Goal: Task Accomplishment & Management: Manage account settings

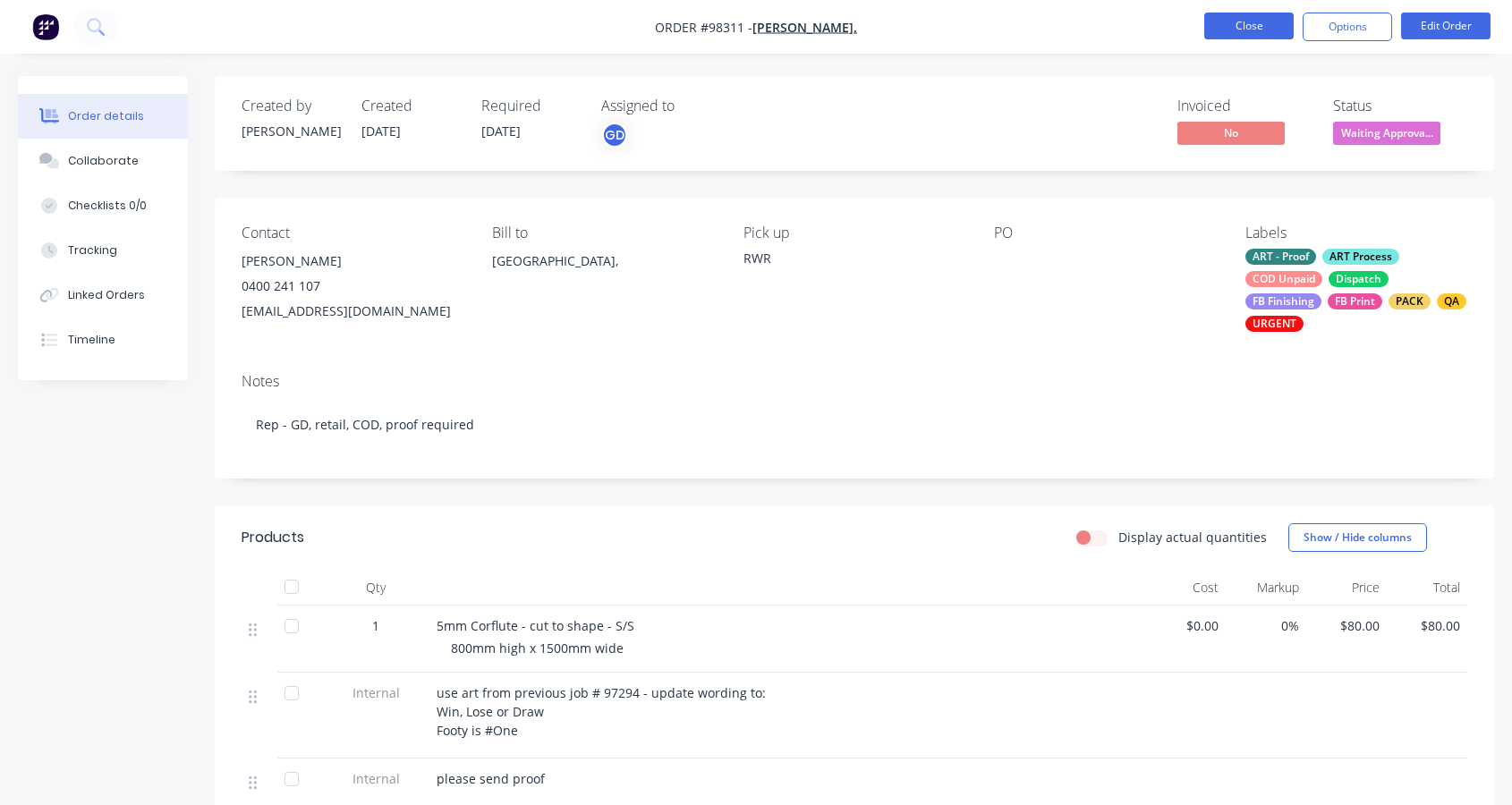
click at [1238, 31] on button "Close" at bounding box center [1248, 25] width 90 height 27
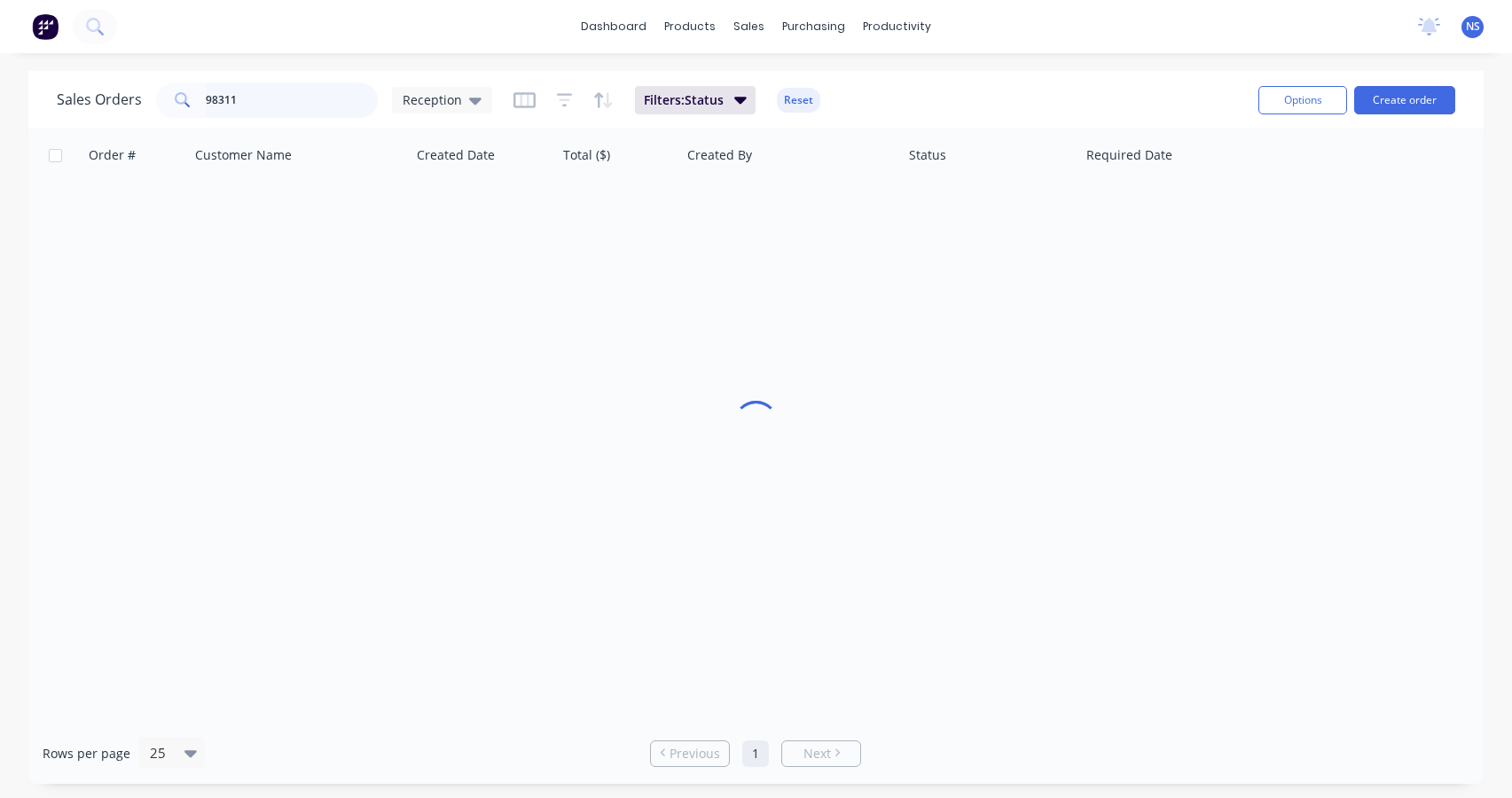
click at [272, 104] on input "98311" at bounding box center [292, 100] width 173 height 35
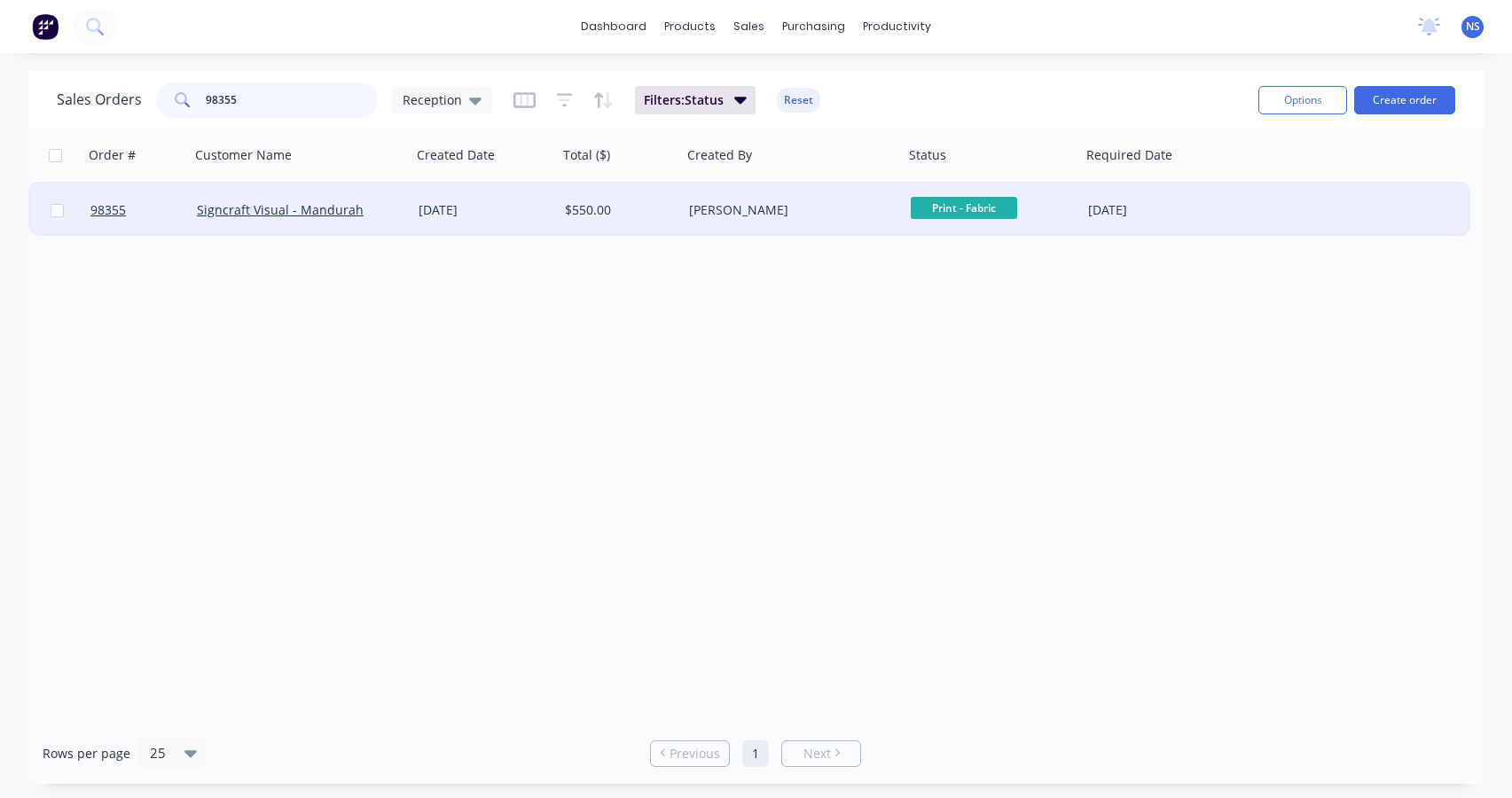
type input "98355"
click at [539, 209] on div "[DATE]" at bounding box center [485, 209] width 132 height 18
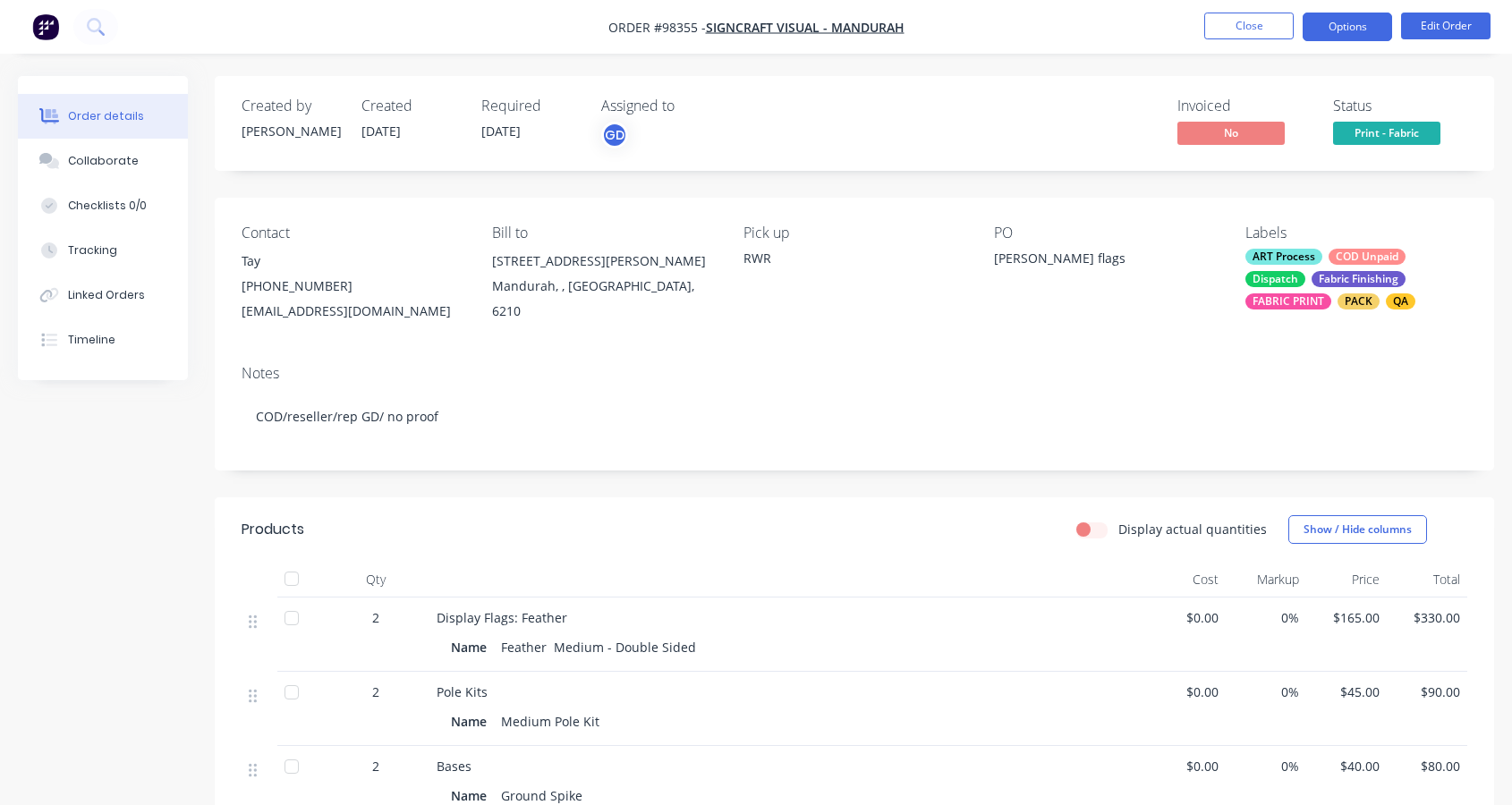
click at [1339, 24] on button "Options" at bounding box center [1348, 26] width 90 height 29
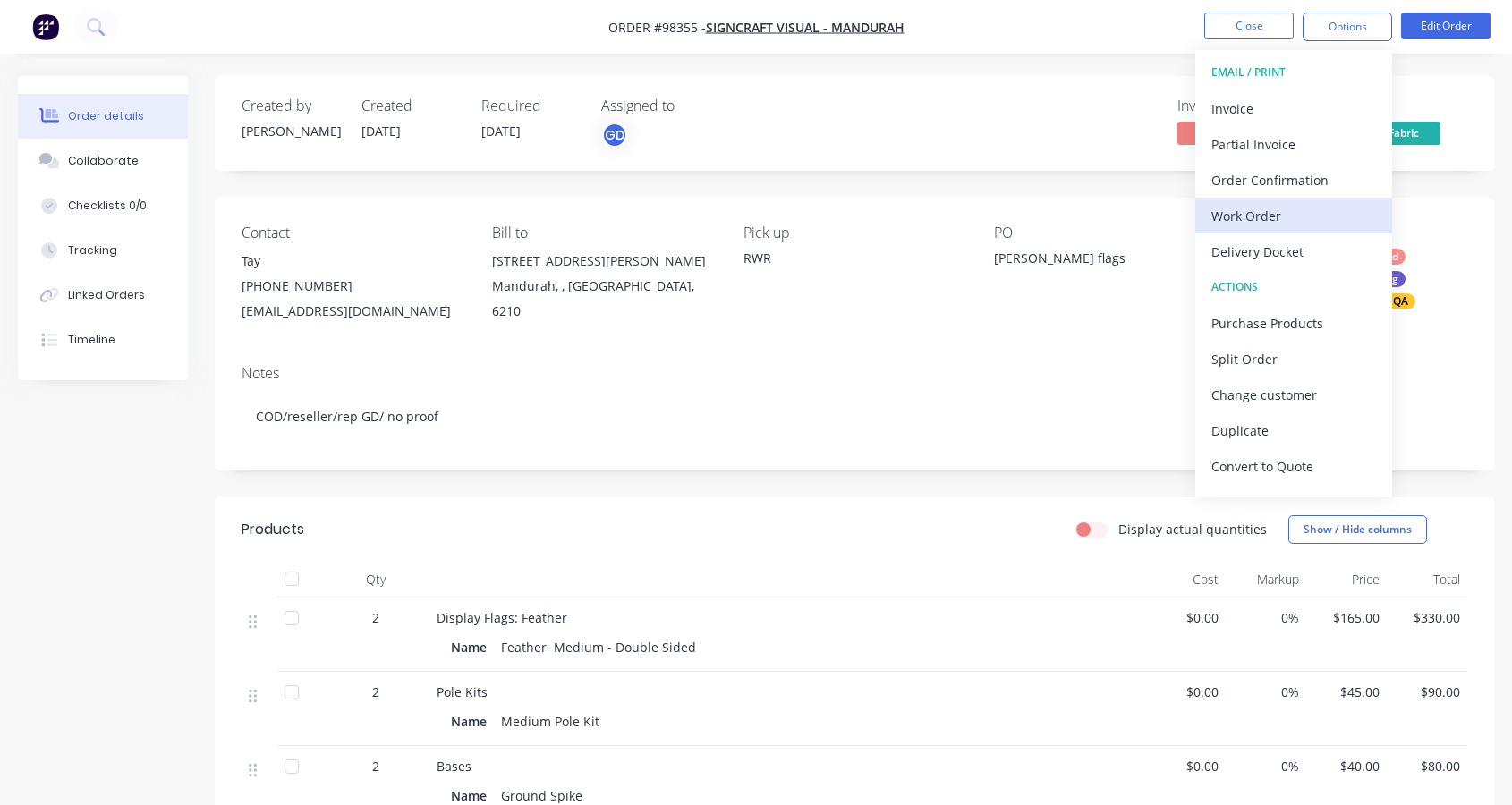
click at [1257, 220] on div "Work Order" at bounding box center [1293, 216] width 164 height 26
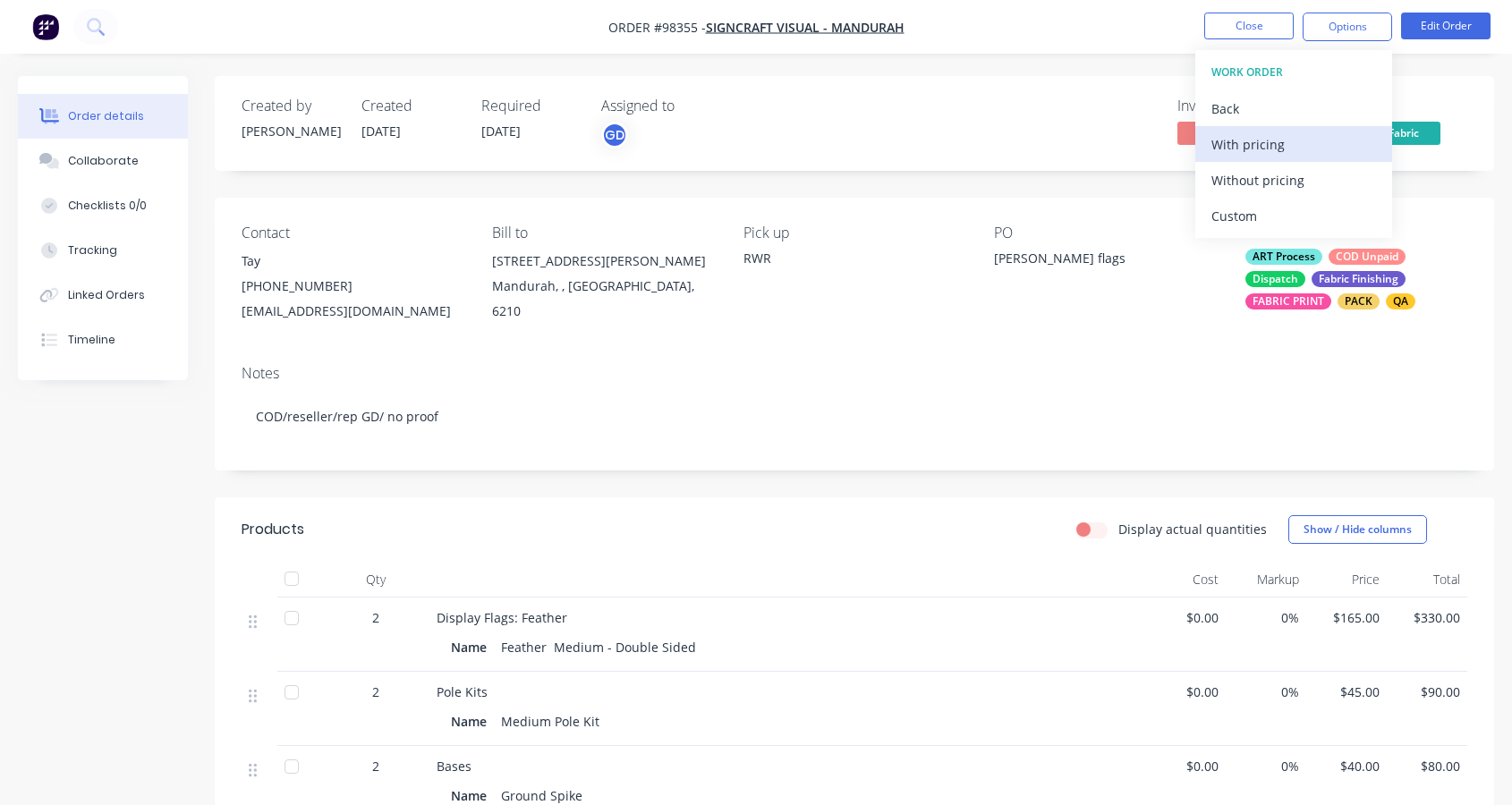
click at [1243, 148] on div "With pricing" at bounding box center [1293, 145] width 164 height 26
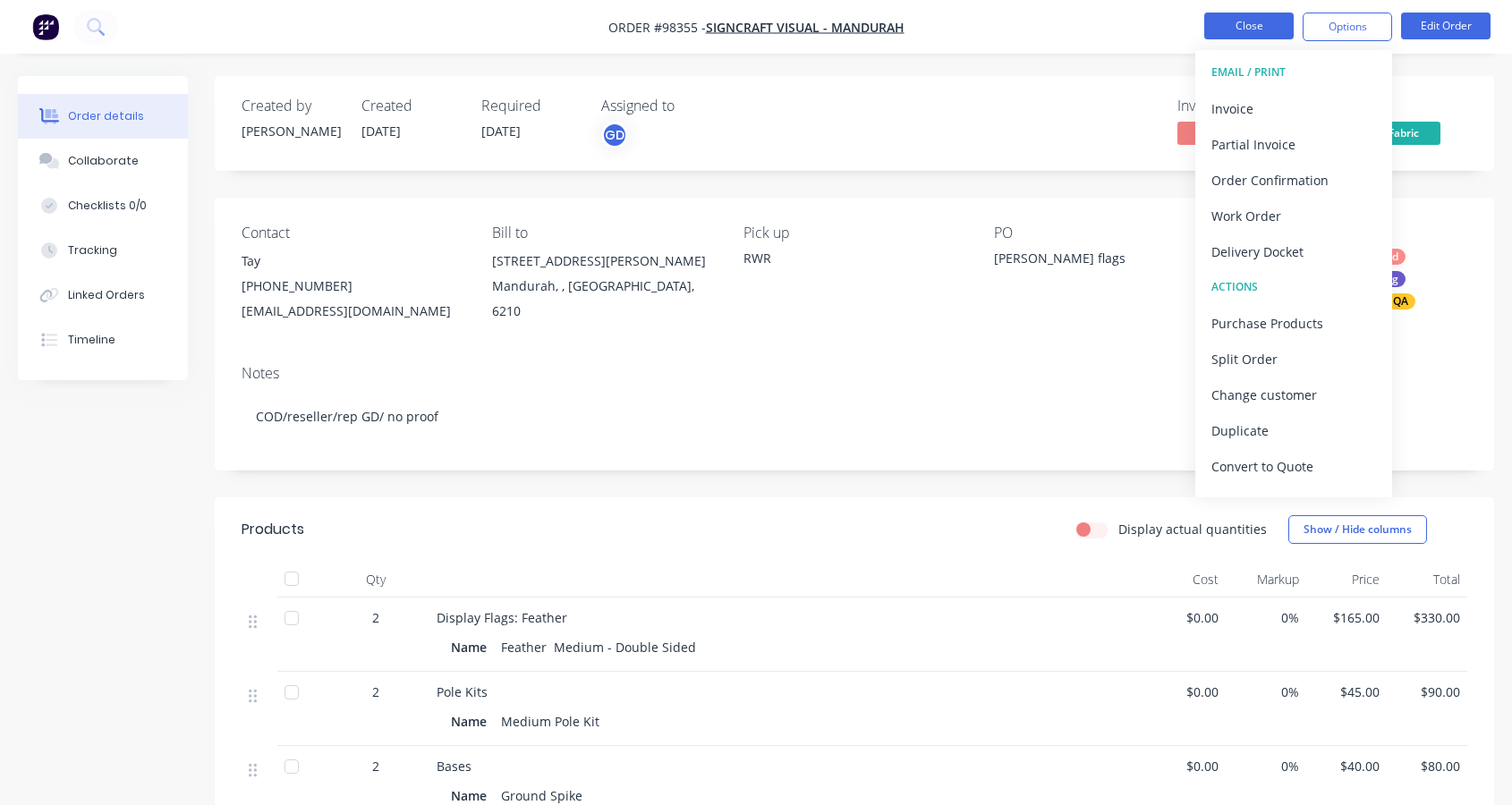
click at [1250, 25] on button "Close" at bounding box center [1248, 25] width 90 height 27
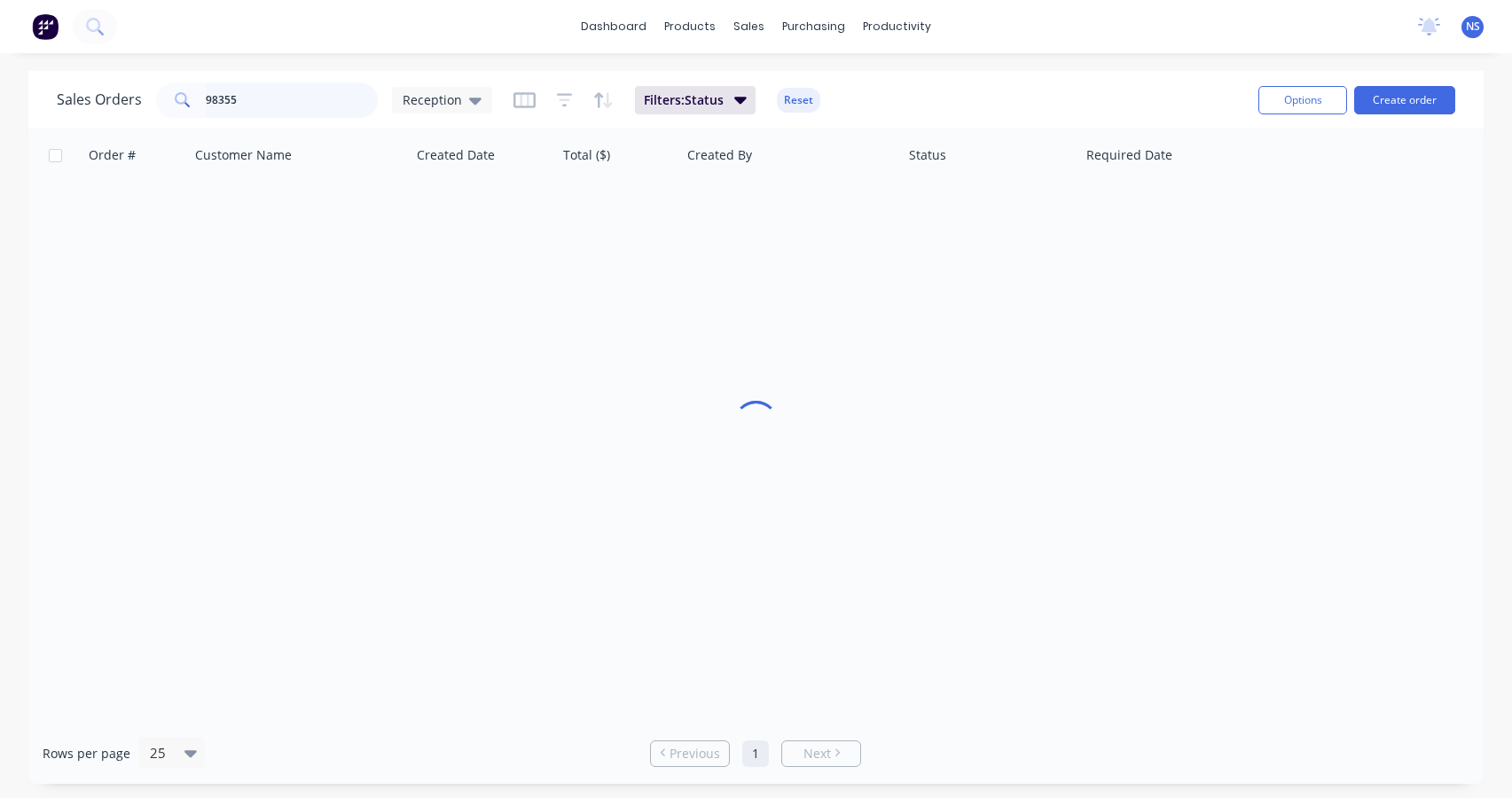
click at [252, 100] on input "98355" at bounding box center [292, 100] width 173 height 35
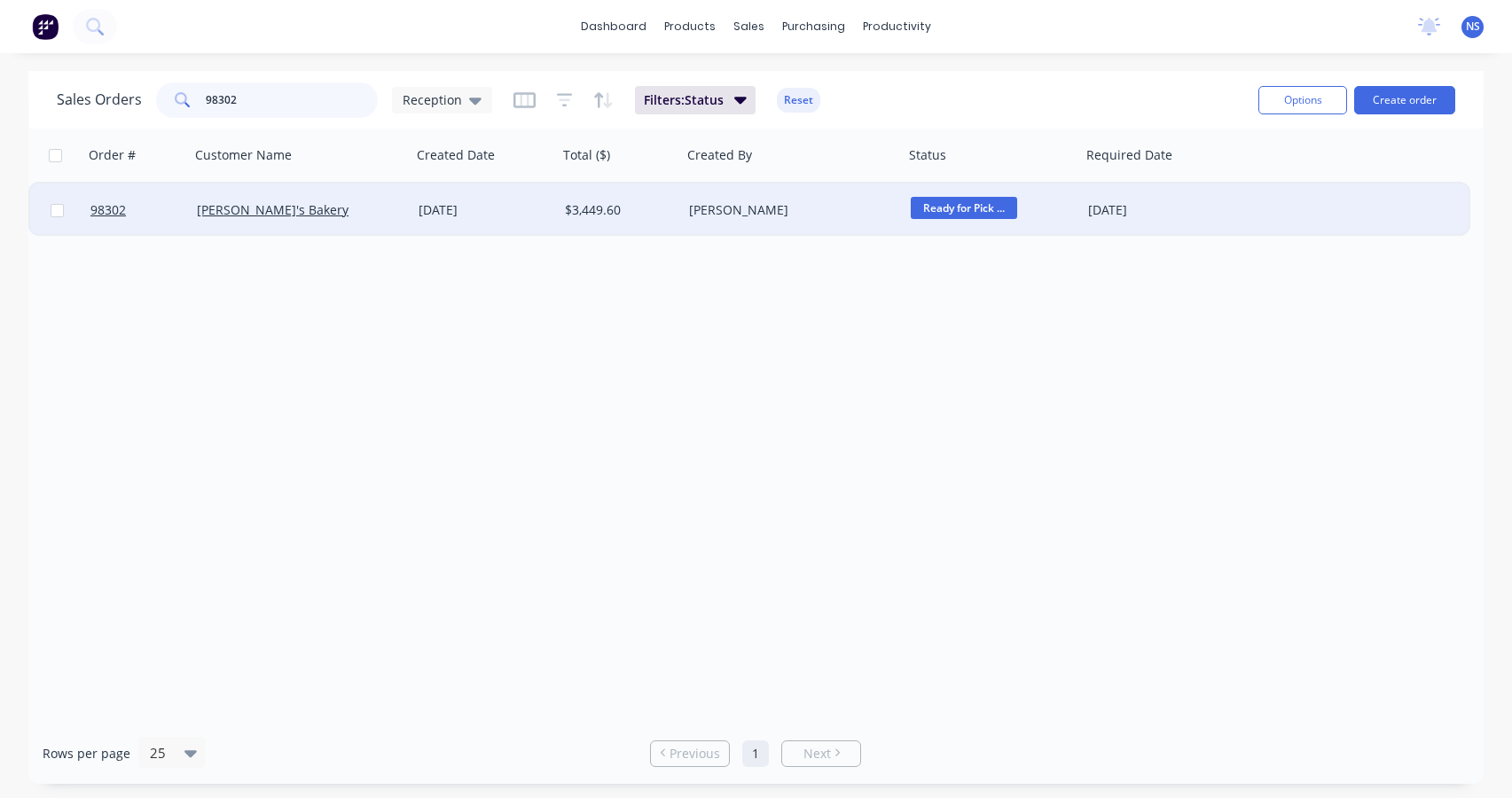
type input "98302"
click at [852, 222] on div "[PERSON_NAME]" at bounding box center [792, 209] width 221 height 53
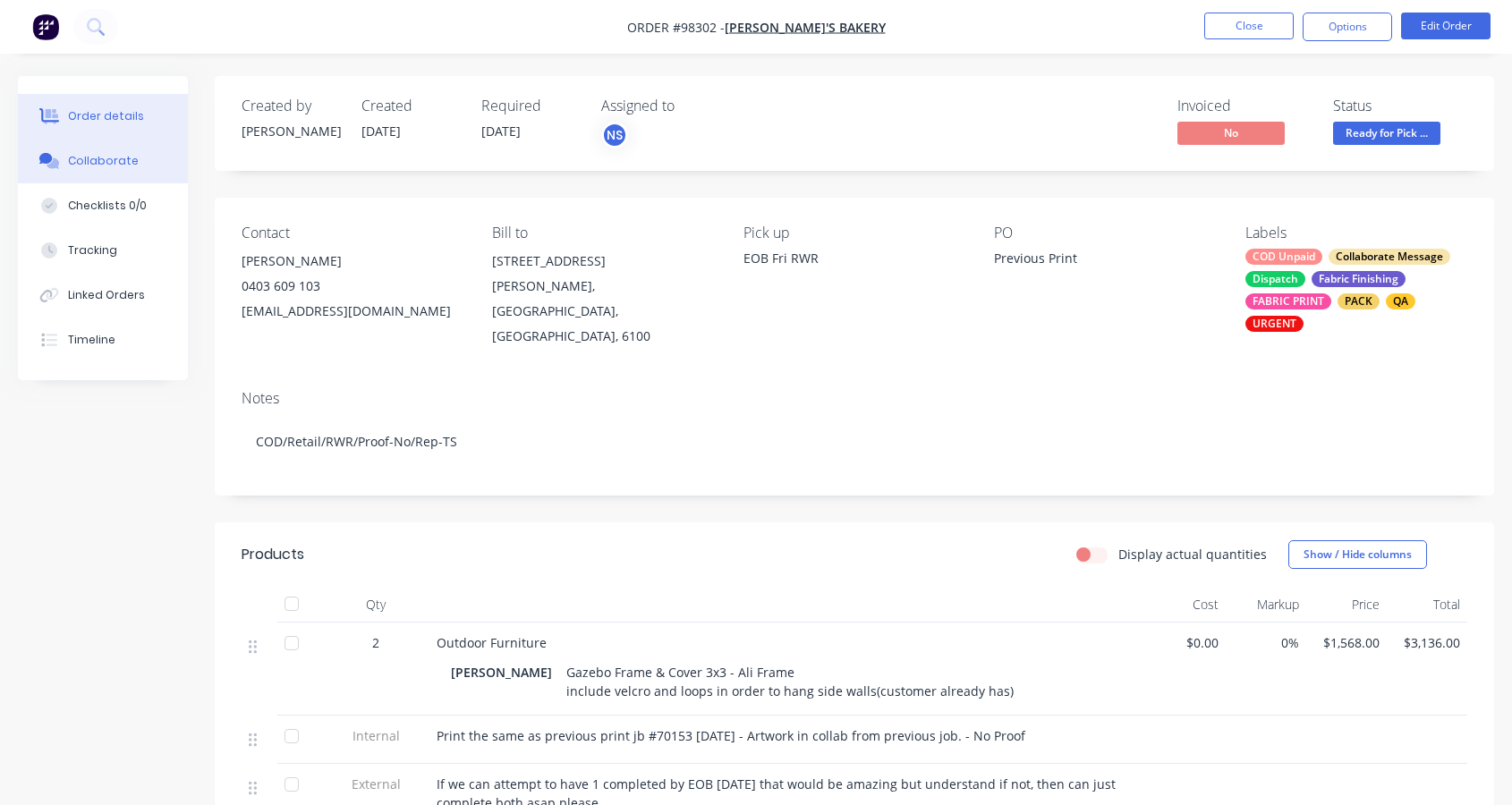
click at [100, 162] on div "Collaborate" at bounding box center [104, 161] width 71 height 16
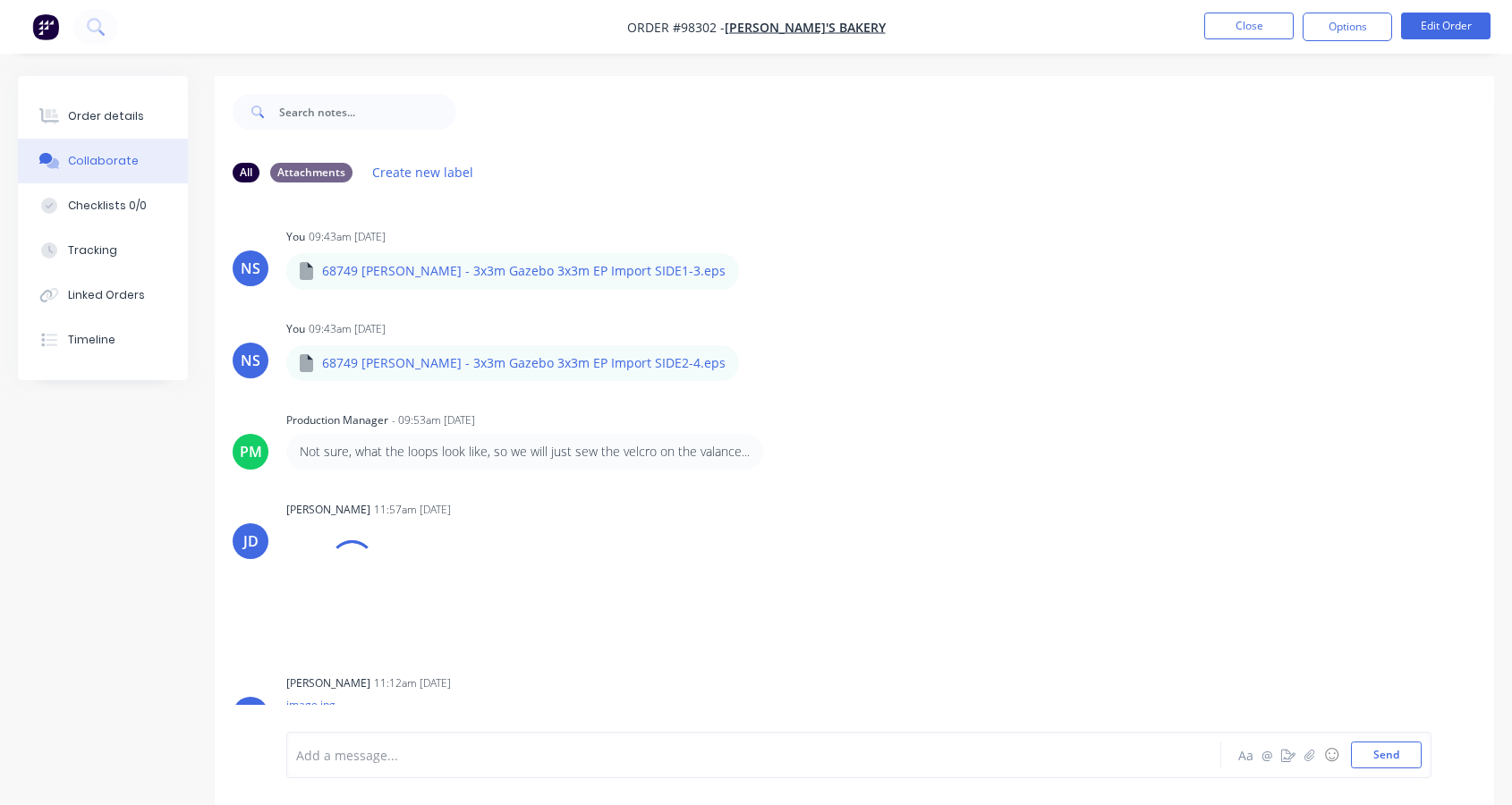
click at [382, 756] on div at bounding box center [719, 755] width 844 height 19
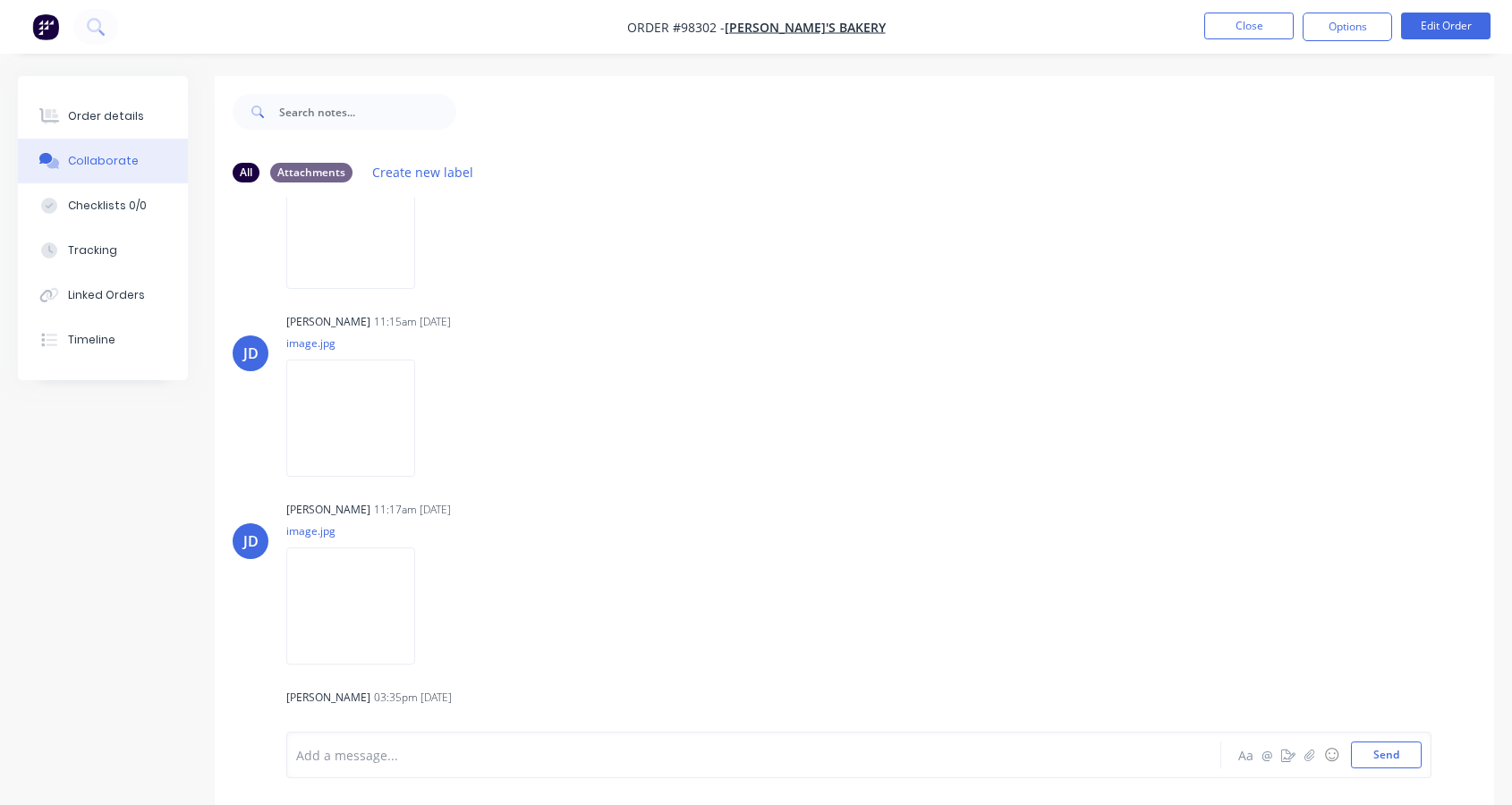
scroll to position [955, 0]
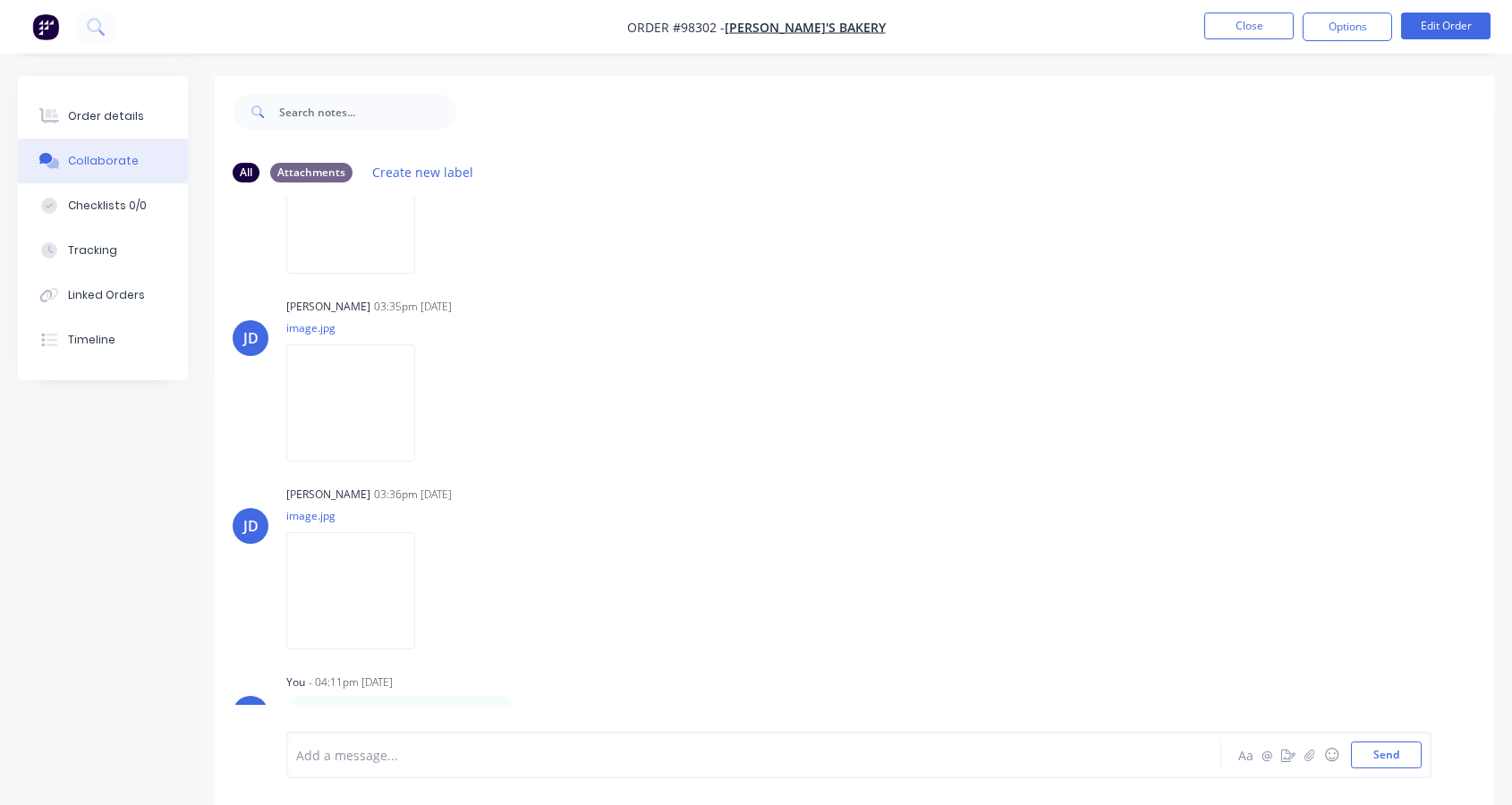
click at [428, 751] on div at bounding box center [719, 755] width 844 height 19
click at [1250, 23] on button "Close" at bounding box center [1248, 25] width 90 height 27
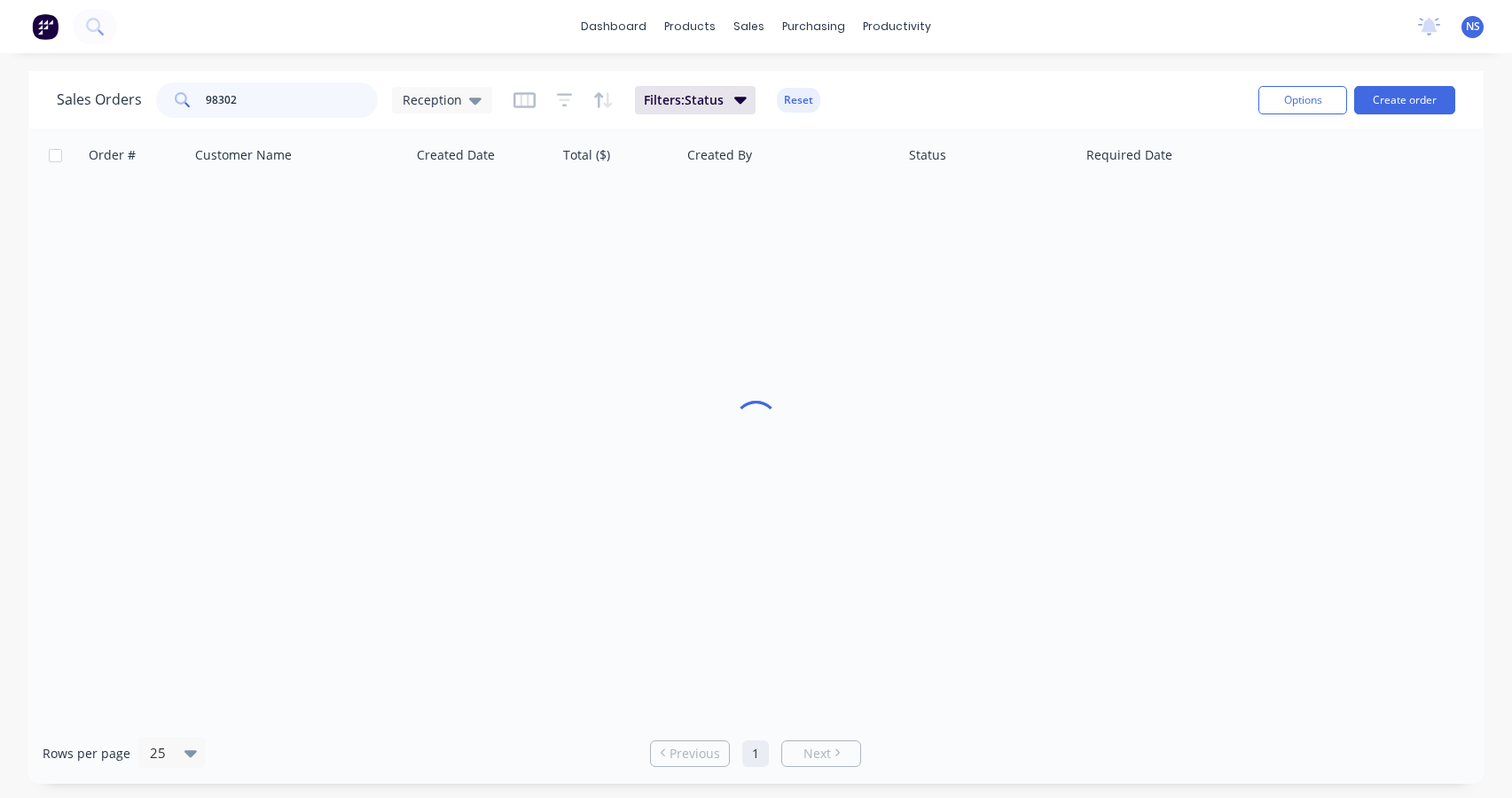
click at [274, 105] on input "98302" at bounding box center [292, 100] width 173 height 35
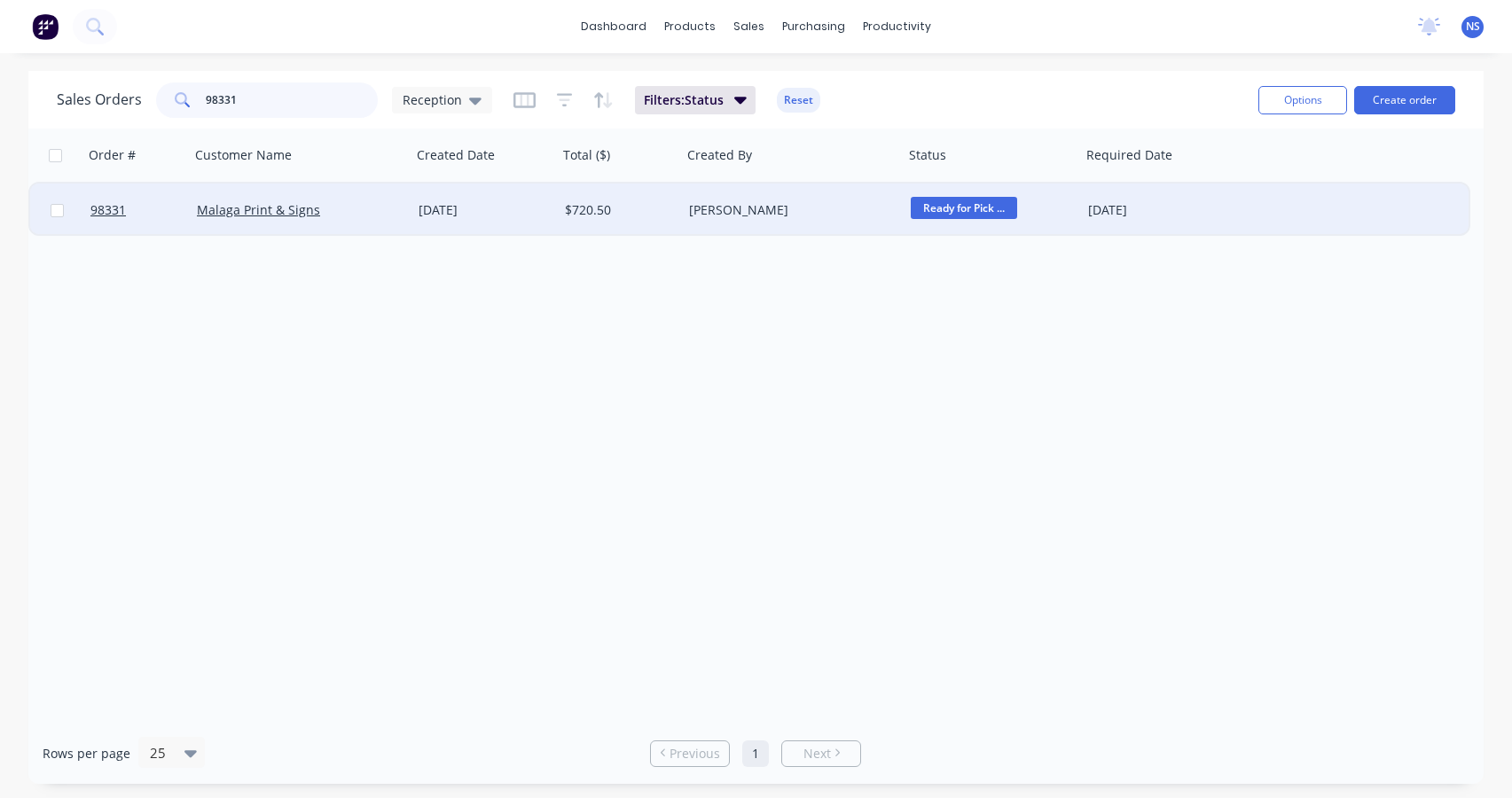
type input "98331"
click at [372, 208] on div "Malaga Print & Signs" at bounding box center [295, 209] width 196 height 18
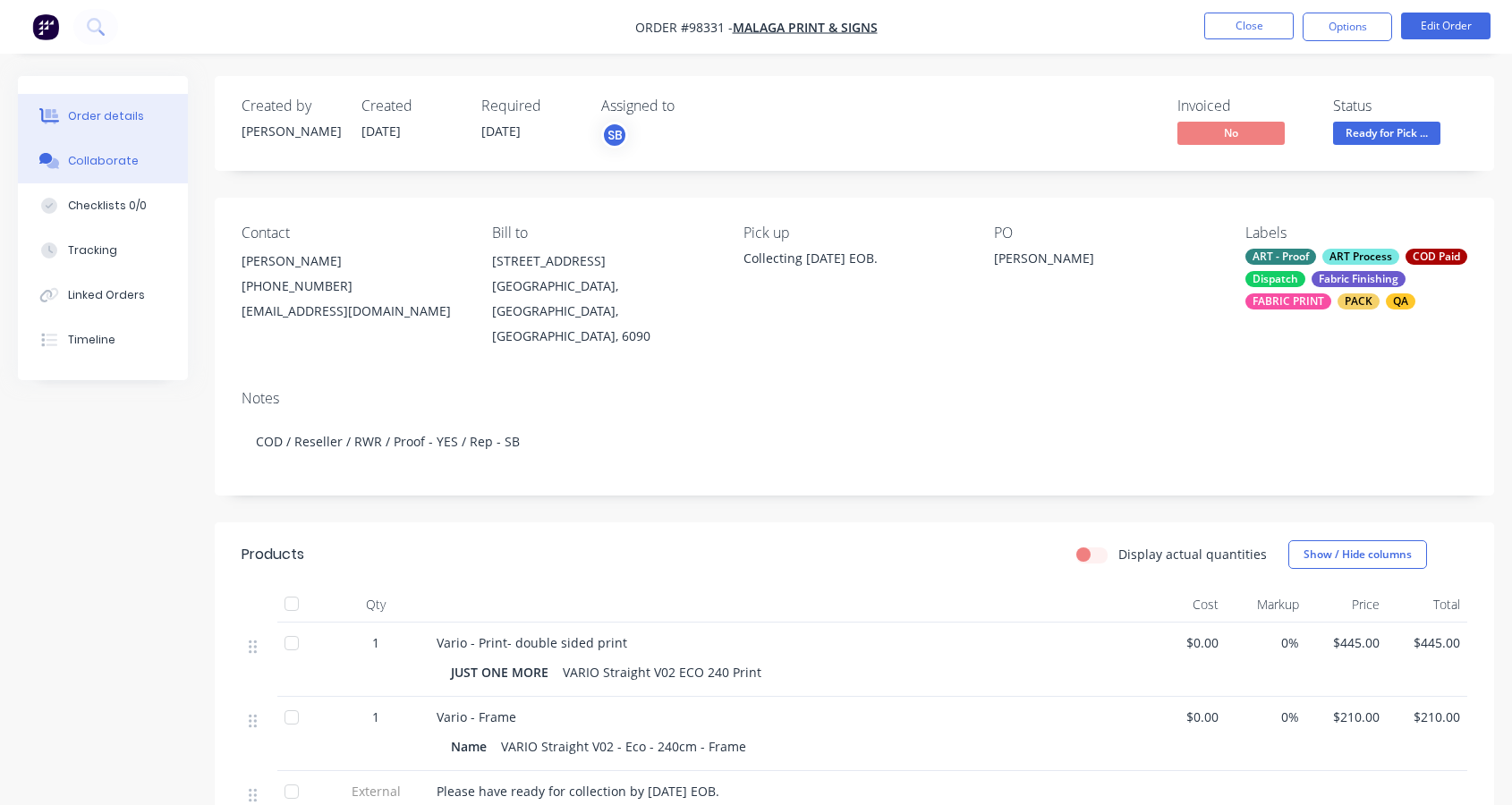
click at [107, 159] on div "Collaborate" at bounding box center [104, 161] width 71 height 16
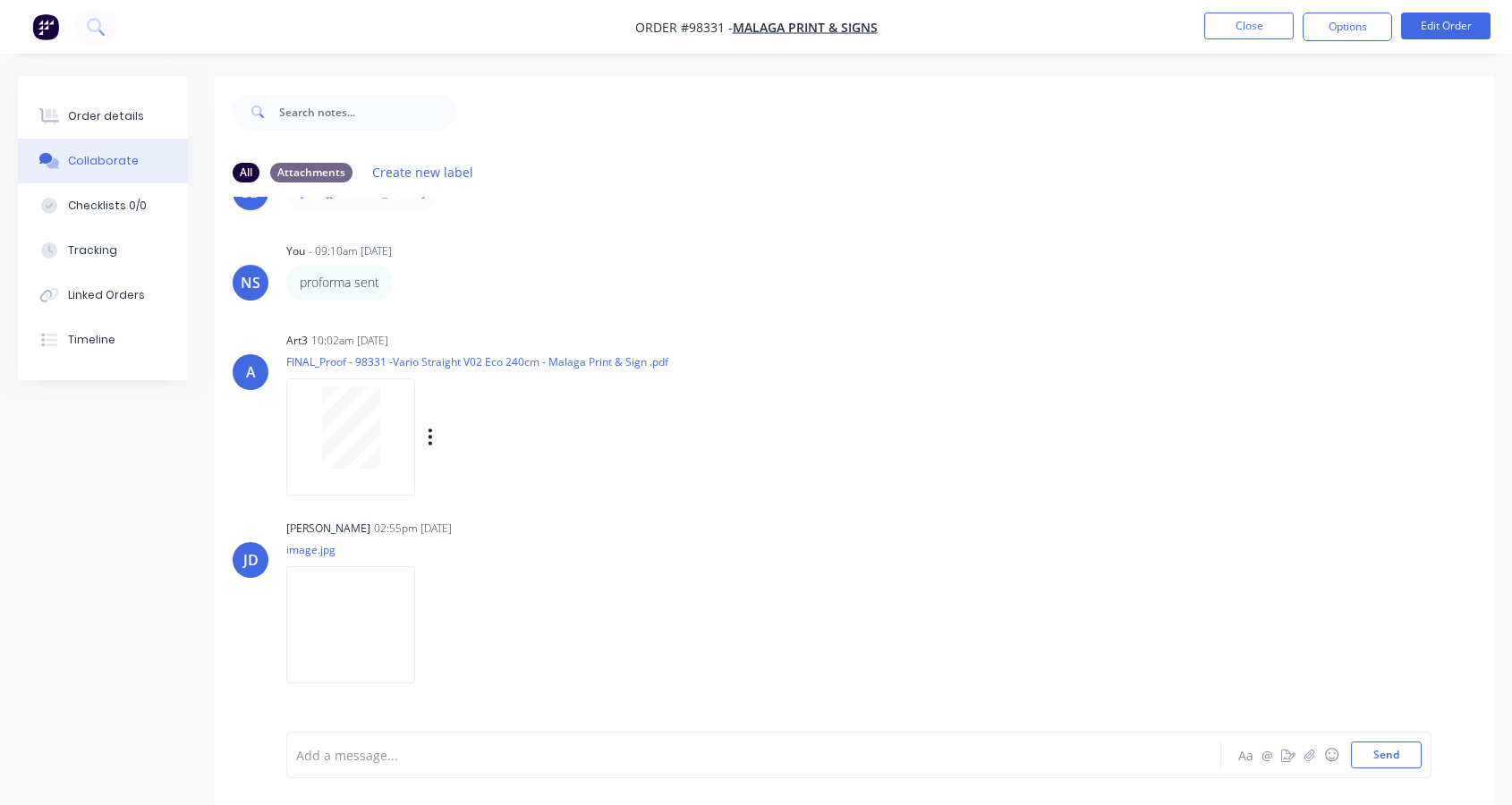
scroll to position [261, 0]
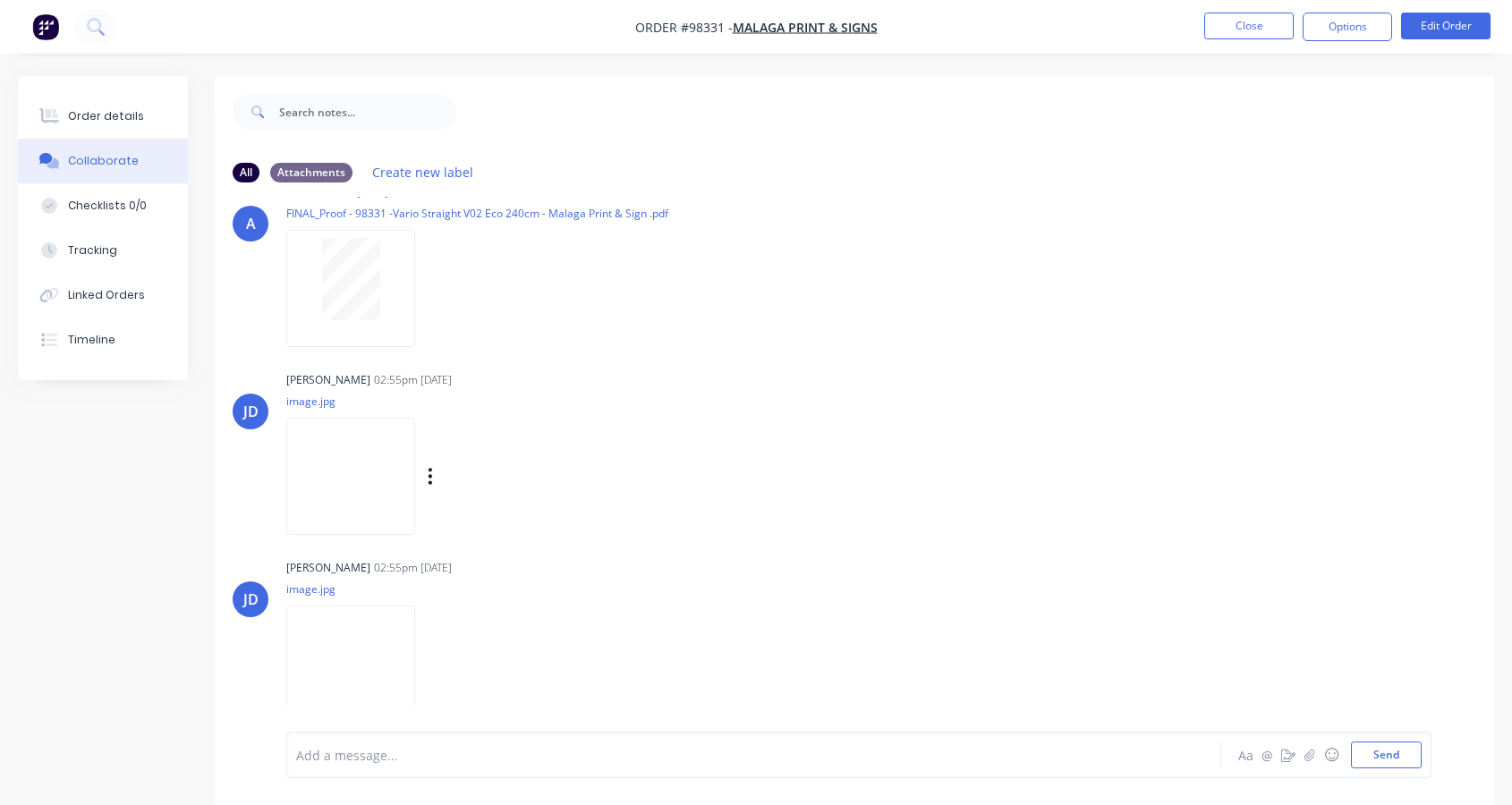
click at [393, 455] on img at bounding box center [350, 476] width 129 height 117
click at [354, 651] on img at bounding box center [350, 664] width 129 height 117
click at [328, 756] on div at bounding box center [719, 755] width 844 height 19
click at [621, 757] on span "photo archived & customer advised. collecting at 7:30 tpomorrow morning" at bounding box center [520, 755] width 446 height 17
click at [1372, 755] on button "Send" at bounding box center [1386, 755] width 71 height 27
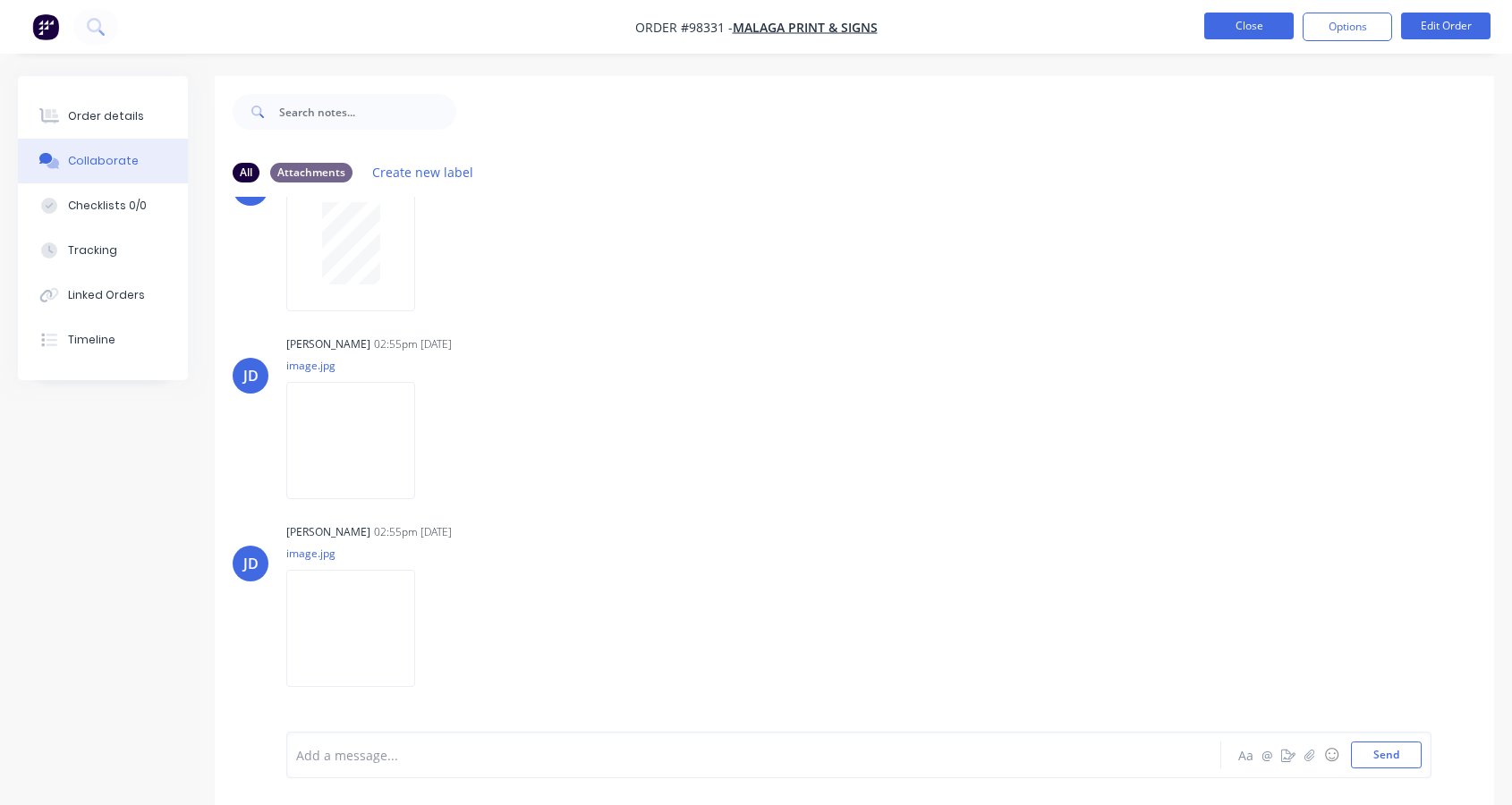
click at [1243, 22] on button "Close" at bounding box center [1248, 25] width 90 height 27
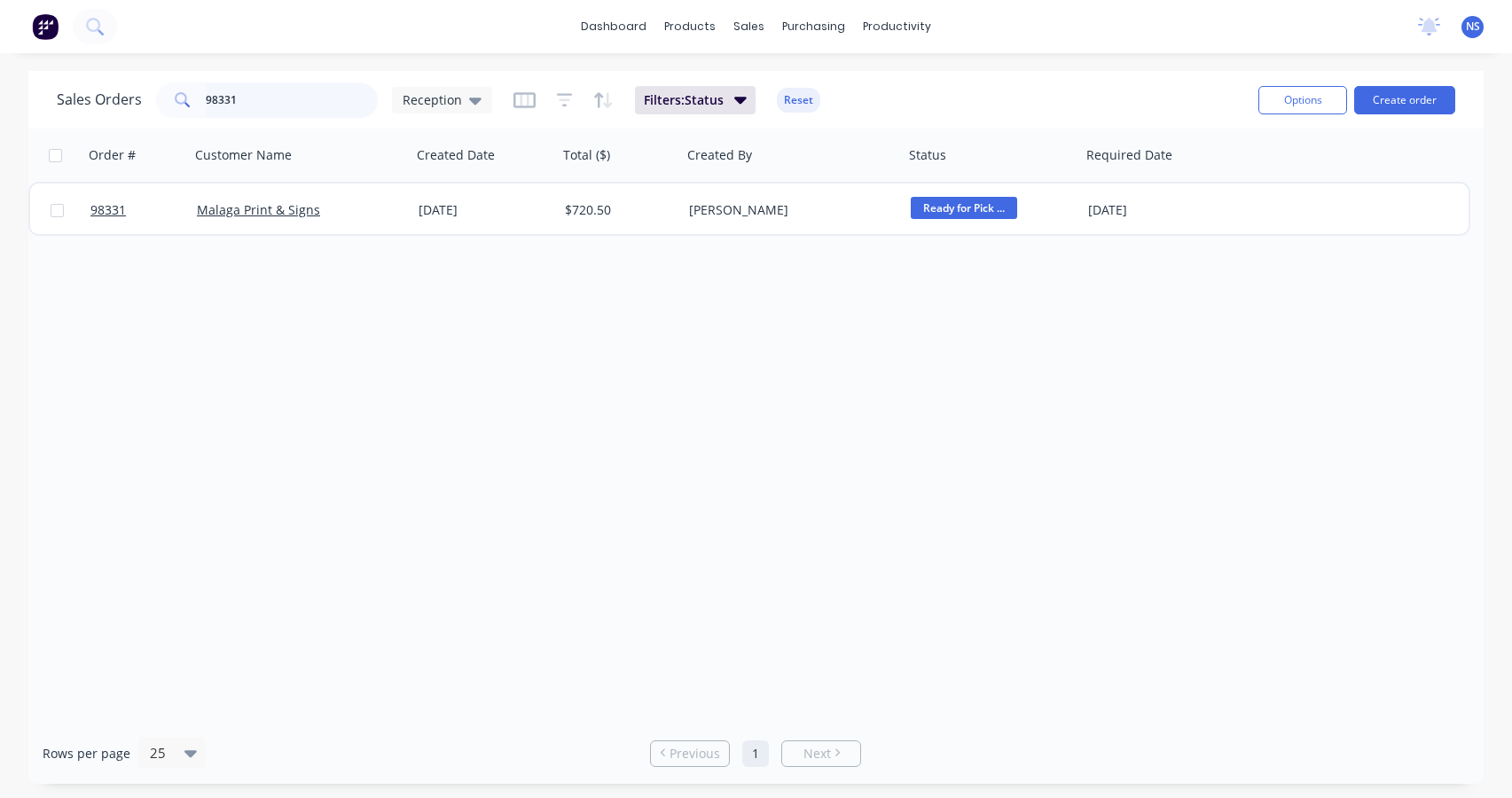
click at [264, 99] on input "98331" at bounding box center [292, 100] width 173 height 35
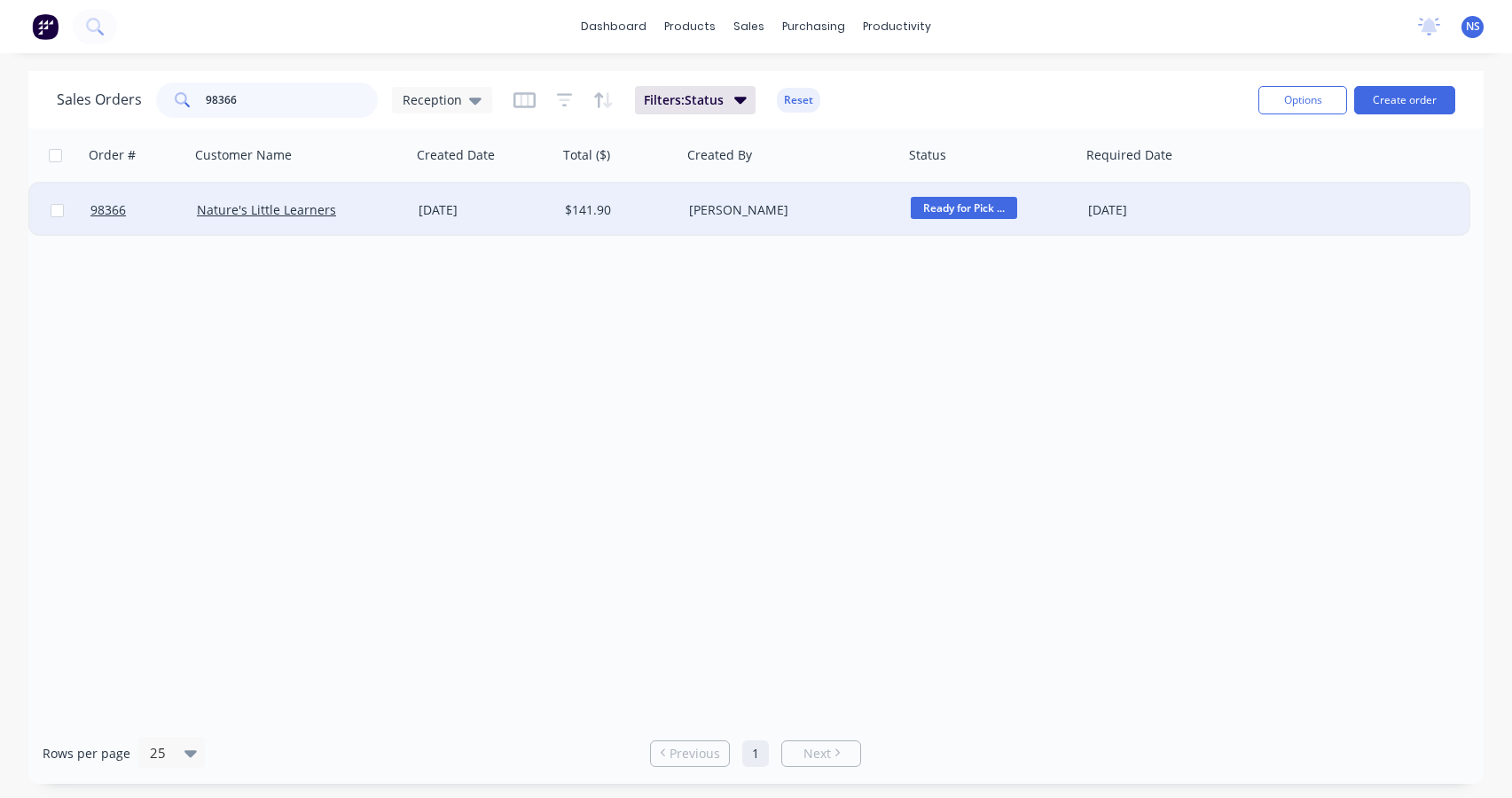
type input "98366"
click at [388, 222] on div "Nature's Little Learners" at bounding box center [300, 209] width 221 height 53
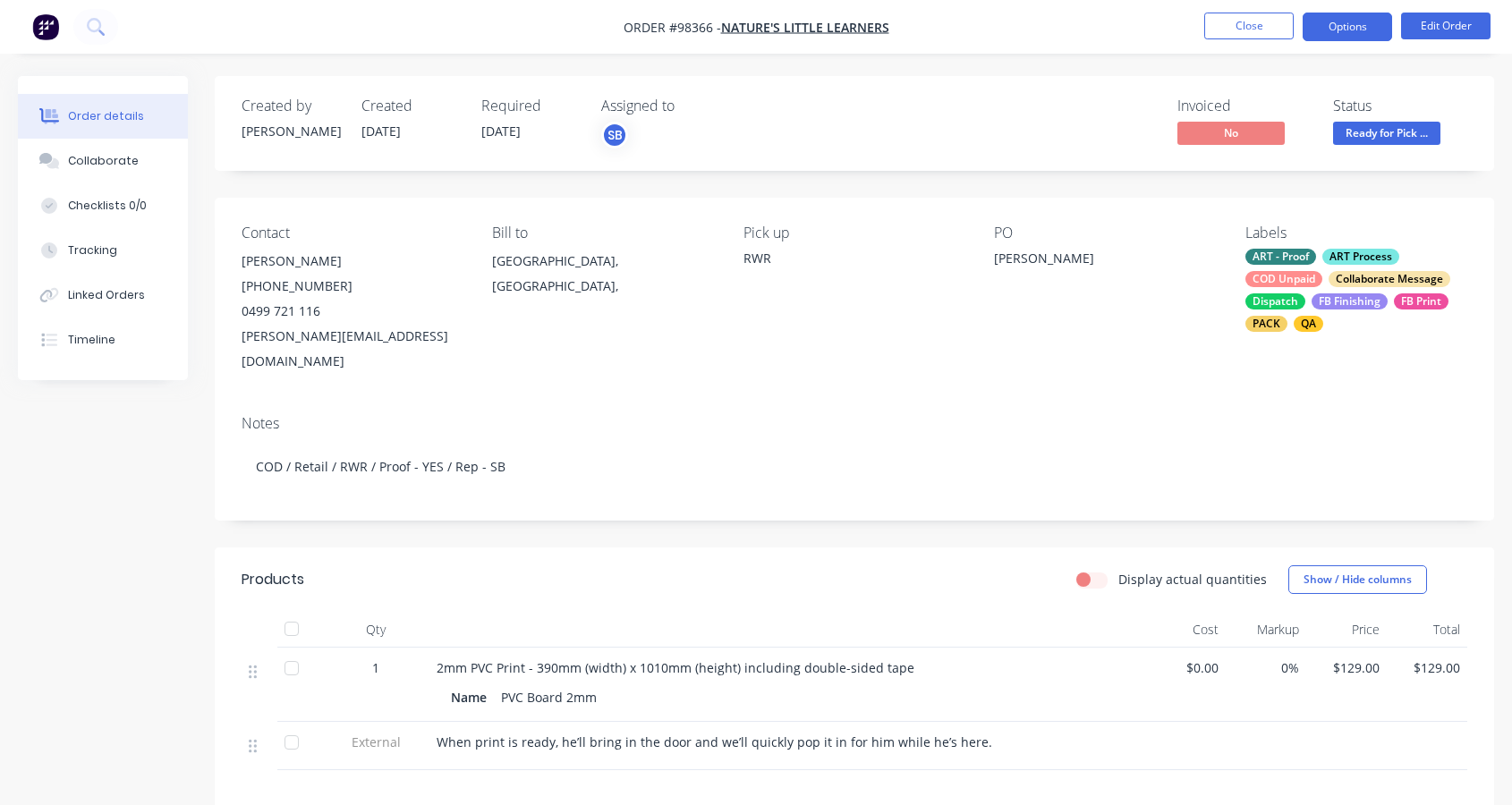
click at [1348, 30] on button "Options" at bounding box center [1348, 26] width 90 height 29
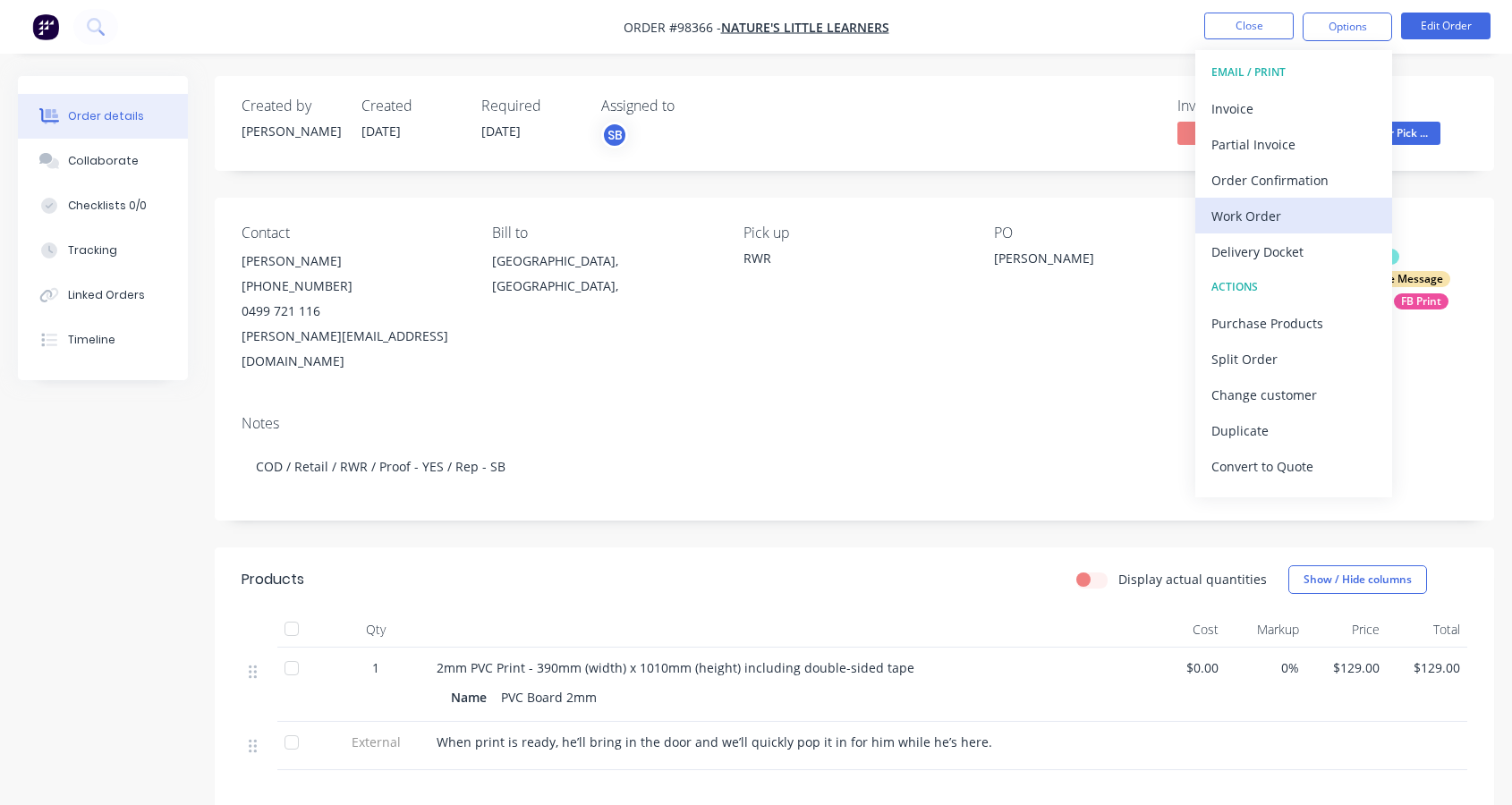
click at [1311, 217] on div "Work Order" at bounding box center [1293, 216] width 164 height 26
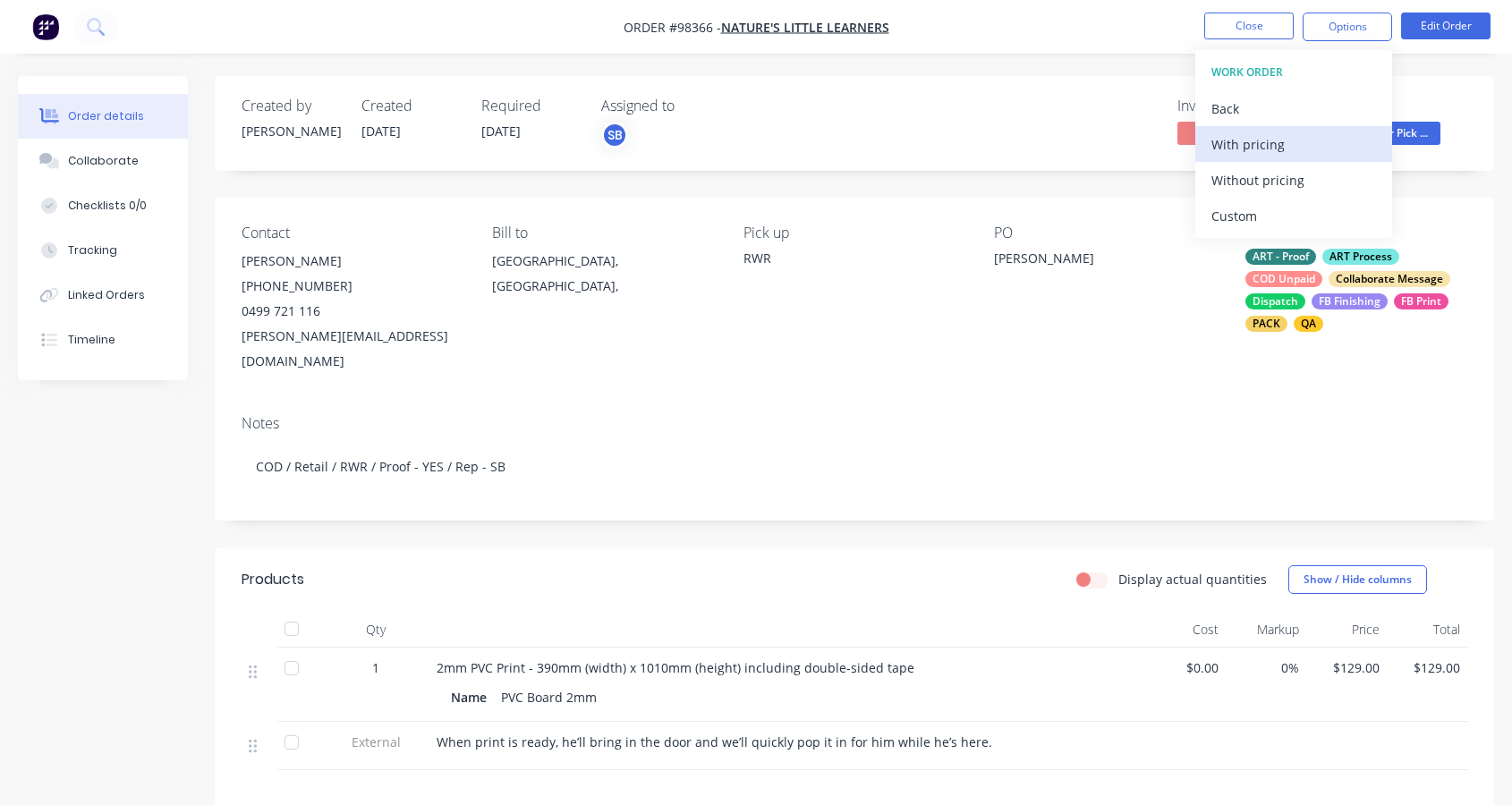
click at [1265, 142] on div "With pricing" at bounding box center [1293, 145] width 164 height 26
click at [994, 506] on div "Created by [PERSON_NAME] Created [DATE] Required [DATE] Assigned to SB Invoiced…" at bounding box center [854, 568] width 1279 height 986
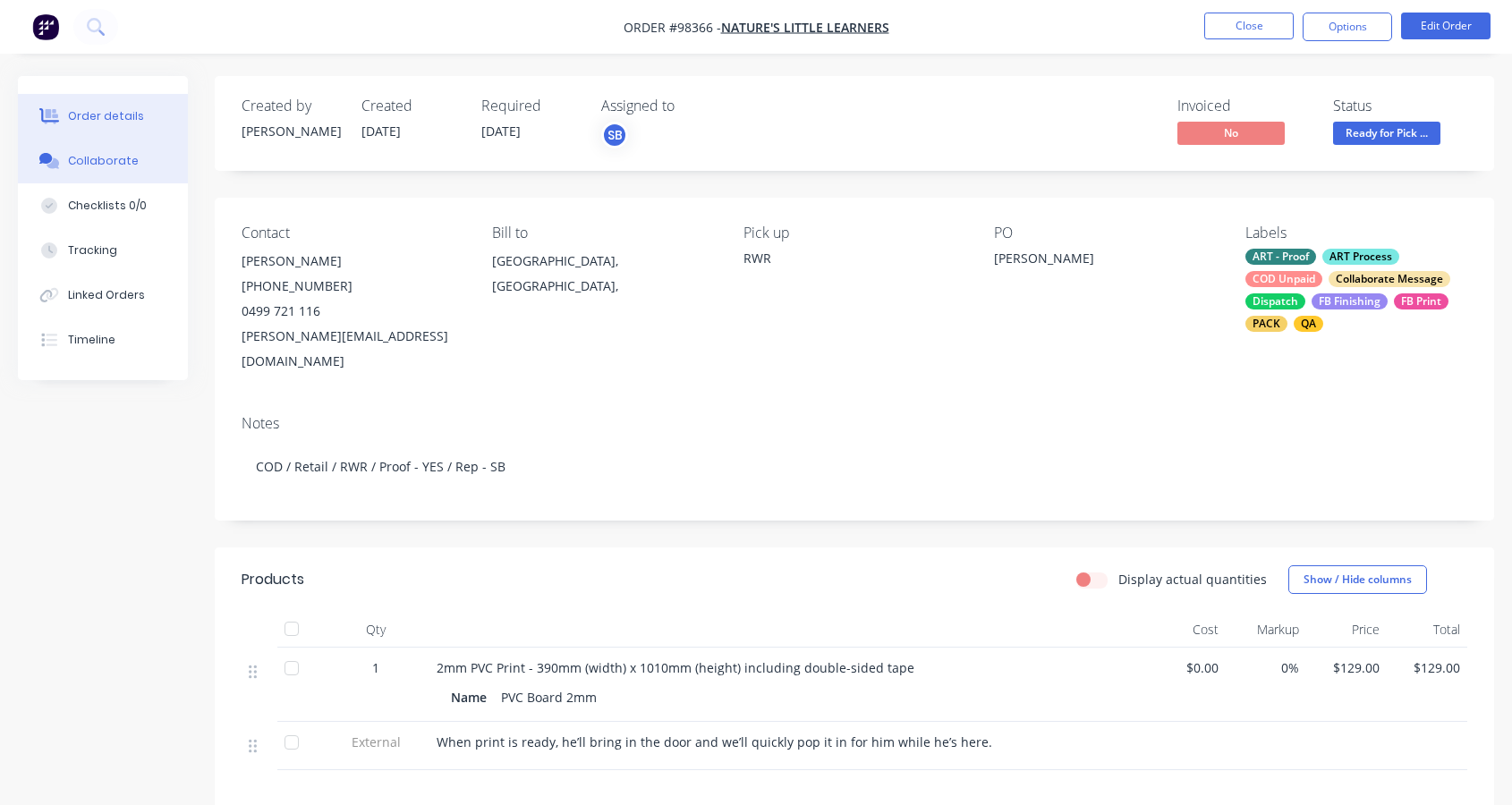
click at [113, 159] on div "Collaborate" at bounding box center [104, 161] width 71 height 16
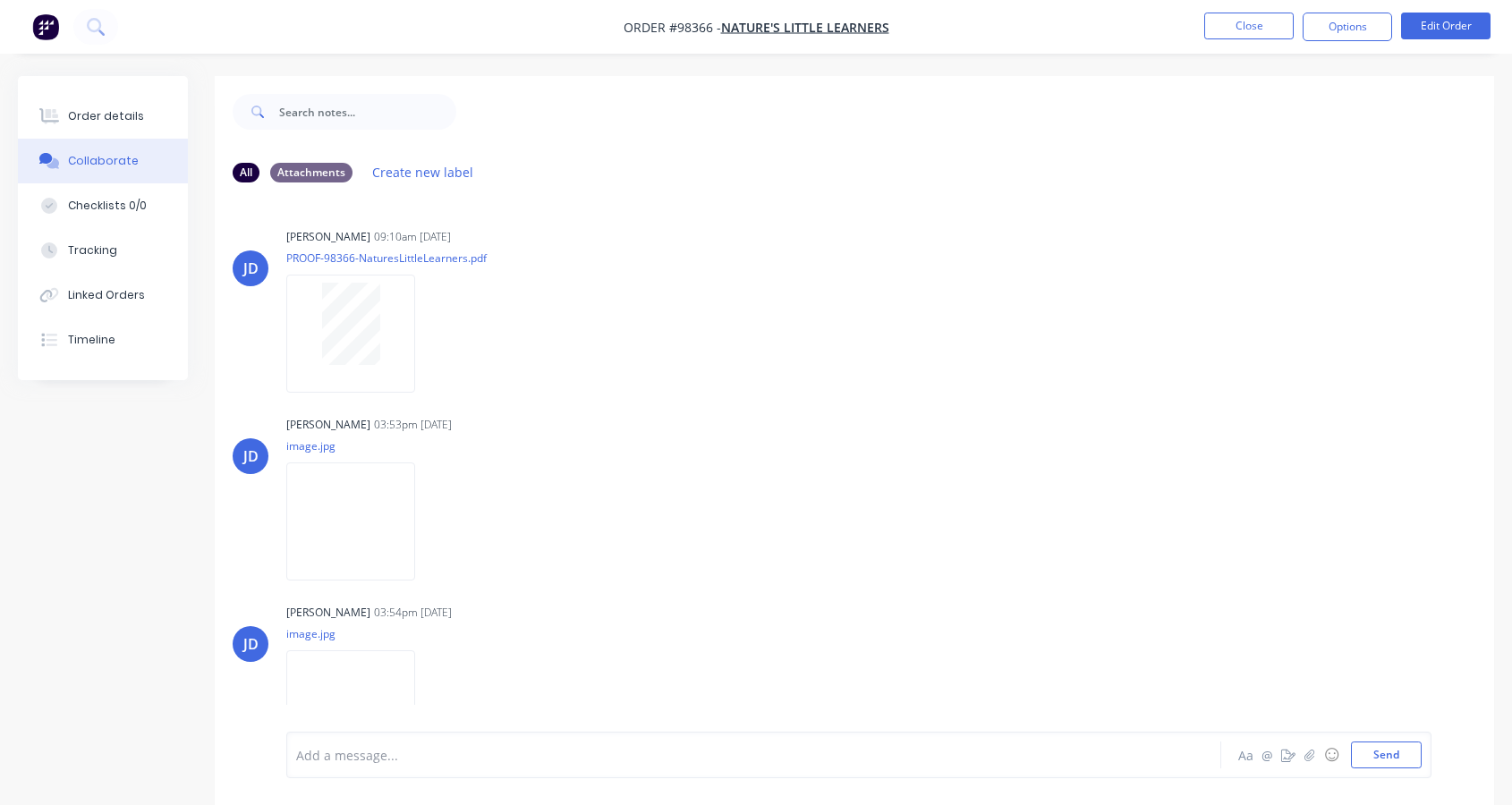
click at [433, 768] on div "Add a message..." at bounding box center [719, 755] width 845 height 27
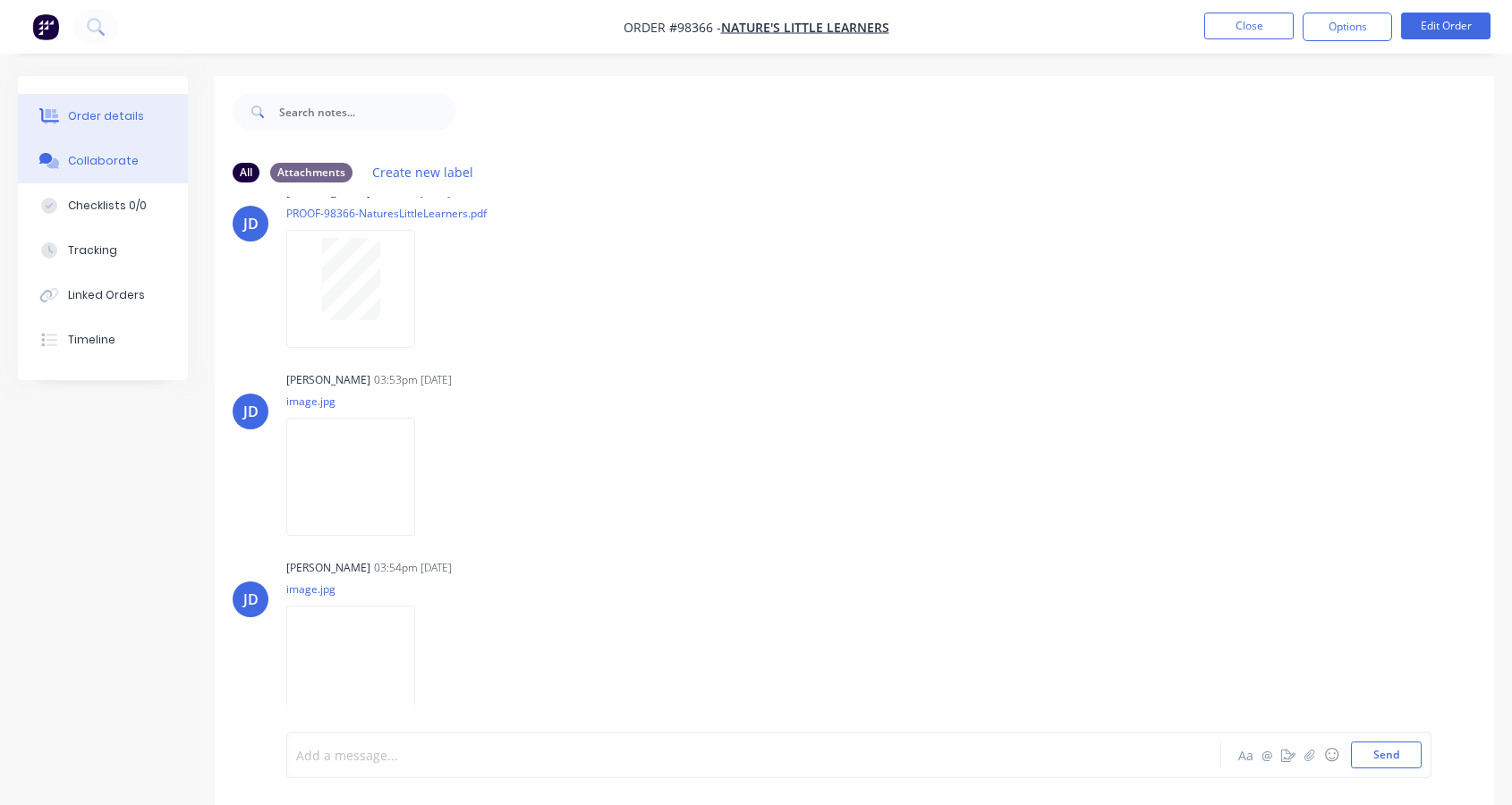
click at [107, 119] on div "Order details" at bounding box center [106, 116] width 76 height 16
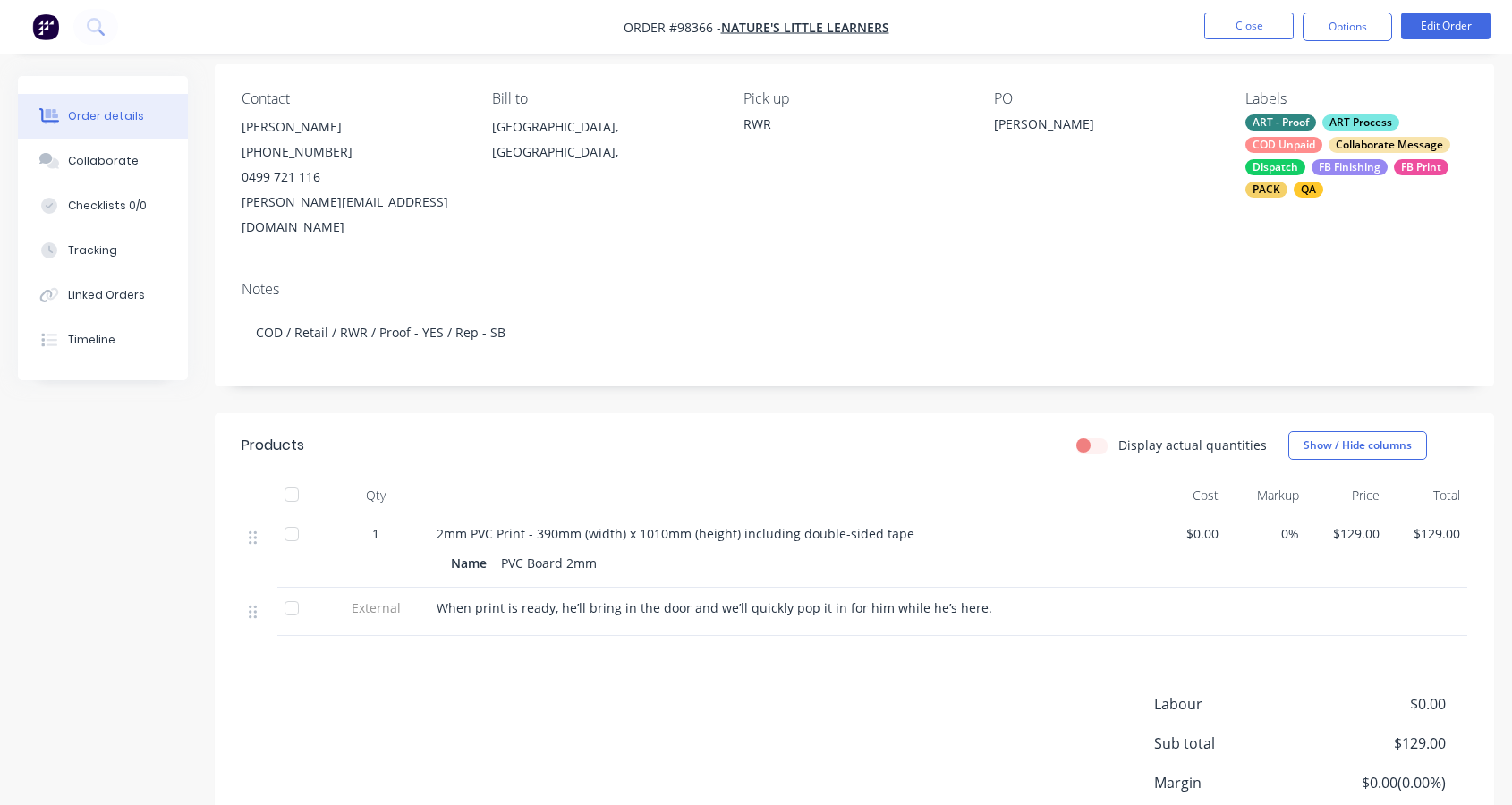
scroll to position [259, 0]
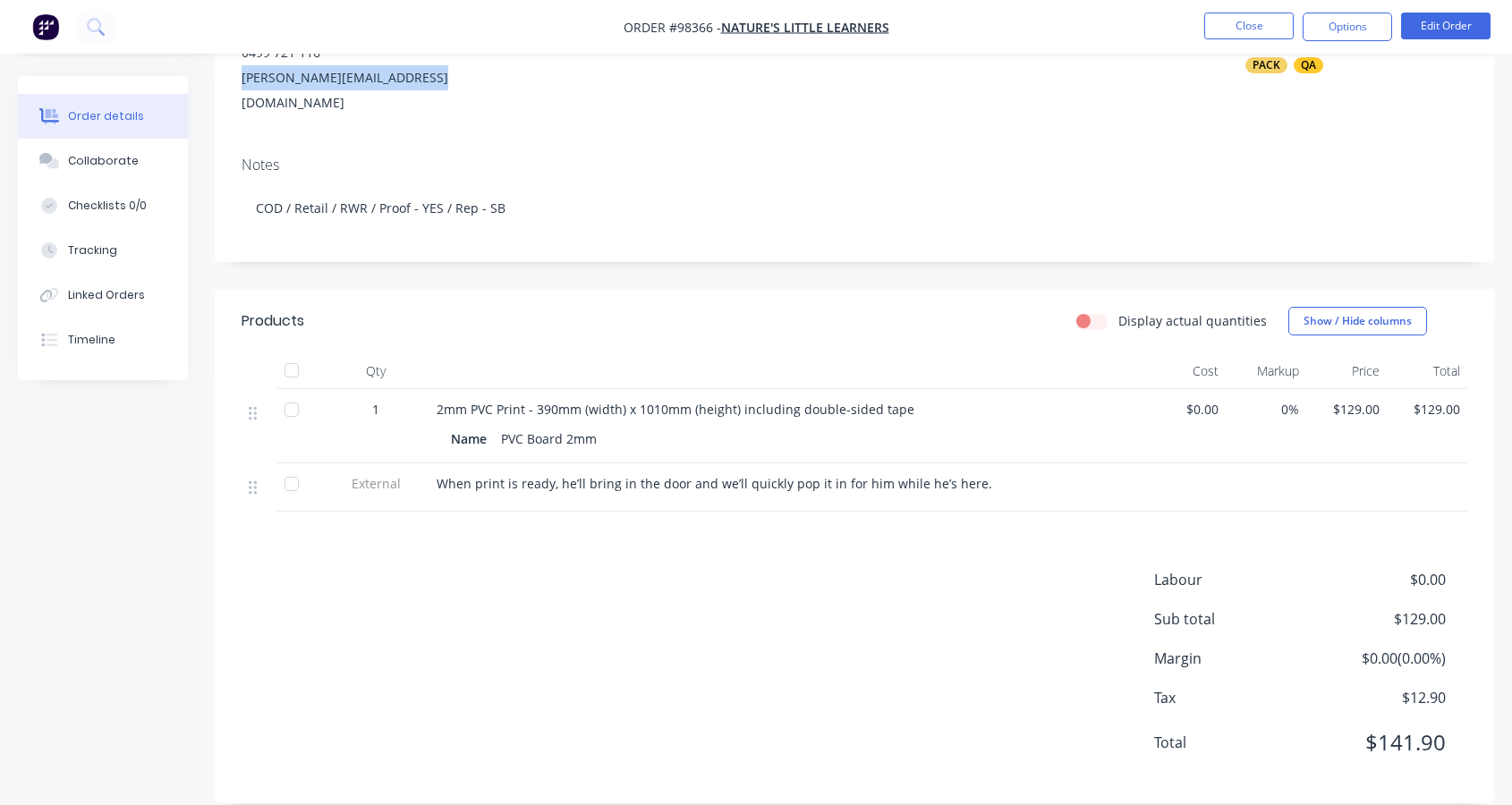
drag, startPoint x: 238, startPoint y: 74, endPoint x: 416, endPoint y: 79, distance: 178.1
click at [416, 79] on div "Contact [PERSON_NAME] [PHONE_NUMBER] [EMAIL_ADDRESS][DOMAIN_NAME] Bill to [GEOG…" at bounding box center [854, 40] width 1279 height 203
copy div "[PERSON_NAME][EMAIL_ADDRESS][DOMAIN_NAME]"
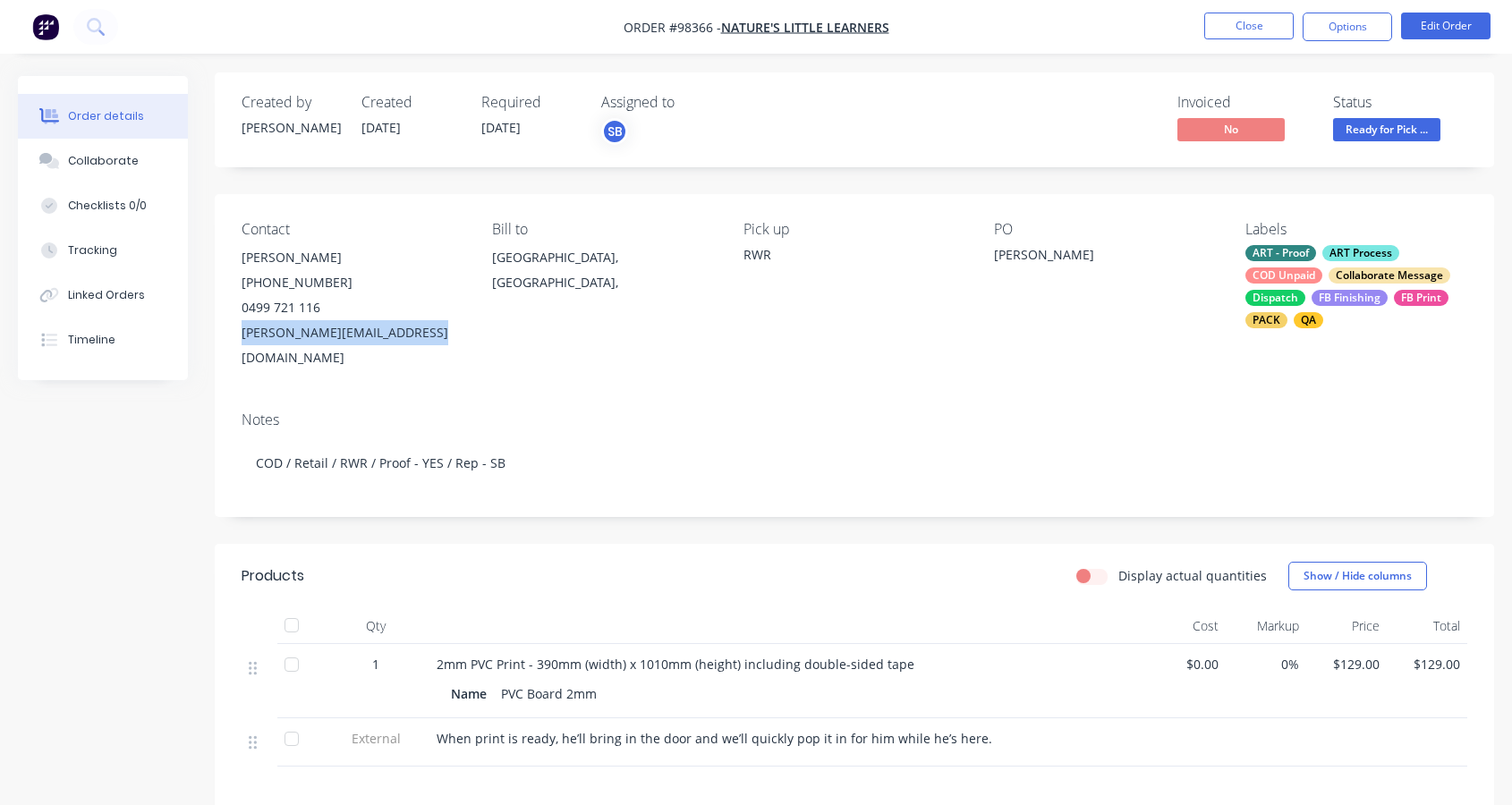
scroll to position [0, 0]
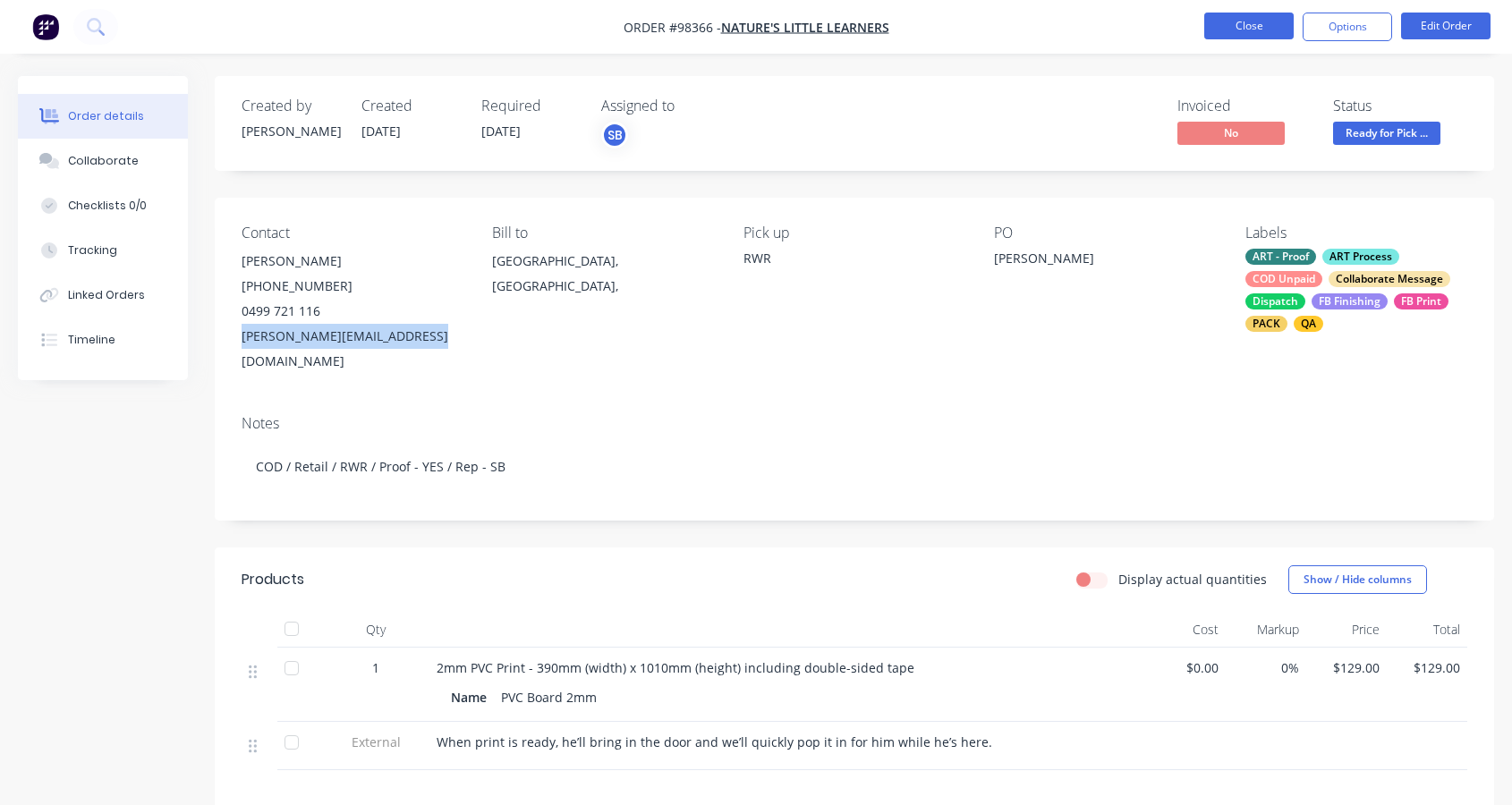
click at [1247, 23] on button "Close" at bounding box center [1248, 25] width 90 height 27
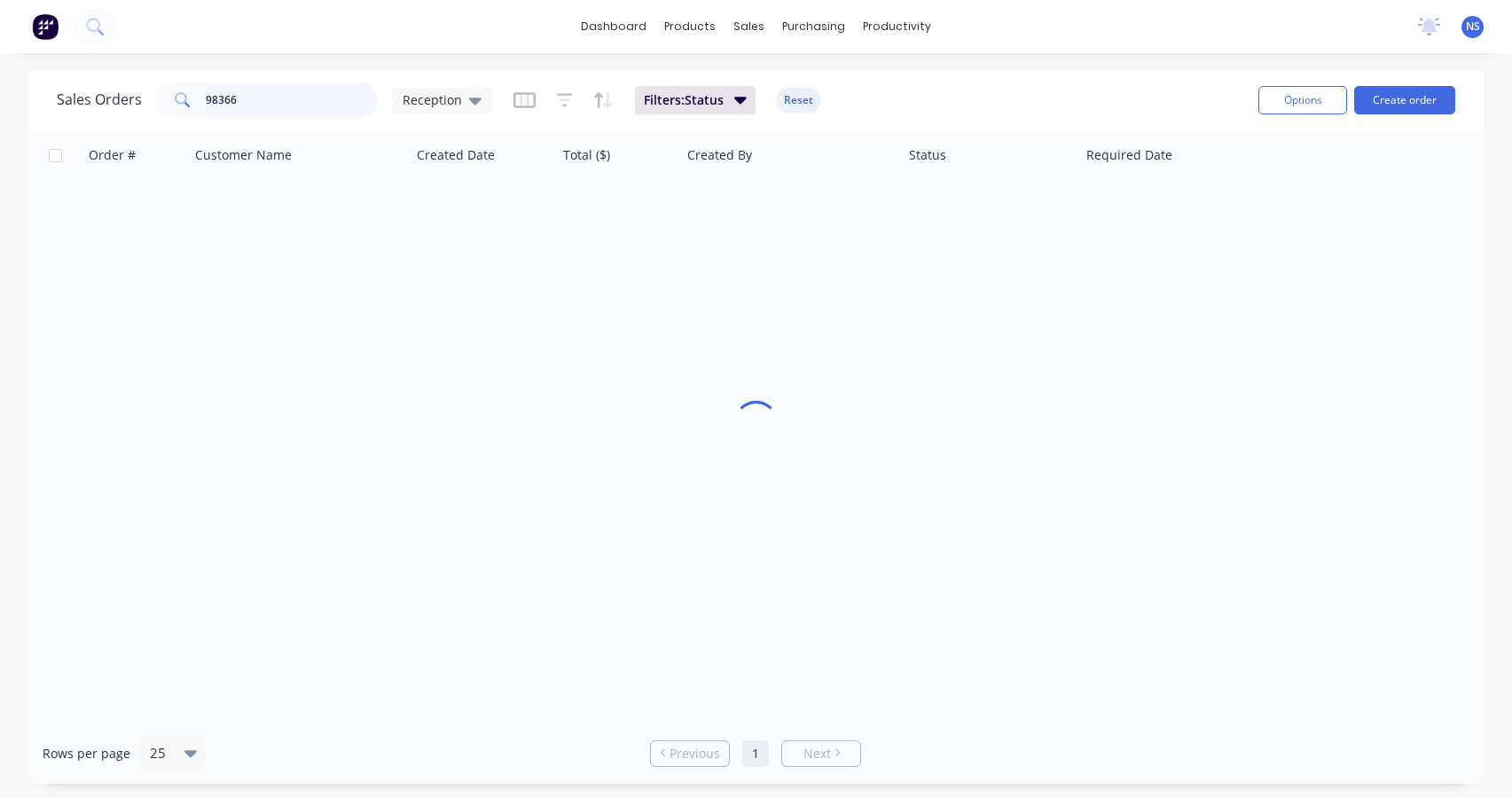
click at [287, 108] on input "98366" at bounding box center [292, 100] width 173 height 35
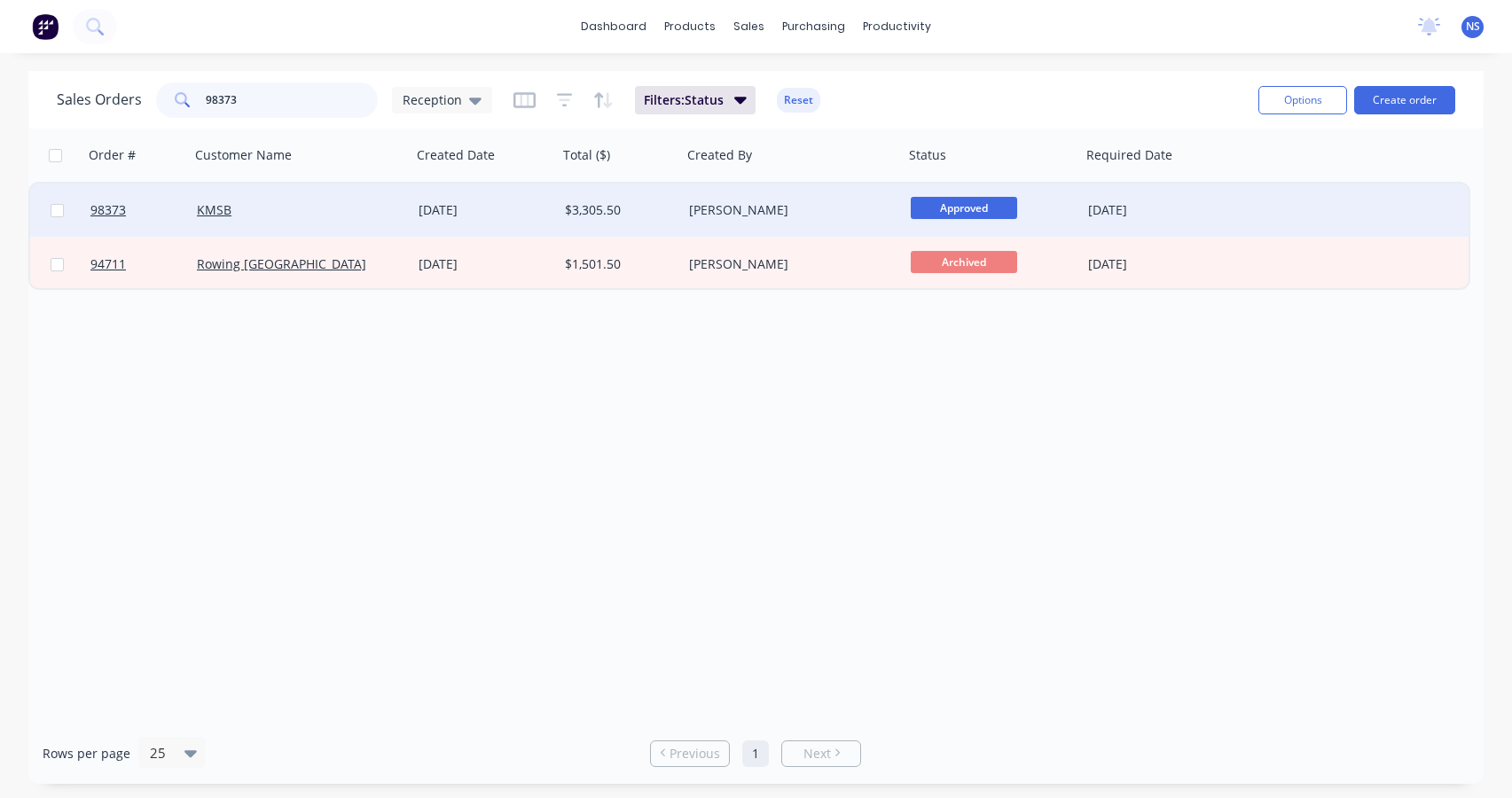
type input "98373"
click at [365, 209] on div "KMSB" at bounding box center [295, 209] width 196 height 18
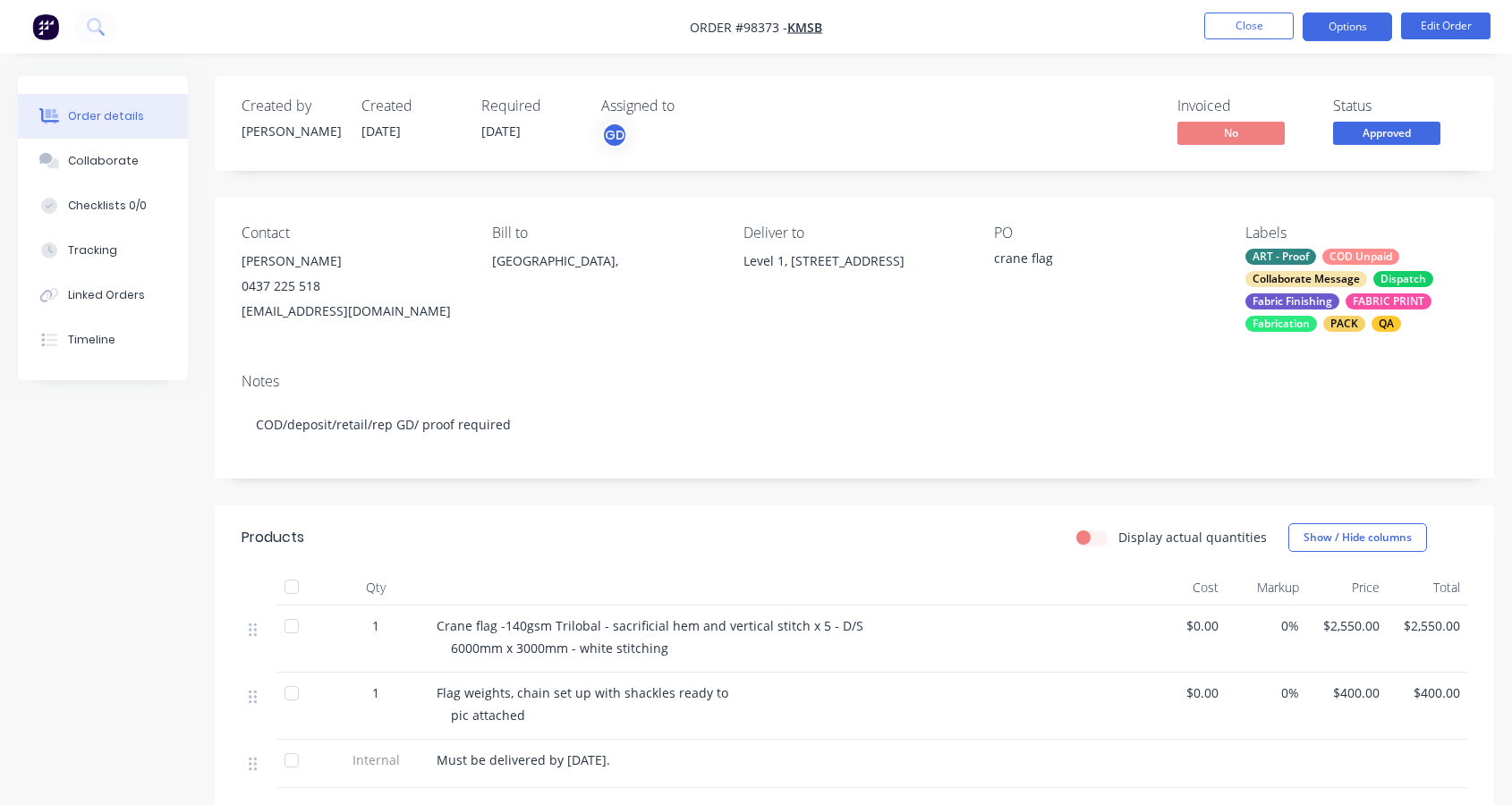
click at [1345, 28] on button "Options" at bounding box center [1348, 26] width 90 height 29
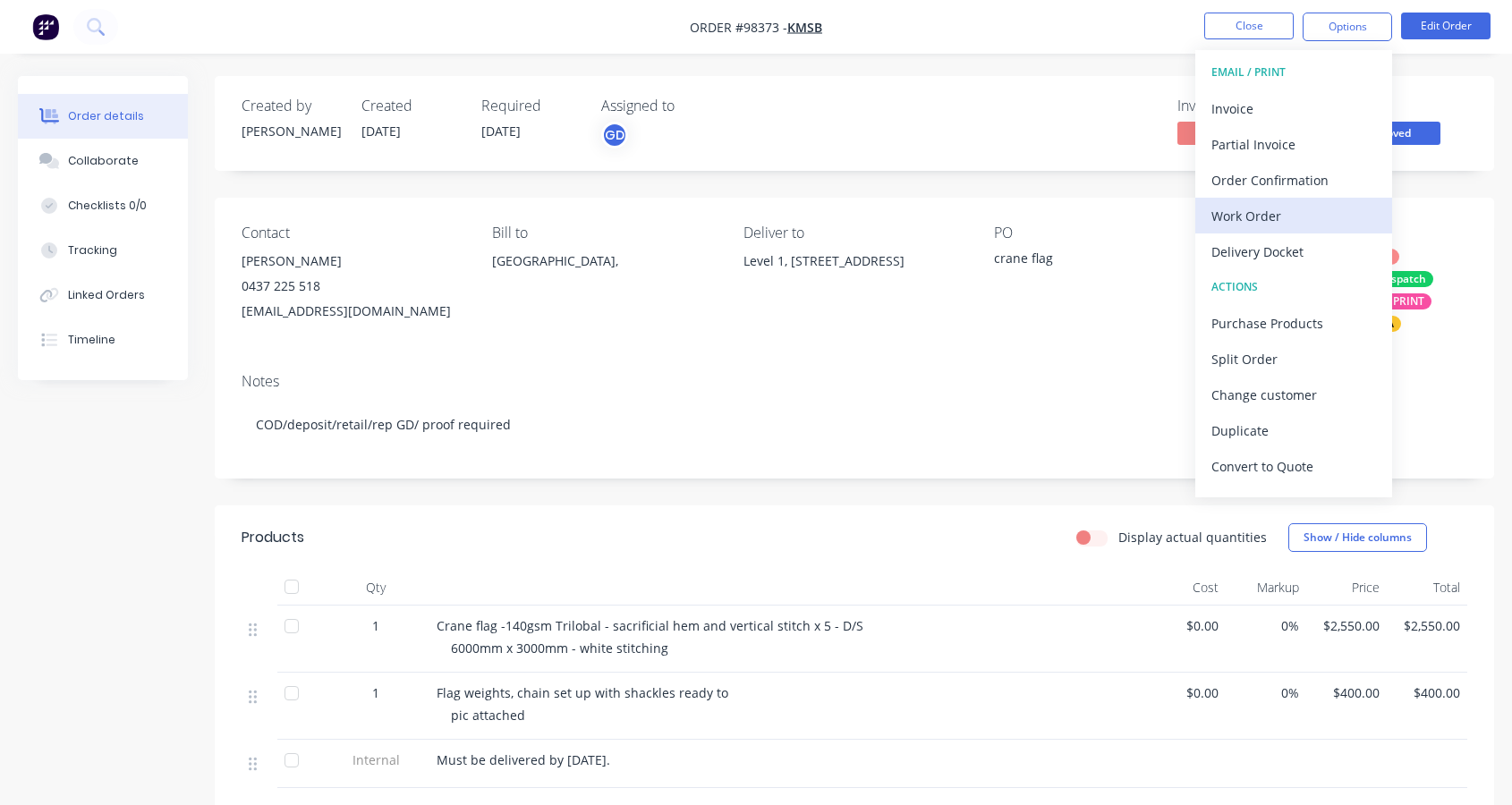
click at [1284, 220] on div "Work Order" at bounding box center [1293, 216] width 164 height 26
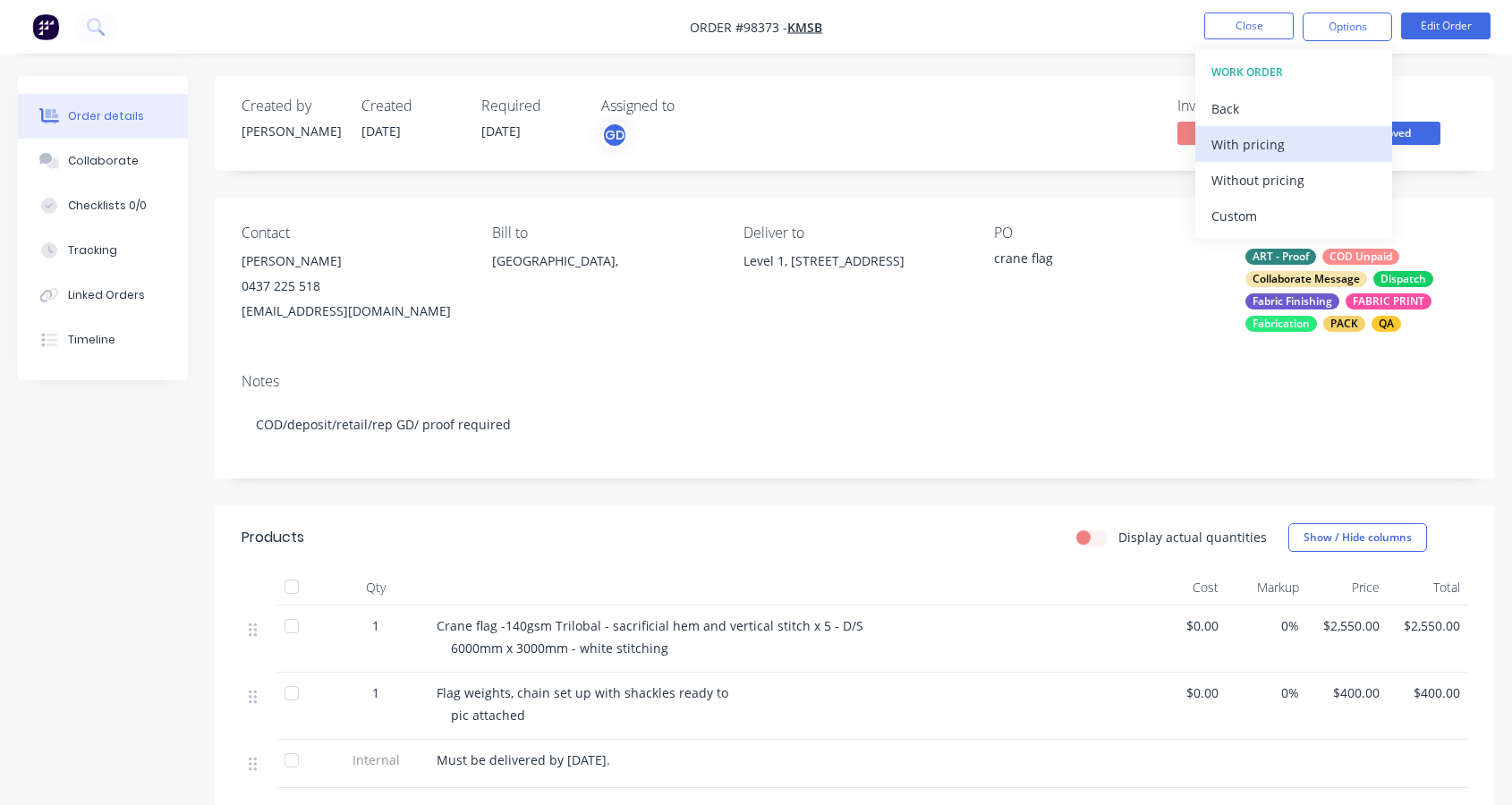
click at [1253, 145] on div "With pricing" at bounding box center [1293, 145] width 164 height 26
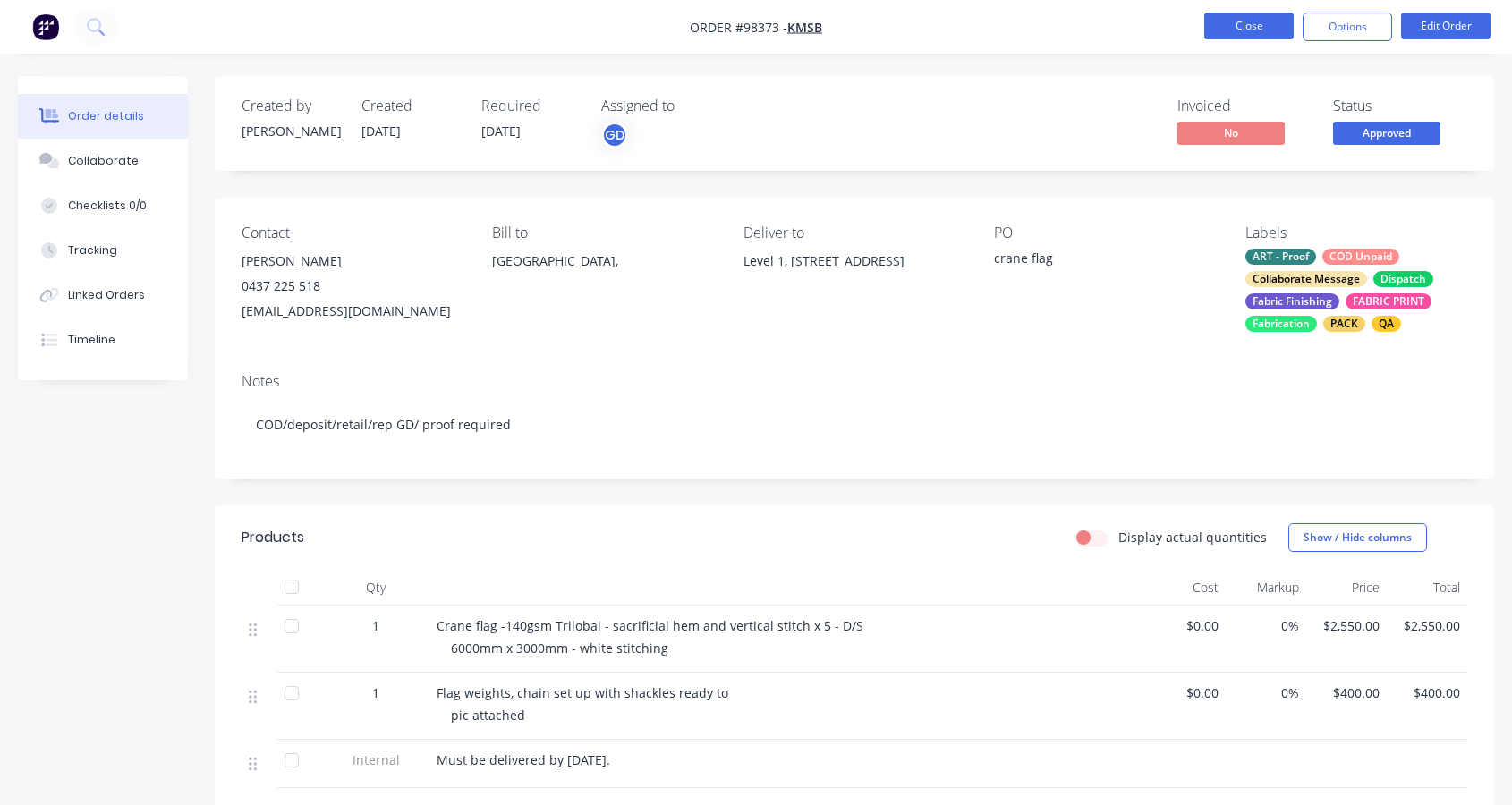
click at [1260, 22] on button "Close" at bounding box center [1248, 25] width 90 height 27
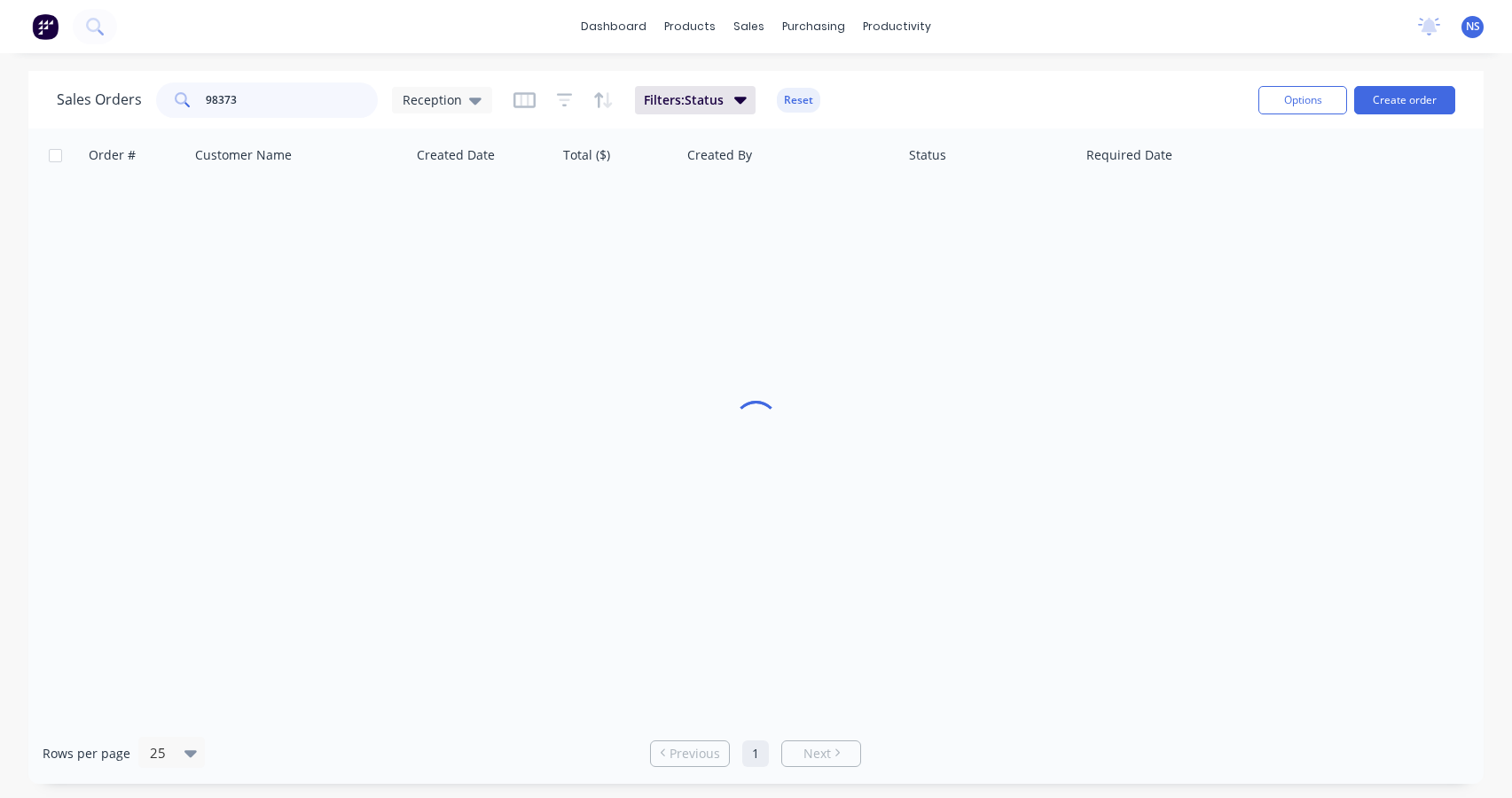
click at [290, 99] on input "98373" at bounding box center [292, 100] width 173 height 35
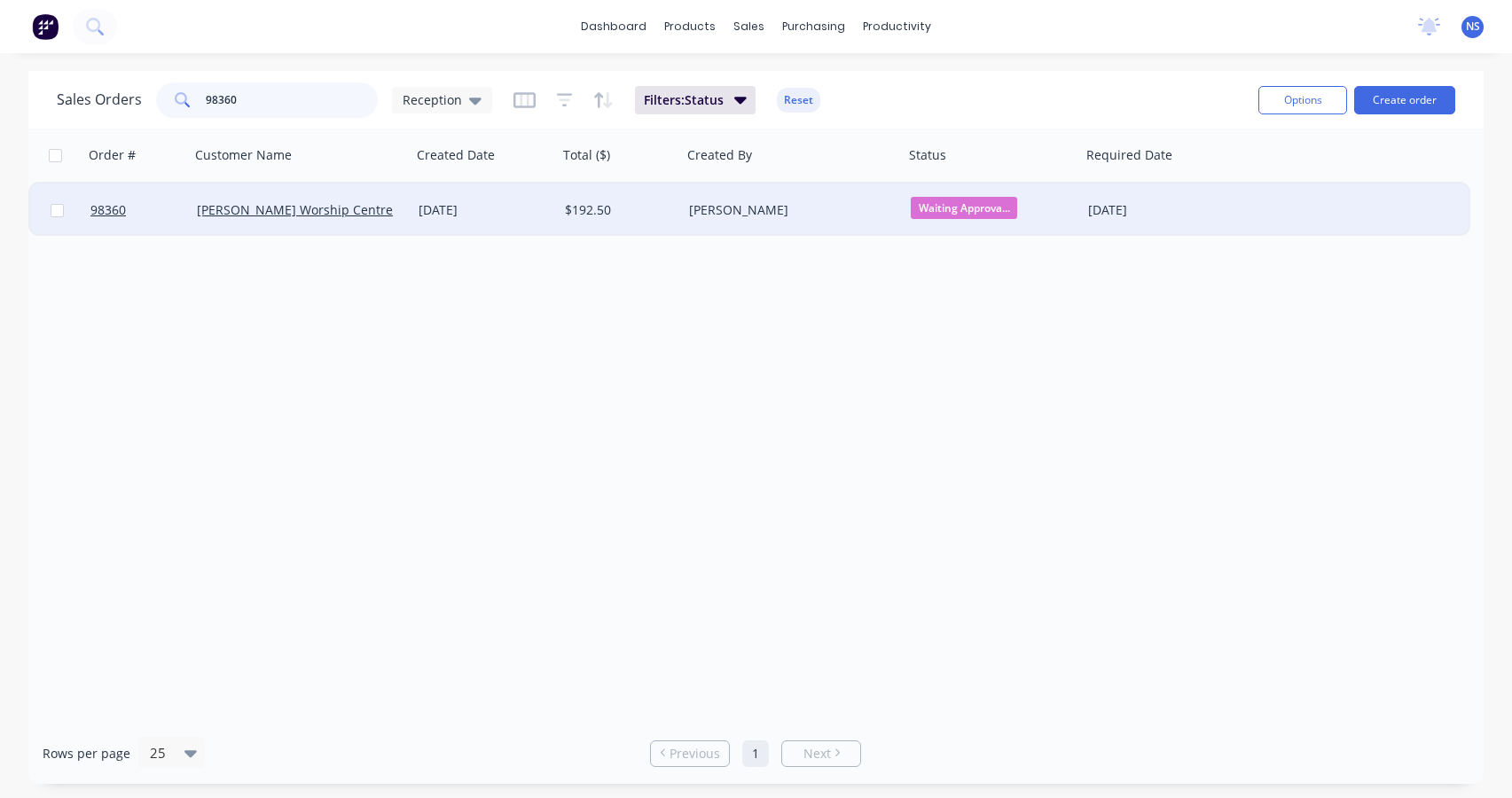
type input "98360"
click at [528, 213] on div "[DATE]" at bounding box center [485, 209] width 132 height 18
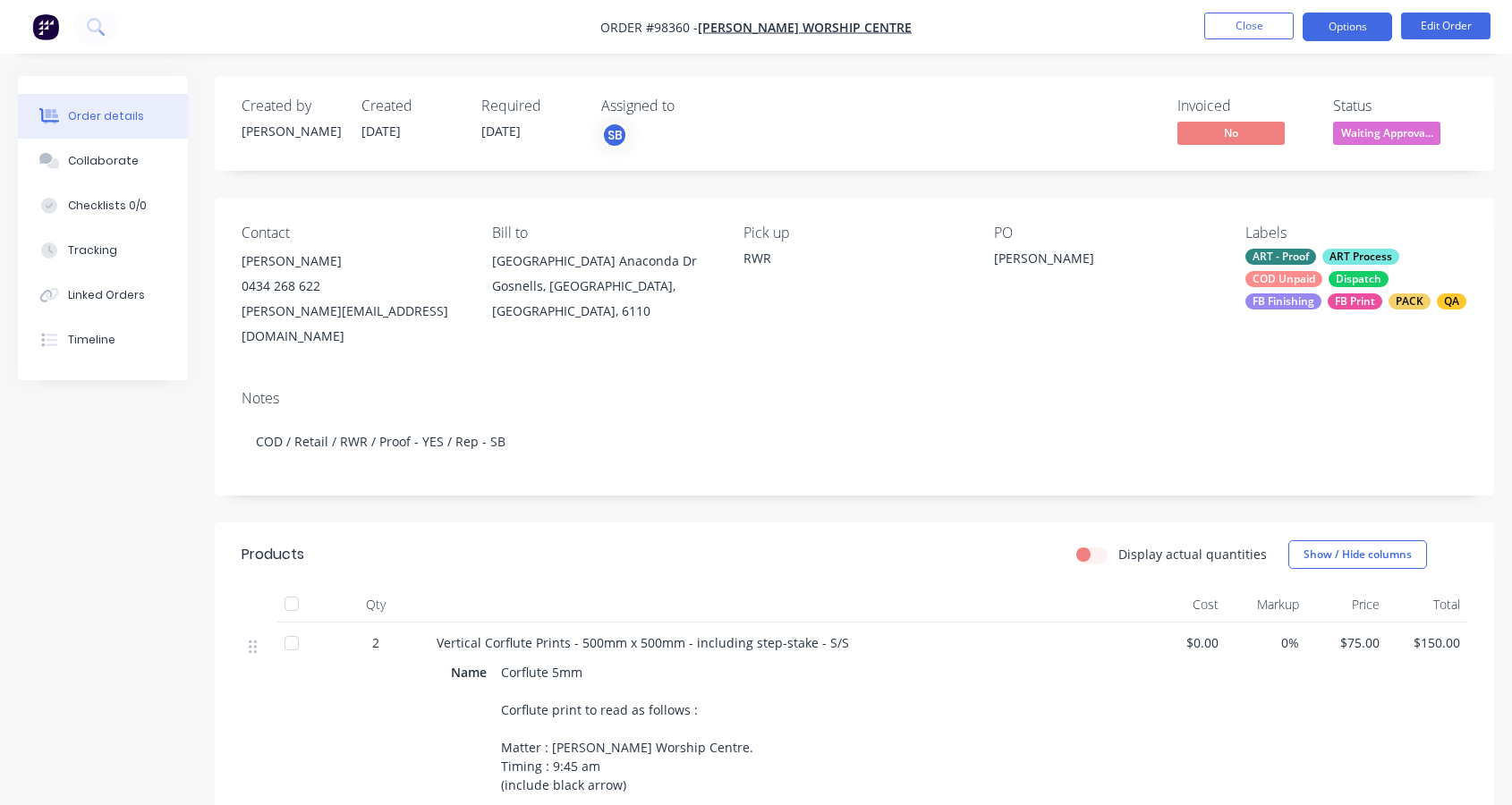
click at [1340, 26] on button "Options" at bounding box center [1348, 26] width 90 height 29
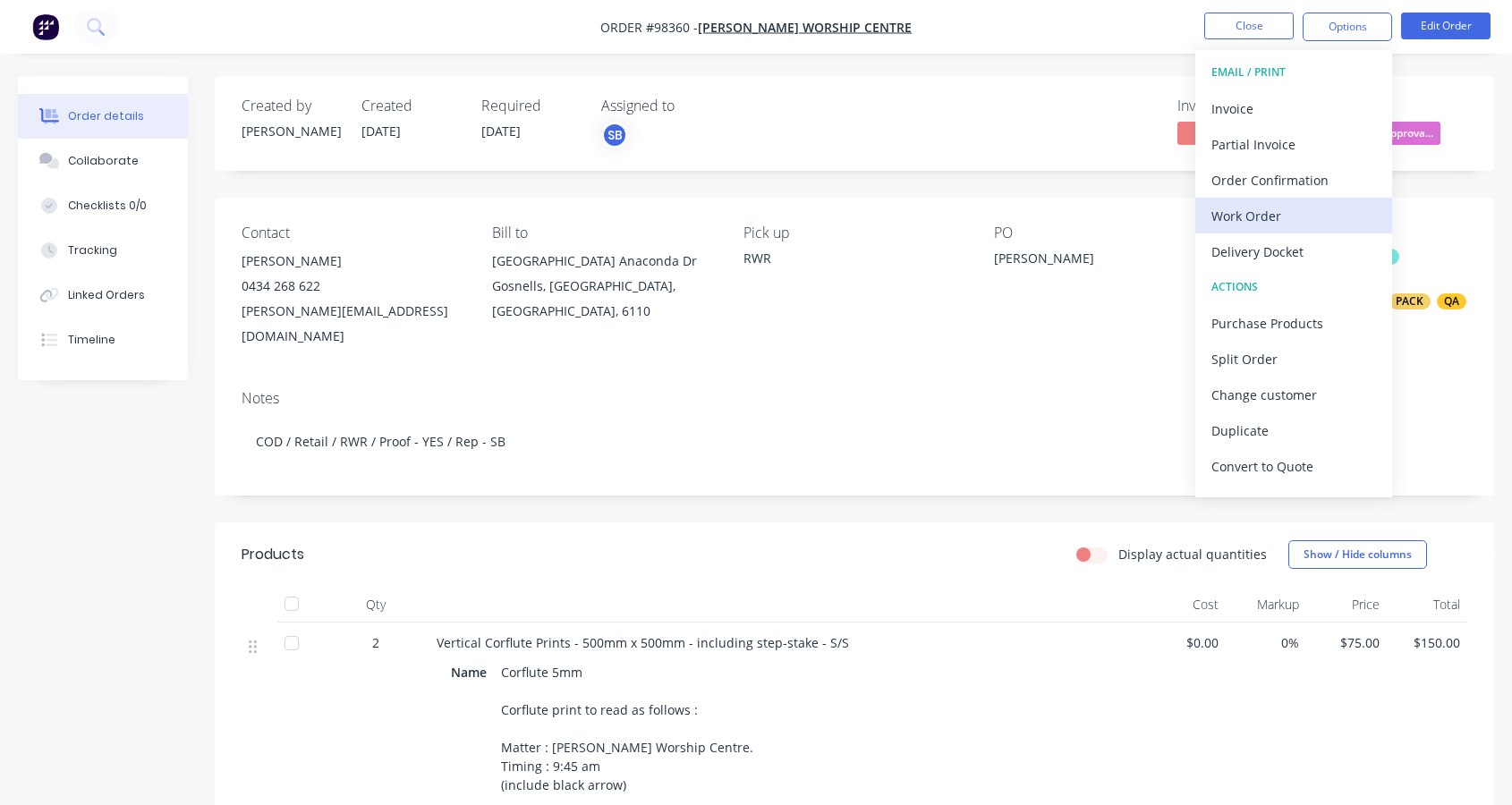
click at [1268, 214] on div "Work Order" at bounding box center [1293, 216] width 164 height 26
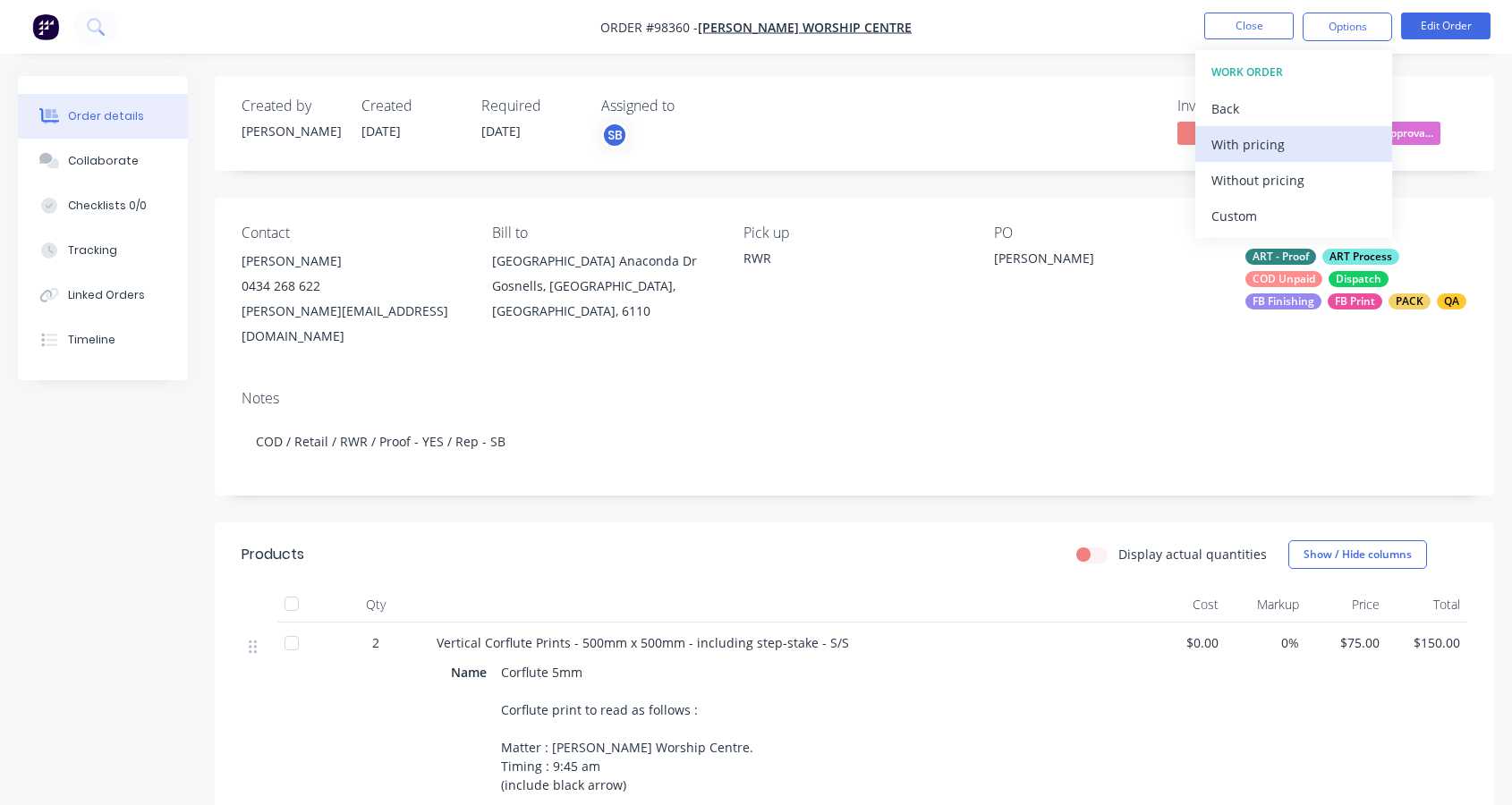
click at [1248, 145] on div "With pricing" at bounding box center [1293, 145] width 164 height 26
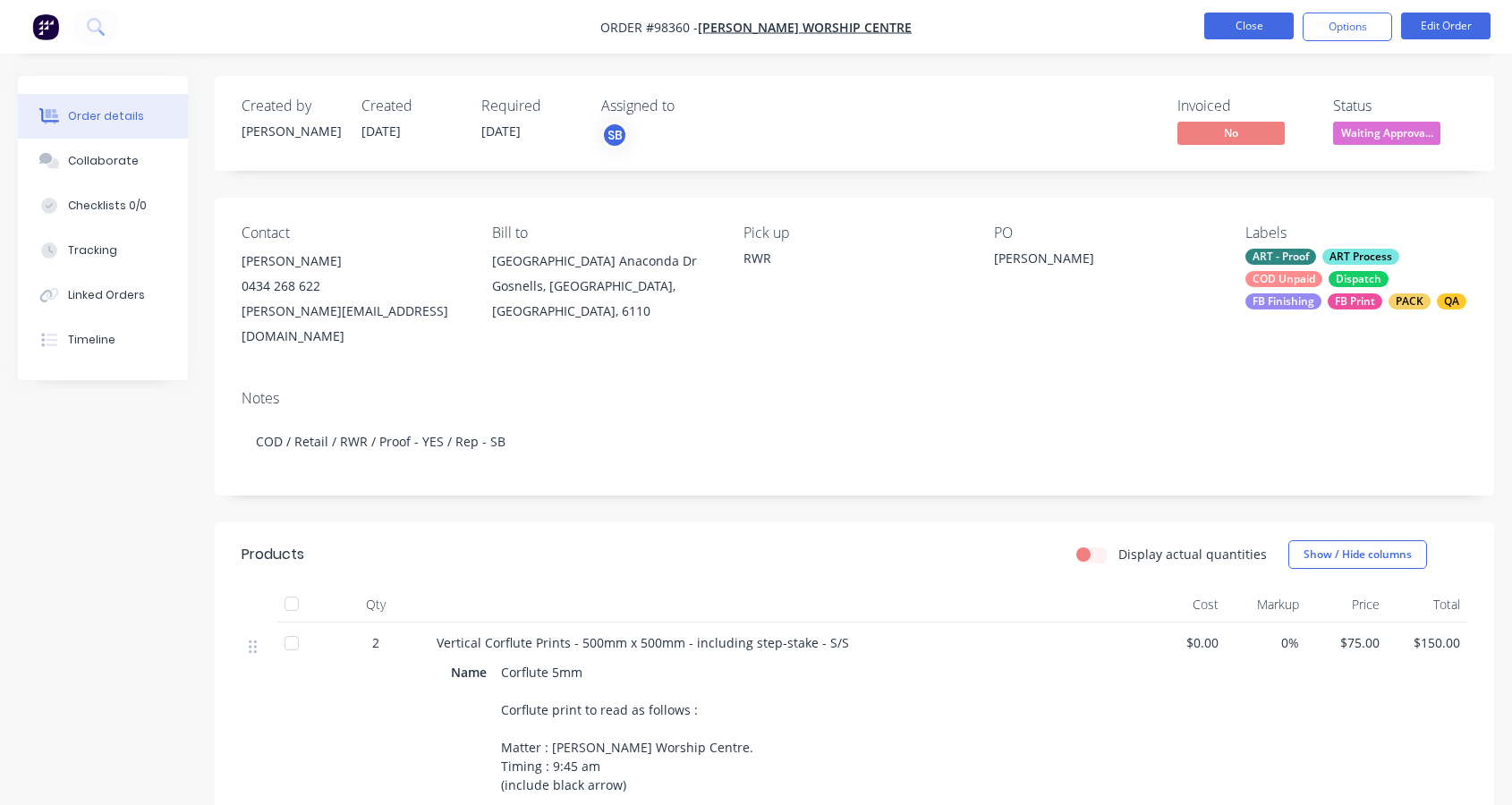
click at [1247, 21] on button "Close" at bounding box center [1248, 25] width 90 height 27
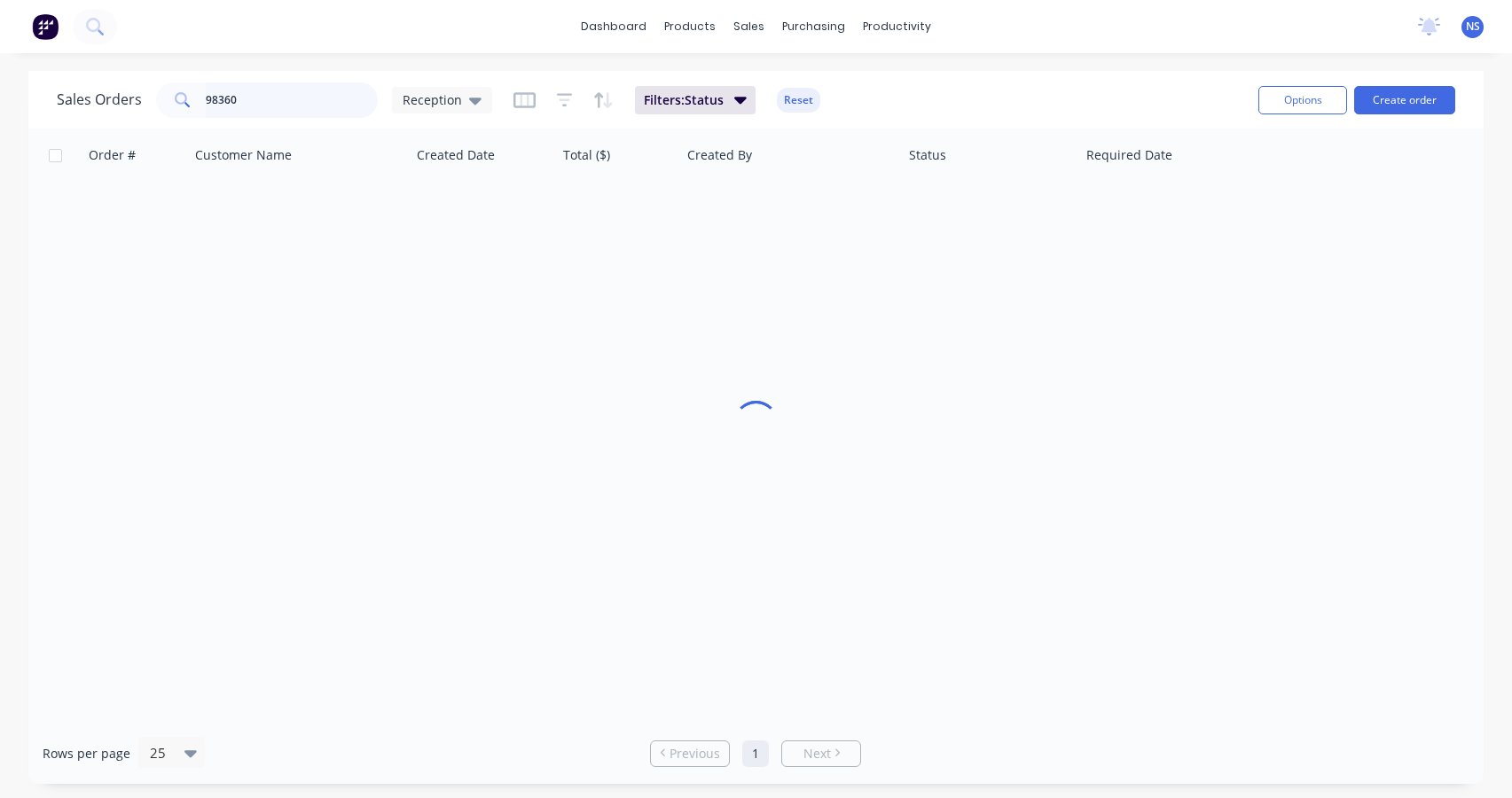
click at [271, 97] on input "98360" at bounding box center [292, 100] width 173 height 35
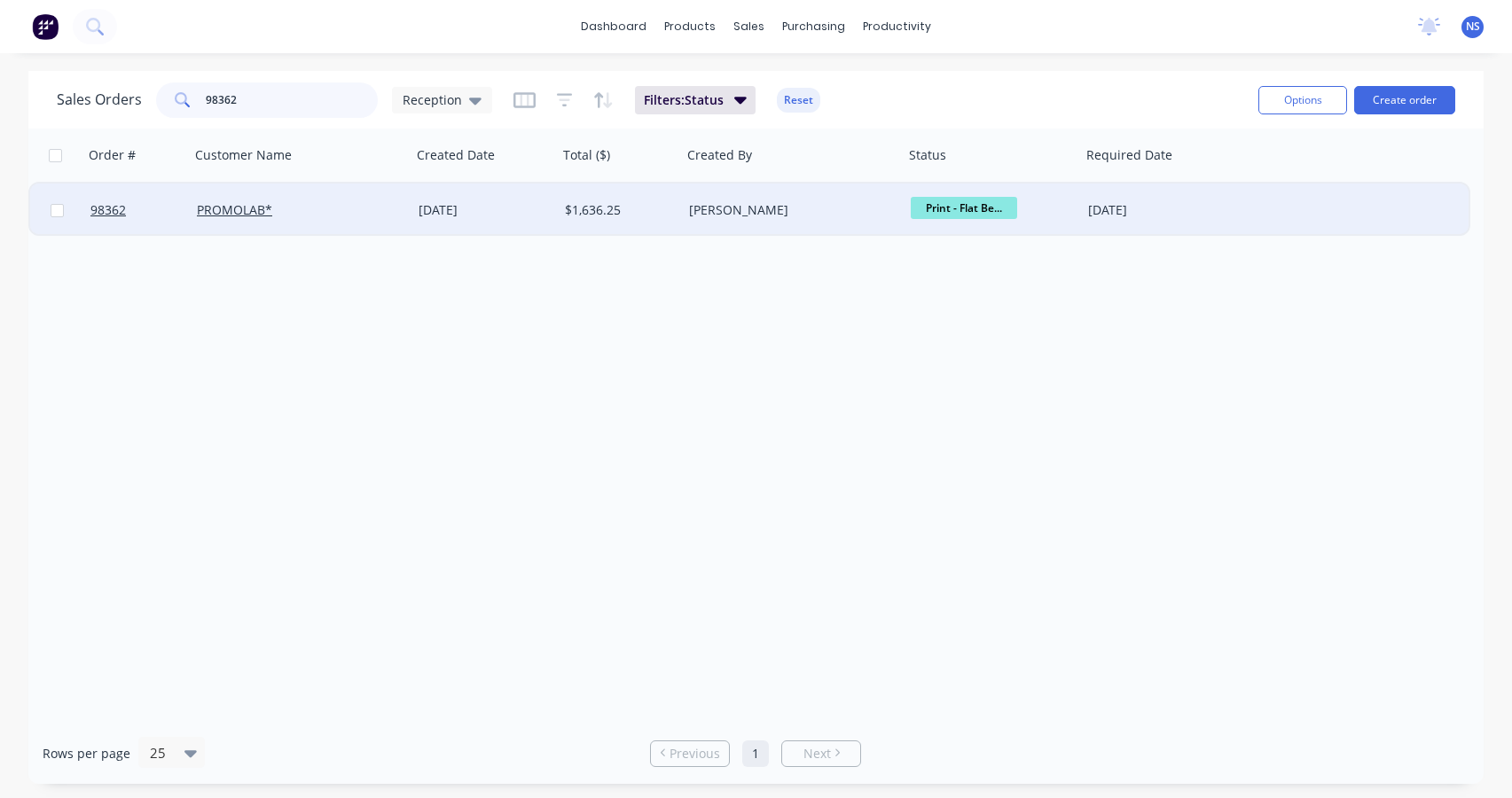
type input "98362"
click at [349, 210] on div "PROMOLAB*" at bounding box center [295, 209] width 196 height 18
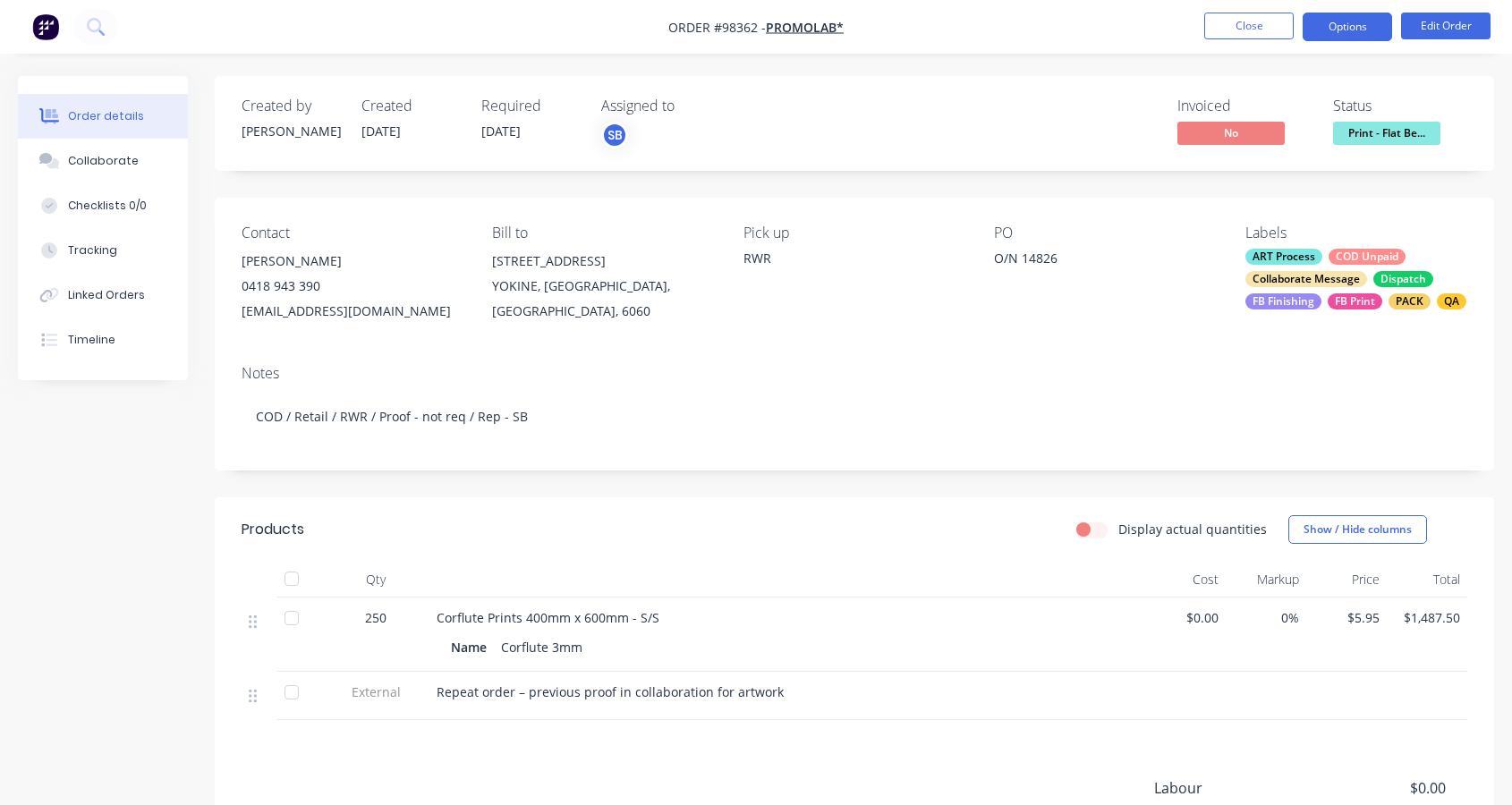
click at [1330, 29] on button "Options" at bounding box center [1348, 26] width 90 height 29
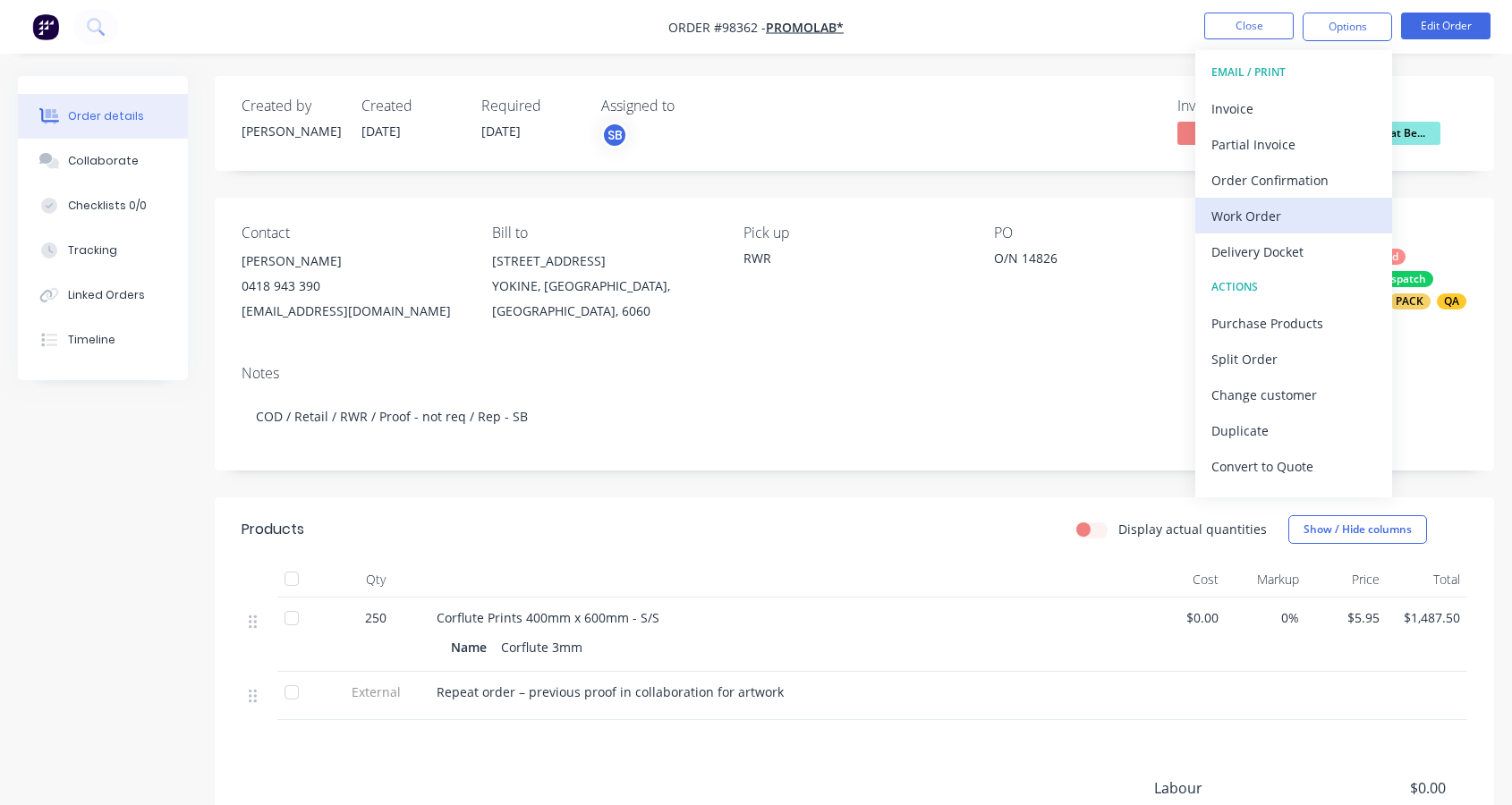
click at [1253, 209] on div "Work Order" at bounding box center [1293, 216] width 164 height 26
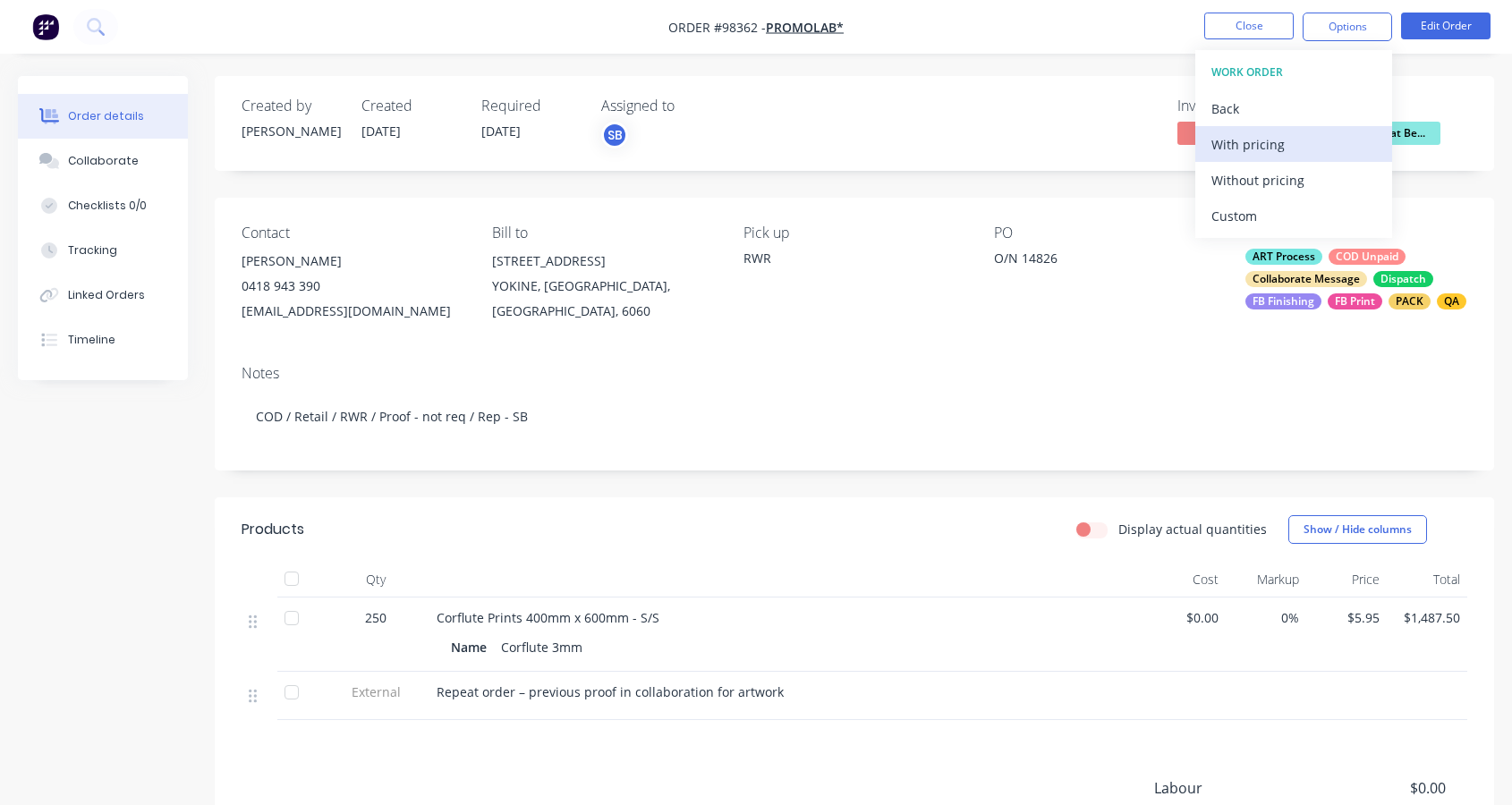
click at [1235, 140] on div "With pricing" at bounding box center [1293, 145] width 164 height 26
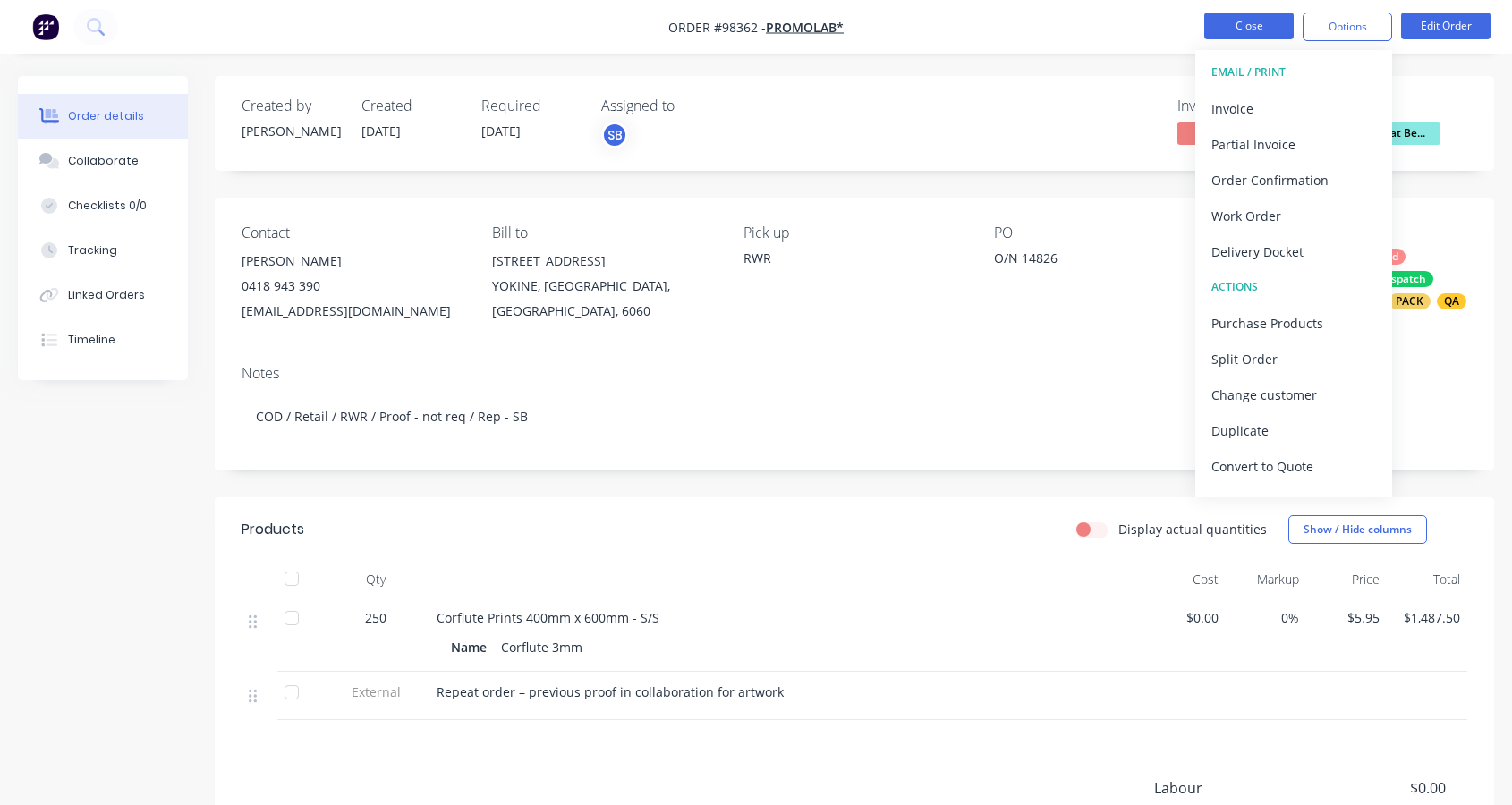
click at [1260, 17] on button "Close" at bounding box center [1248, 25] width 90 height 27
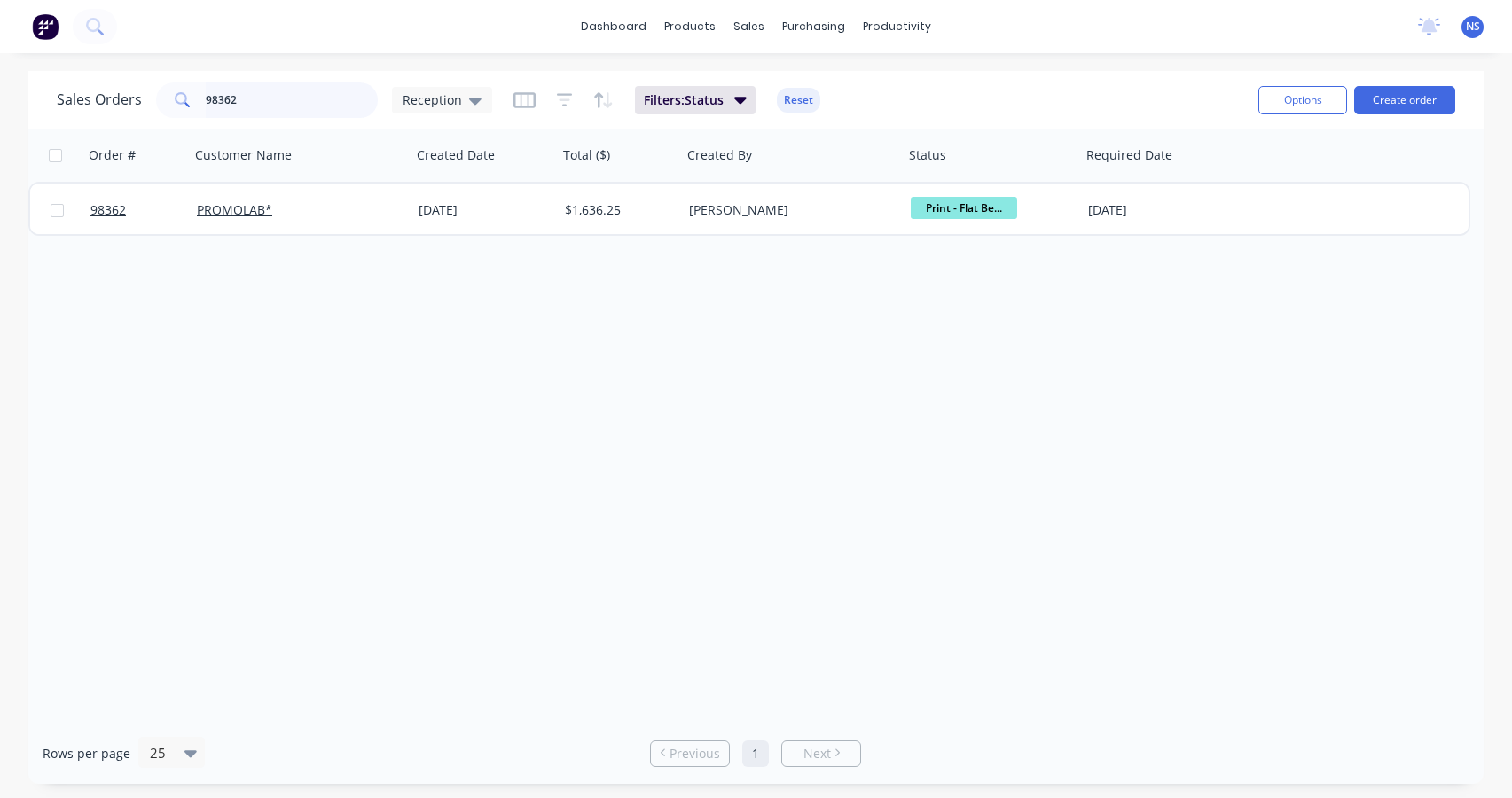
click at [293, 98] on input "98362" at bounding box center [292, 100] width 173 height 35
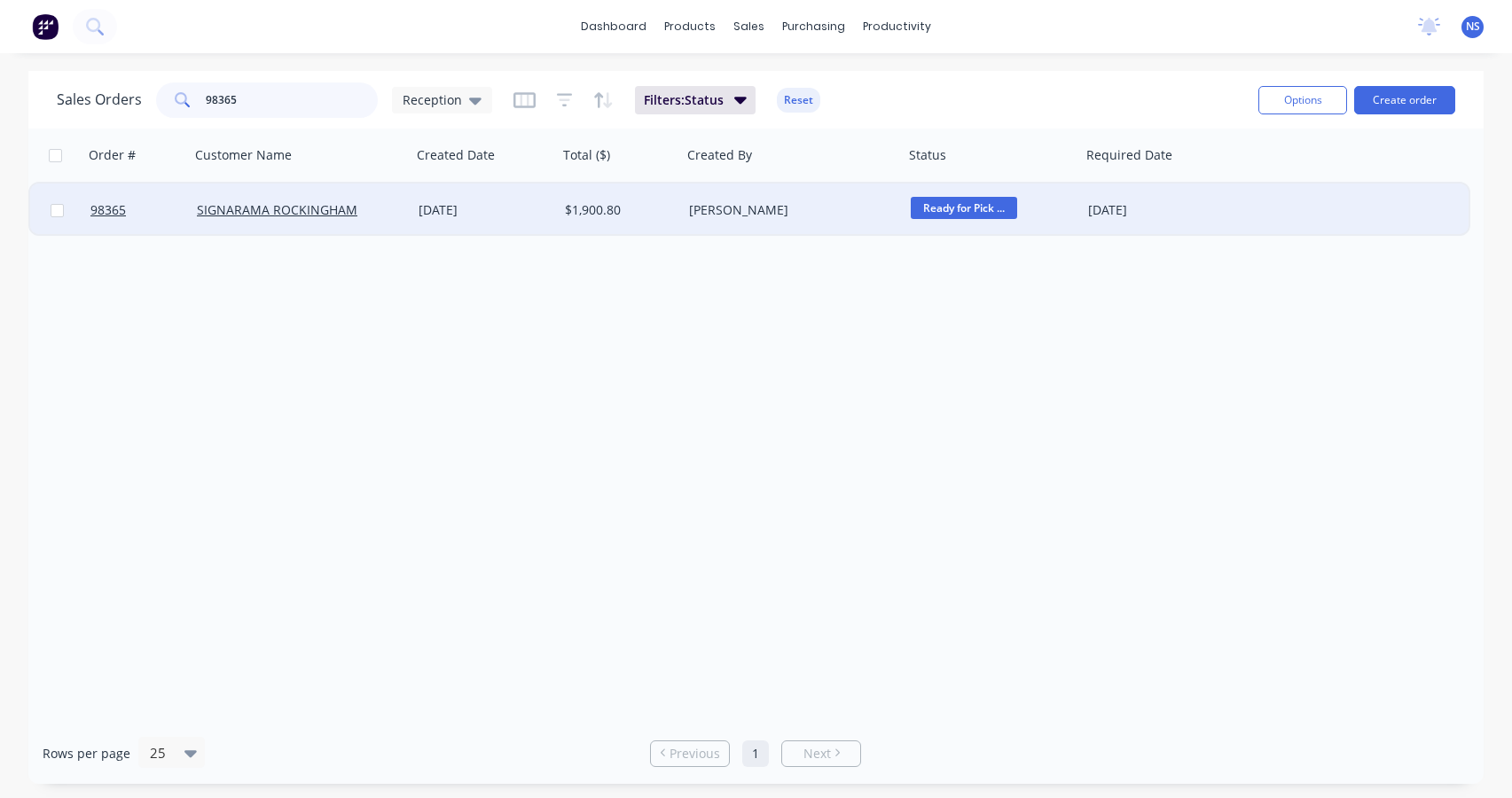
type input "98365"
click at [392, 214] on div "SIGNARAMA ROCKINGHAM" at bounding box center [295, 209] width 196 height 18
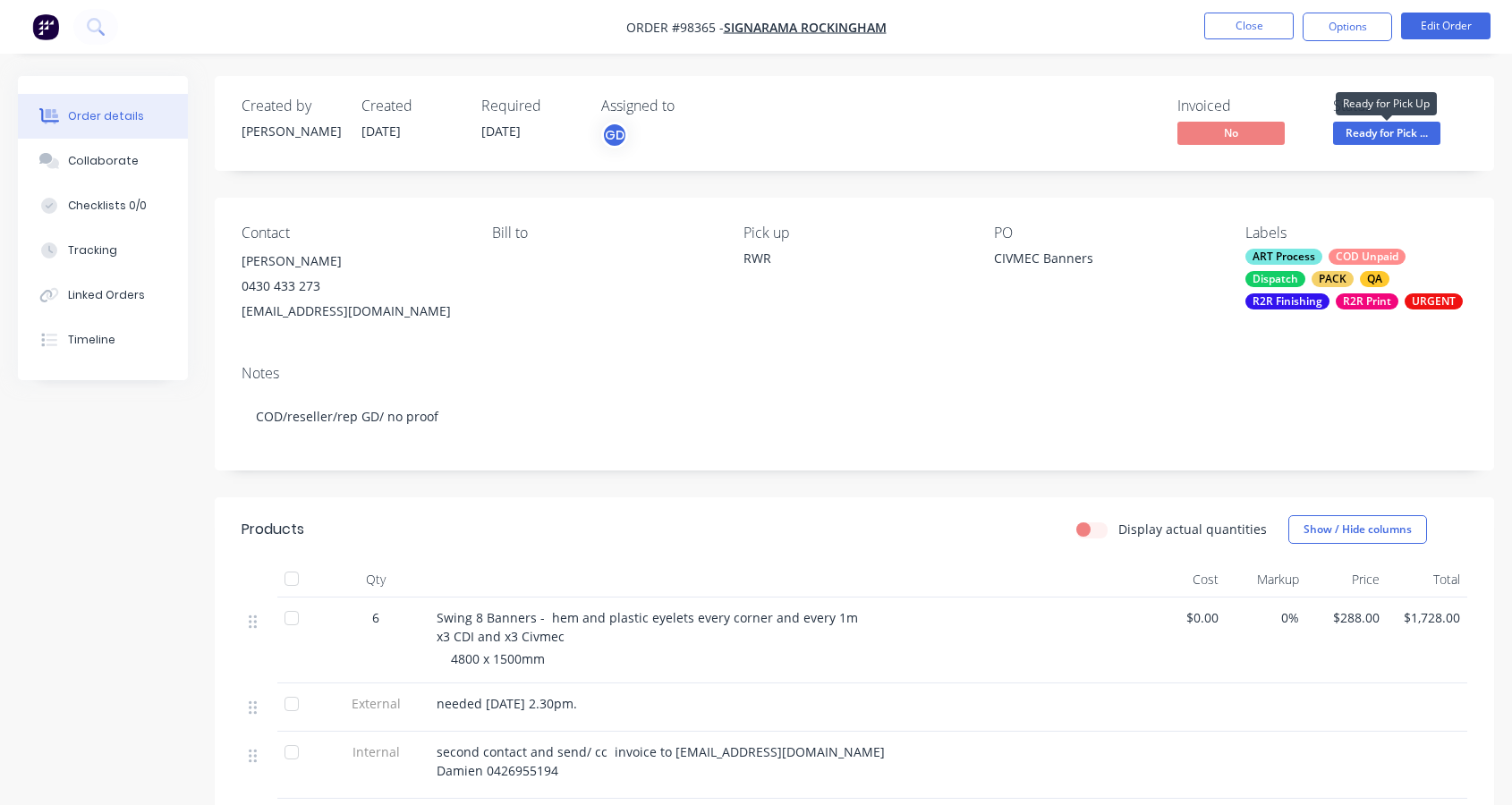
click at [1374, 134] on span "Ready for Pick ..." at bounding box center [1386, 133] width 107 height 22
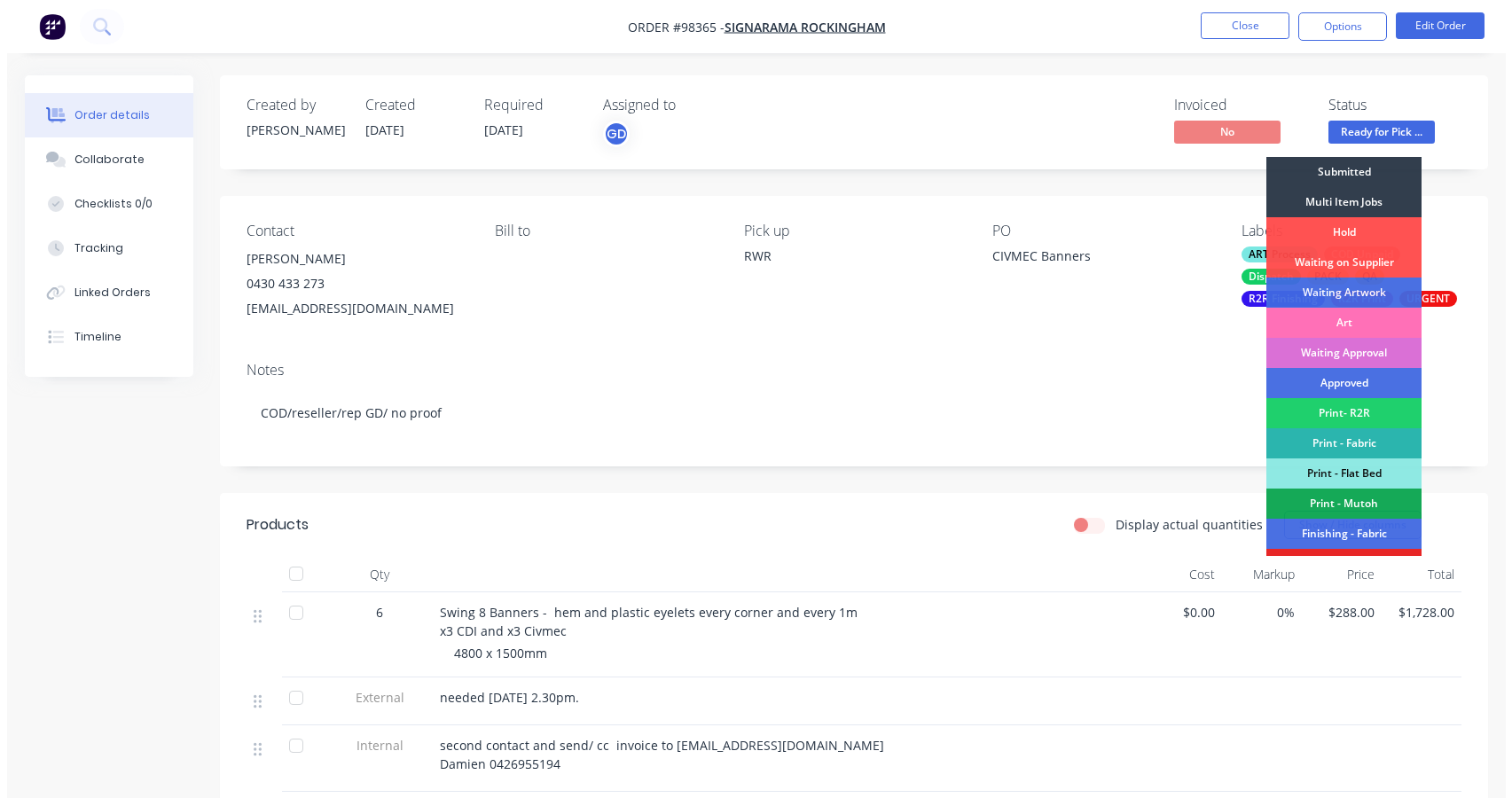
scroll to position [355, 0]
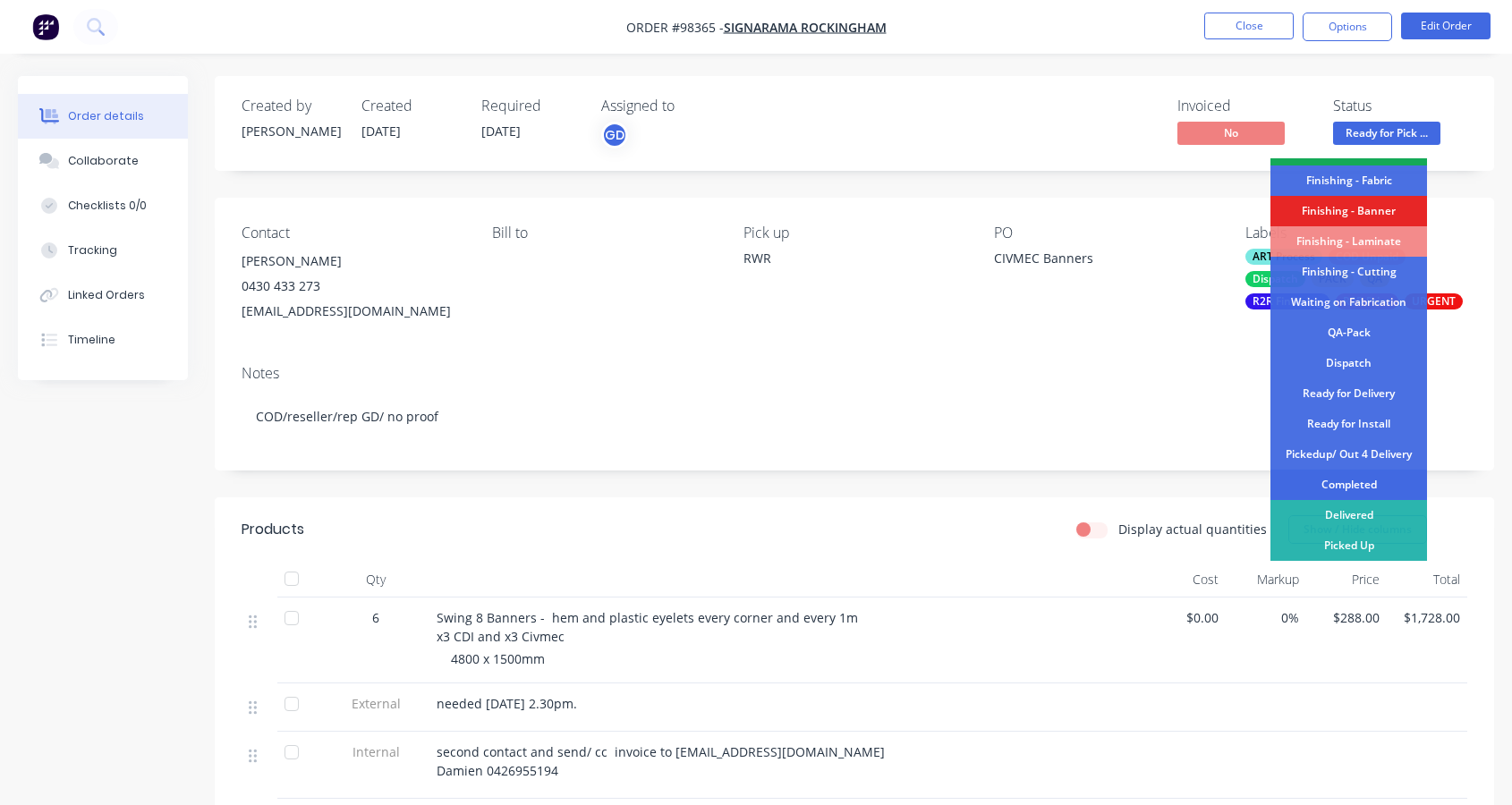
click at [1318, 482] on div "Completed" at bounding box center [1348, 485] width 157 height 31
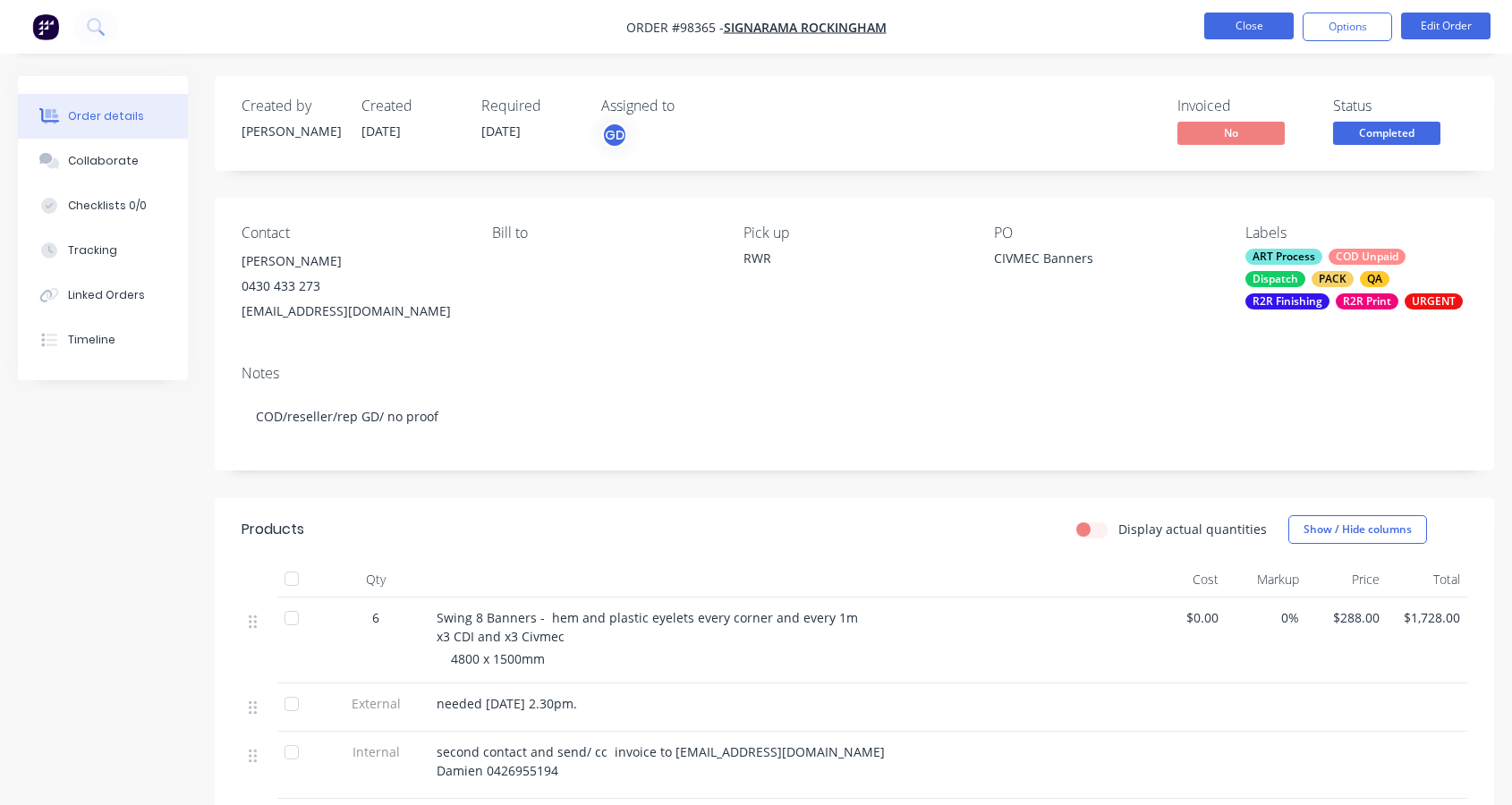
click at [1227, 24] on button "Close" at bounding box center [1248, 25] width 90 height 27
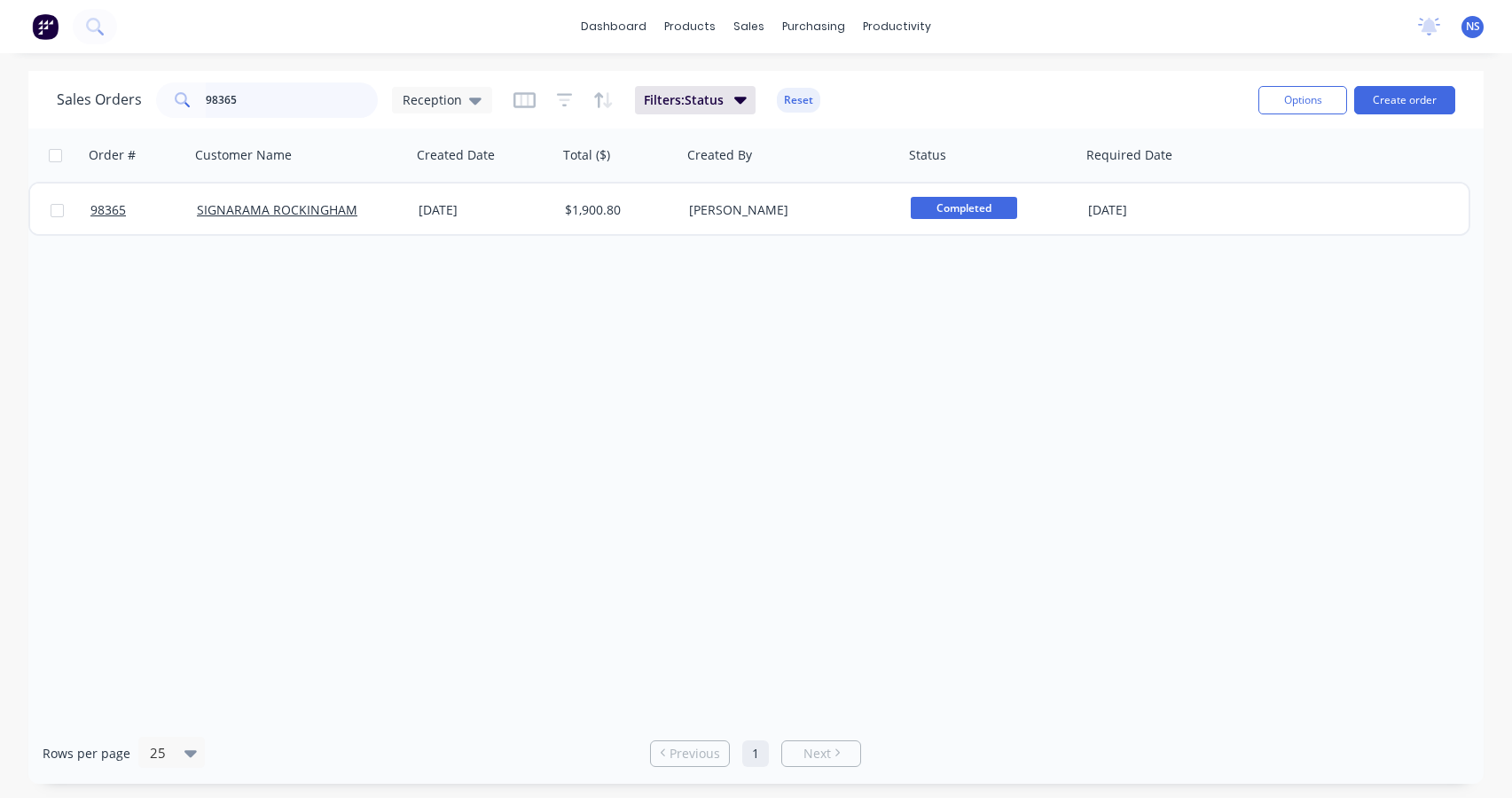
click at [266, 97] on input "98365" at bounding box center [292, 100] width 173 height 35
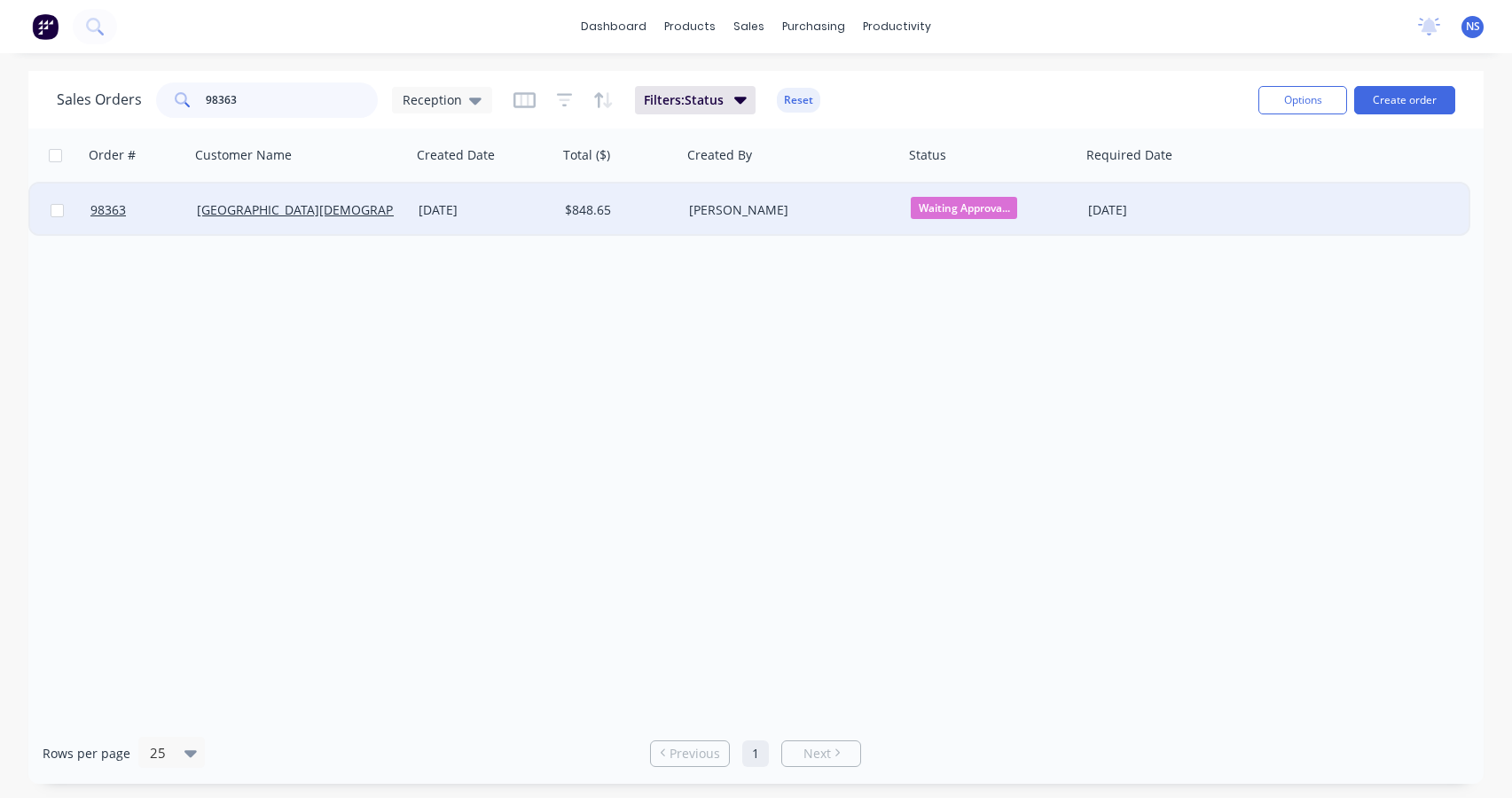
type input "98363"
click at [548, 220] on div "[DATE]" at bounding box center [485, 209] width 146 height 53
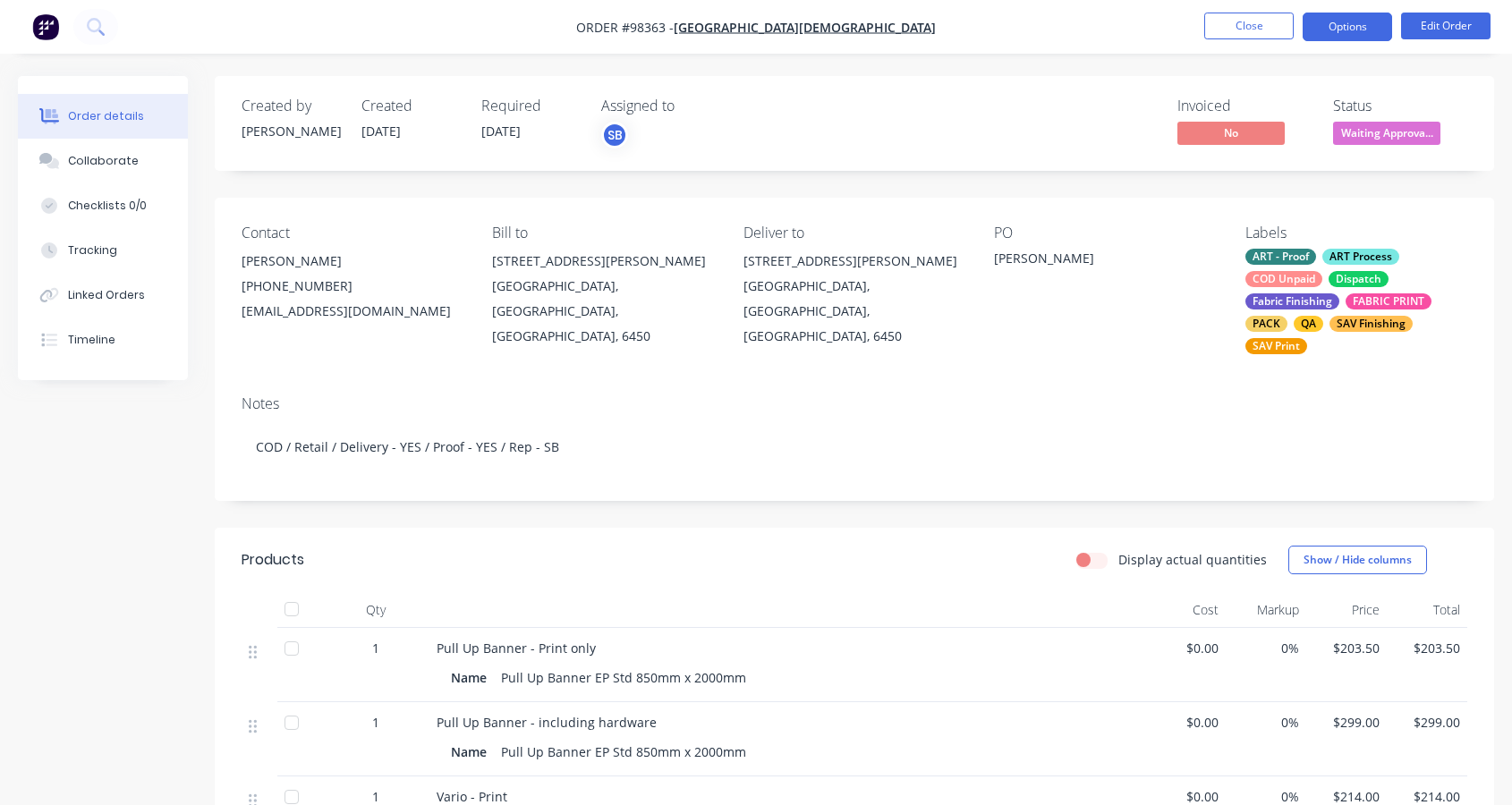
click at [1351, 22] on button "Options" at bounding box center [1348, 26] width 90 height 29
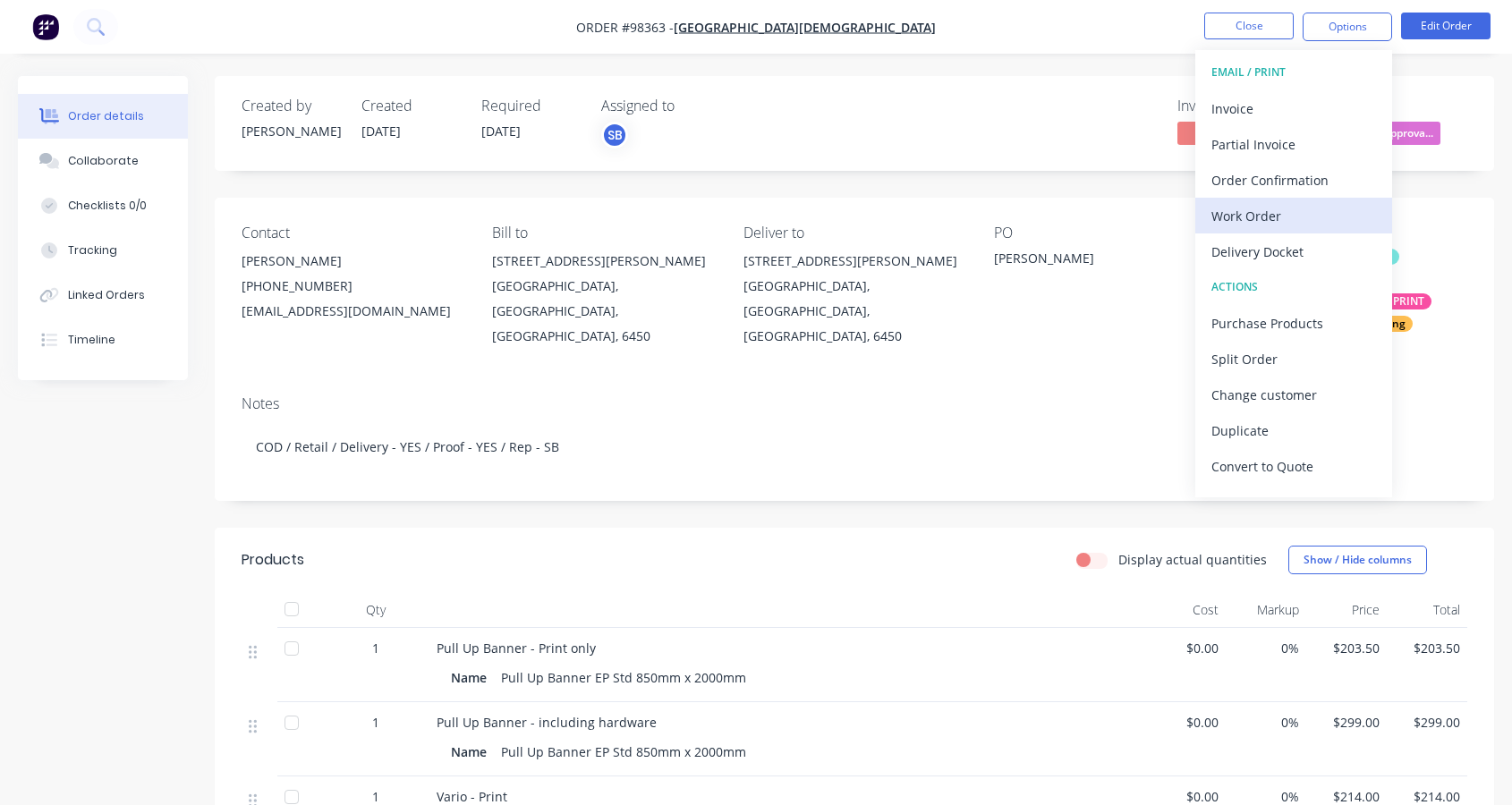
click at [1297, 211] on div "Work Order" at bounding box center [1293, 216] width 164 height 26
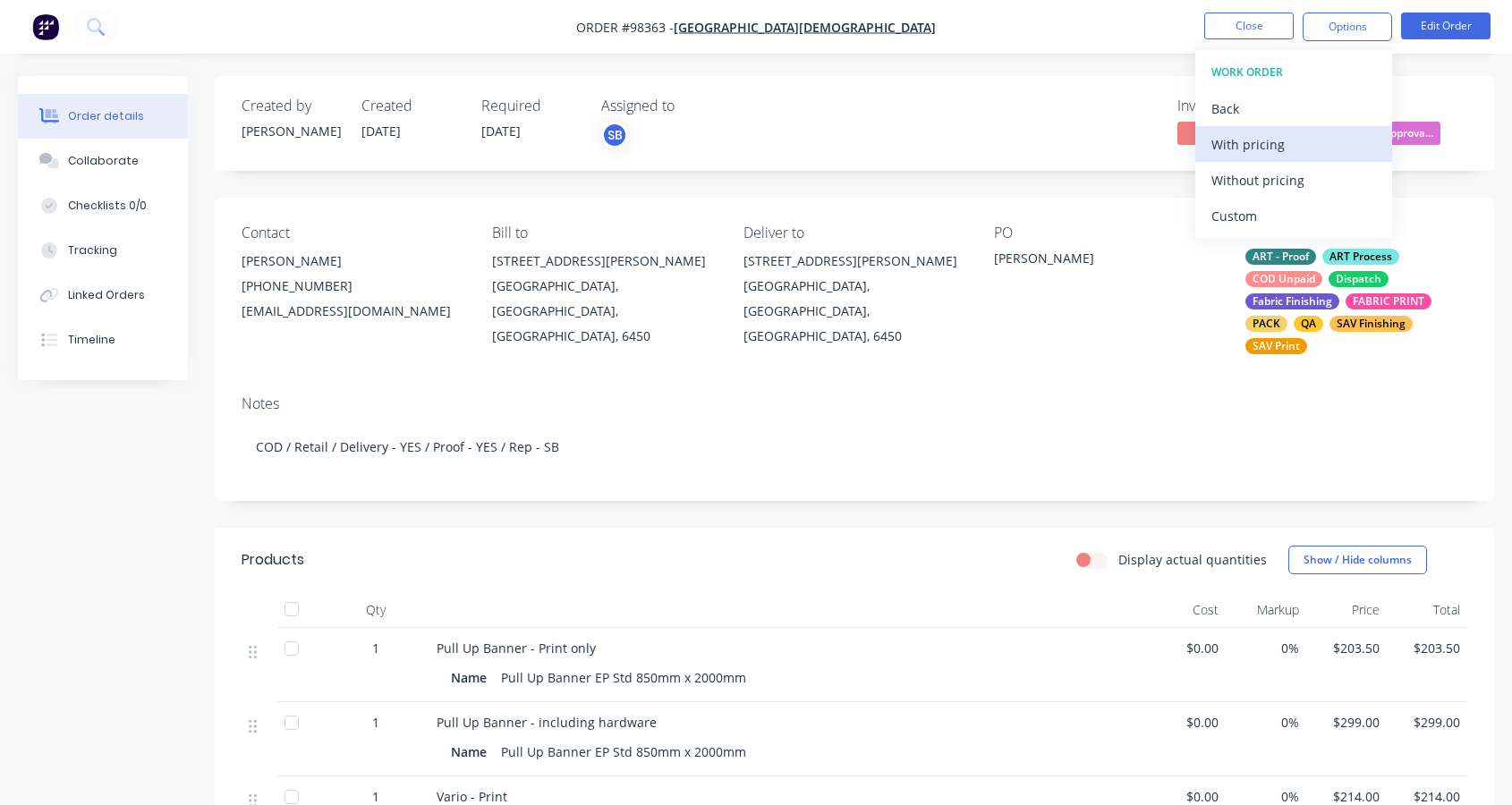
click at [1265, 146] on div "With pricing" at bounding box center [1293, 145] width 164 height 26
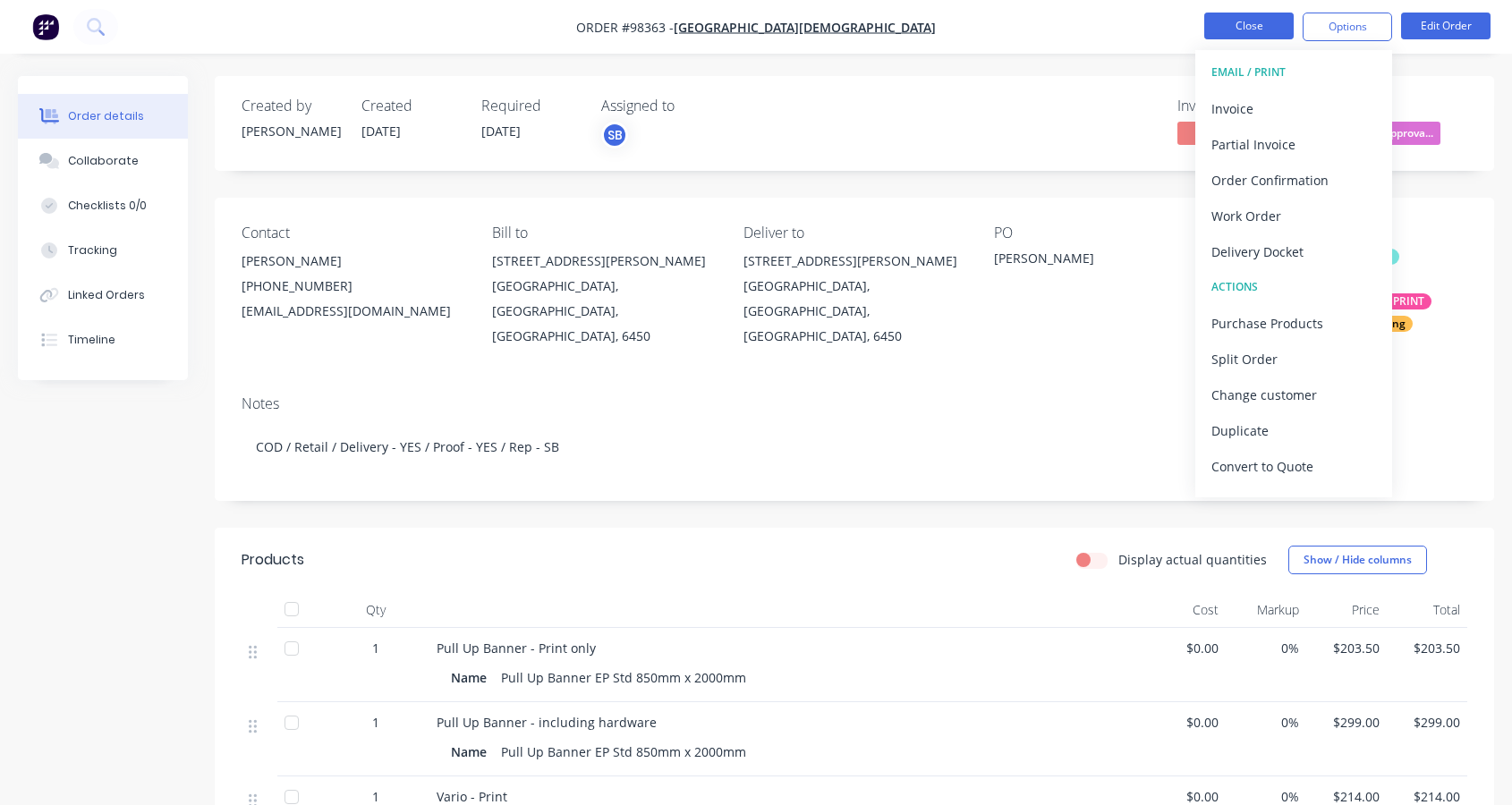
click at [1249, 15] on button "Close" at bounding box center [1248, 25] width 90 height 27
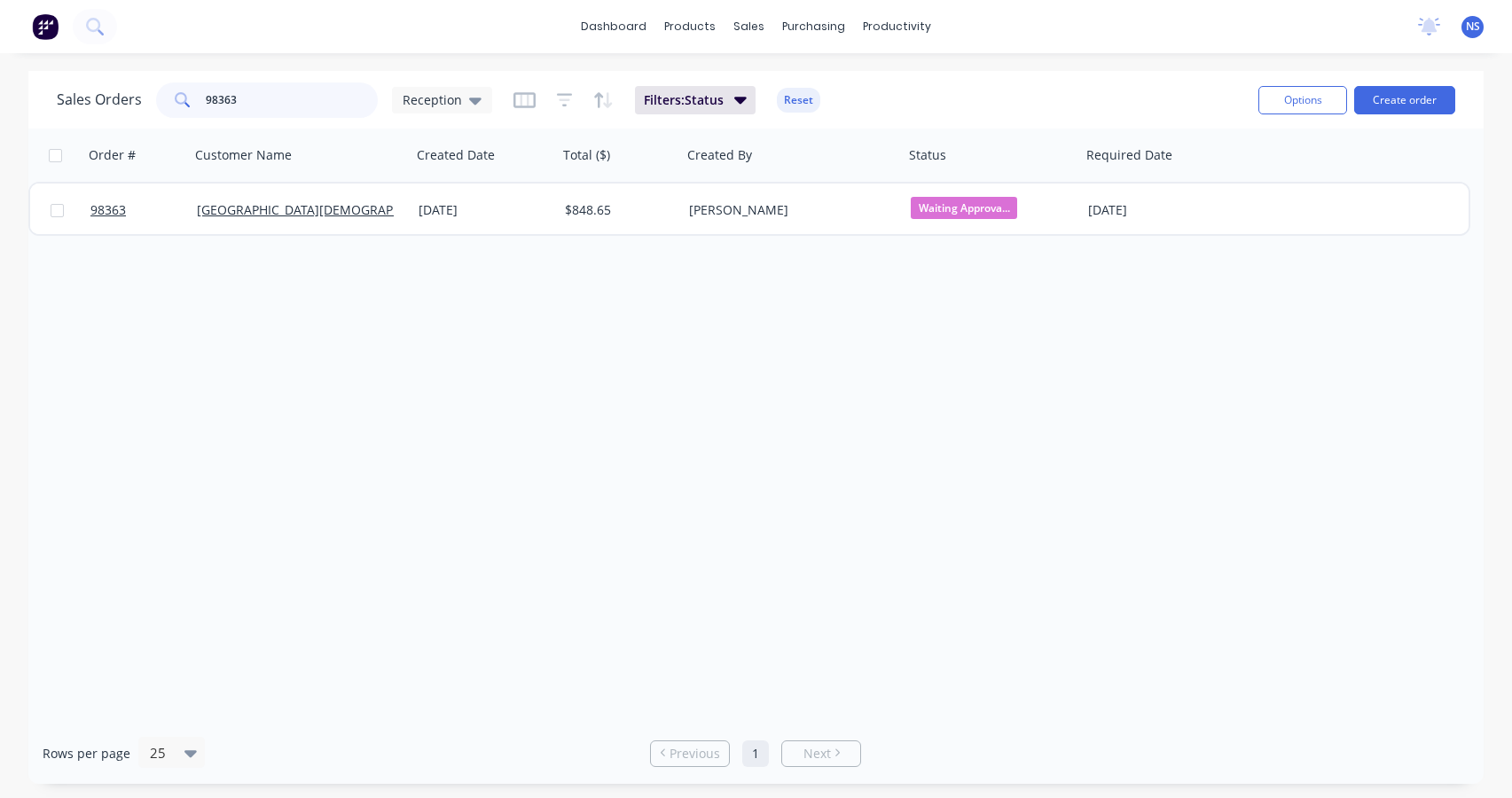
click at [264, 97] on input "98363" at bounding box center [292, 100] width 173 height 35
click at [289, 104] on input "98366" at bounding box center [292, 100] width 173 height 35
type input "98368"
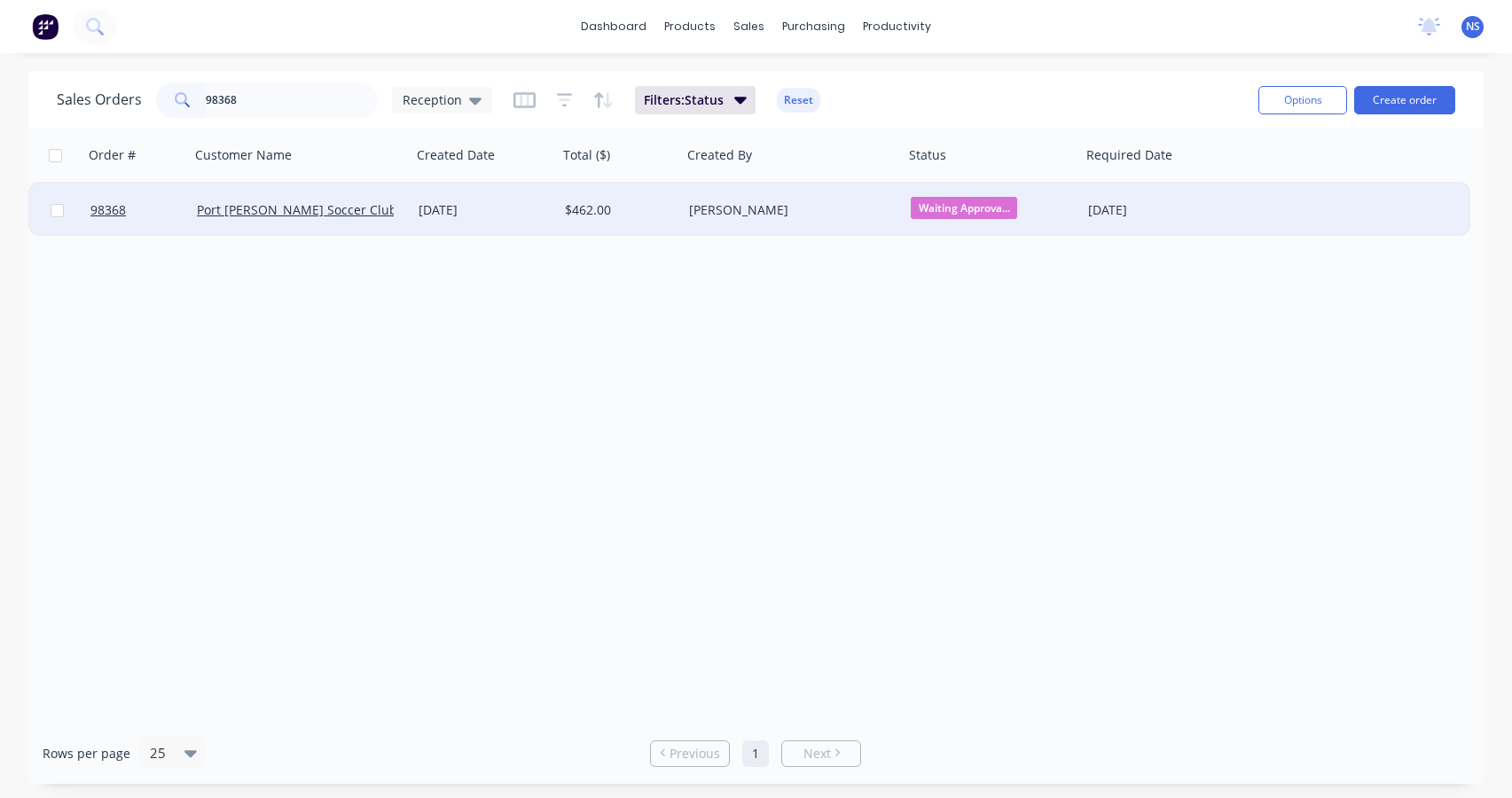
click at [371, 210] on div "Port [PERSON_NAME] Soccer Club" at bounding box center [295, 209] width 196 height 18
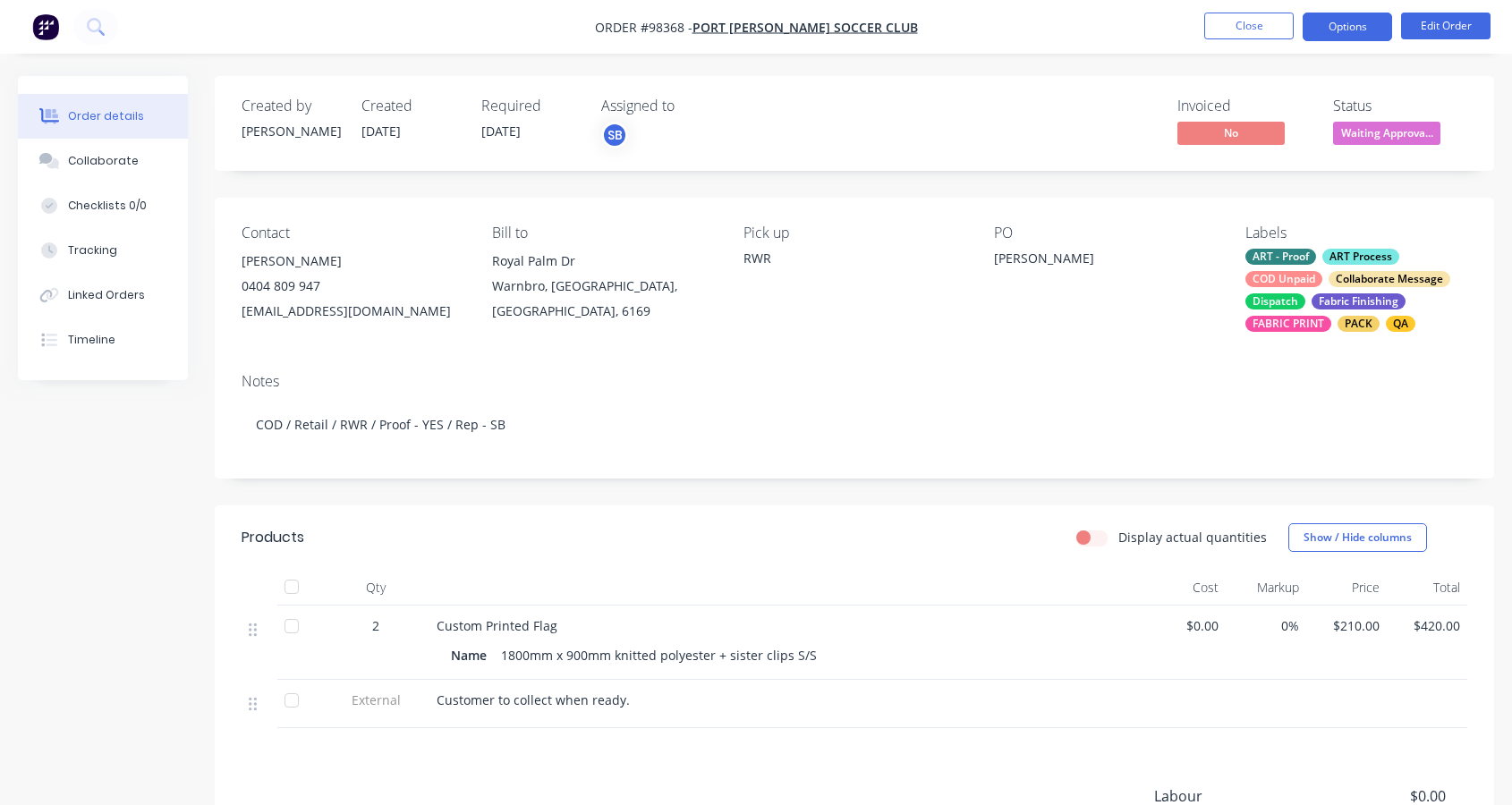
click at [1347, 27] on button "Options" at bounding box center [1348, 26] width 90 height 29
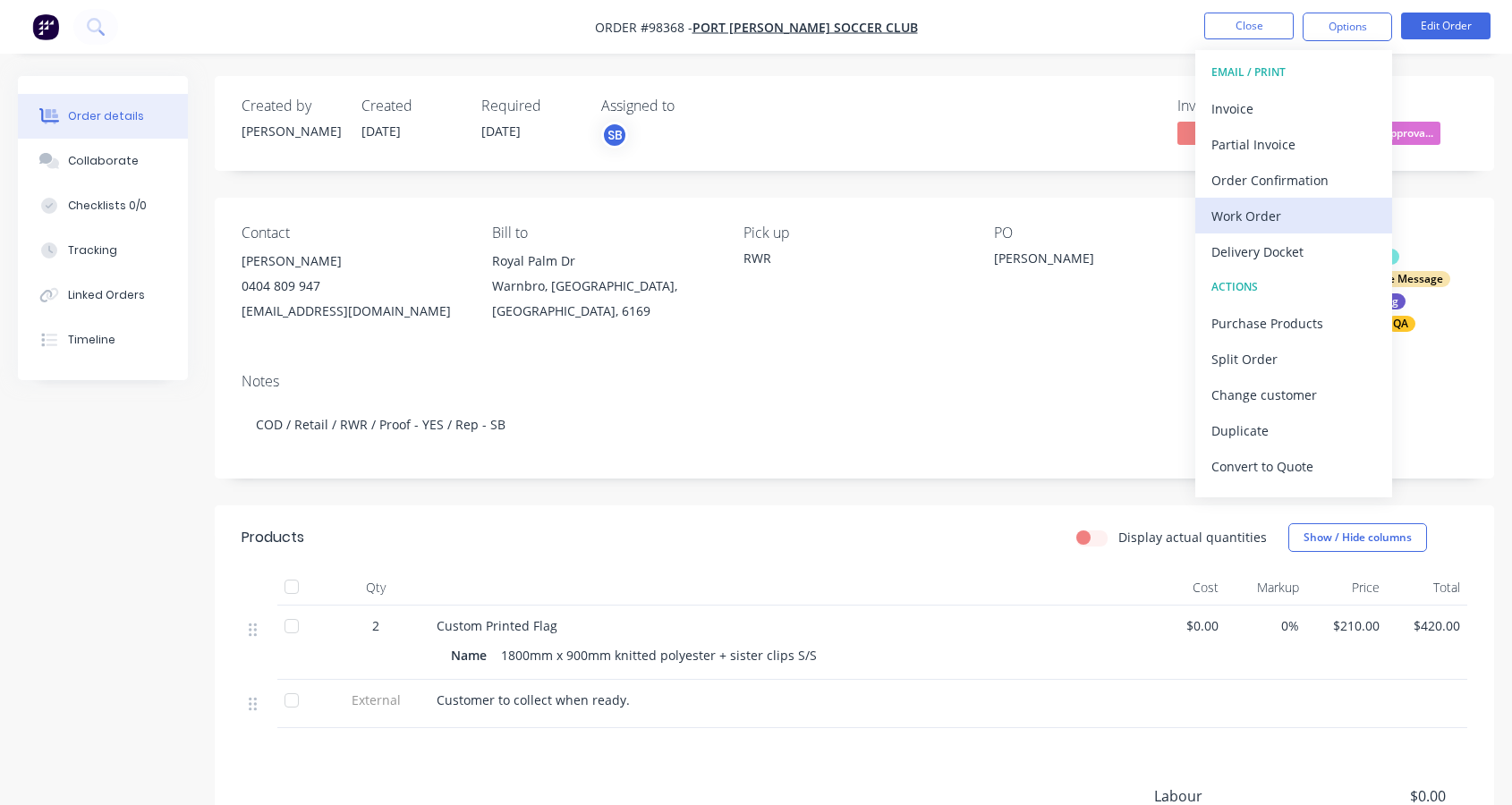
click at [1275, 207] on div "Work Order" at bounding box center [1293, 216] width 164 height 26
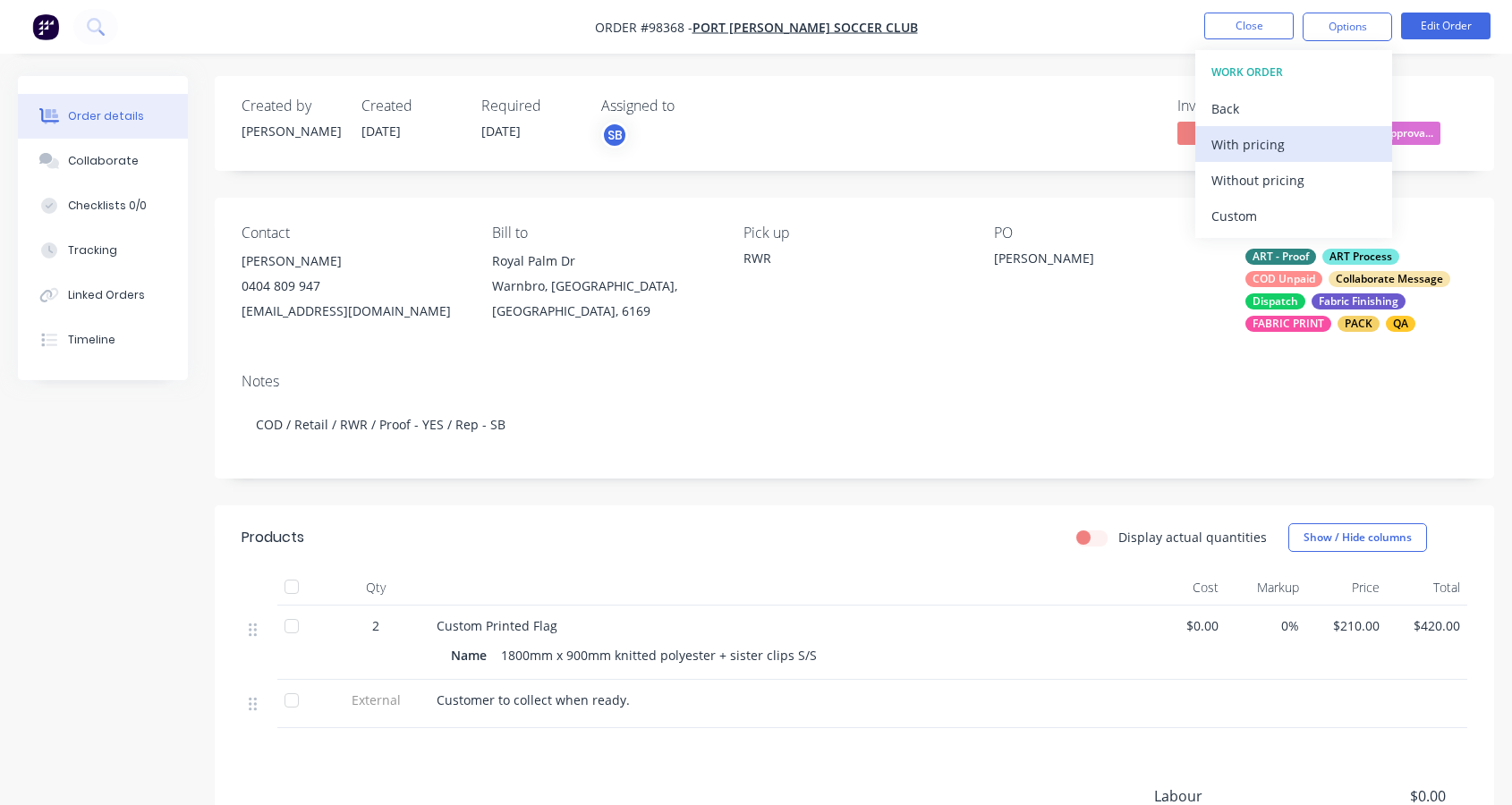
click at [1253, 137] on div "With pricing" at bounding box center [1293, 145] width 164 height 26
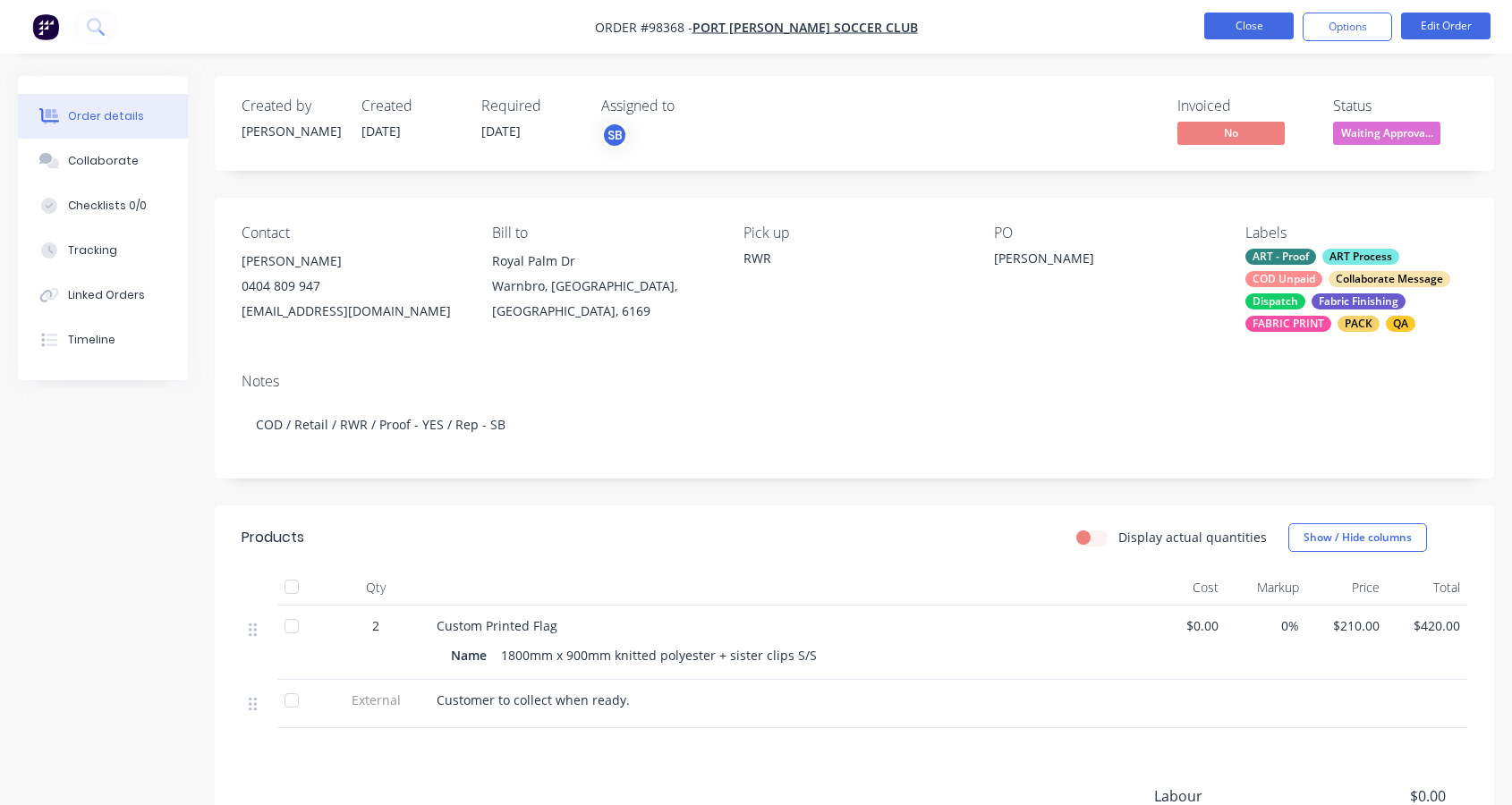
click at [1250, 22] on button "Close" at bounding box center [1248, 25] width 90 height 27
